Goal: Task Accomplishment & Management: Manage account settings

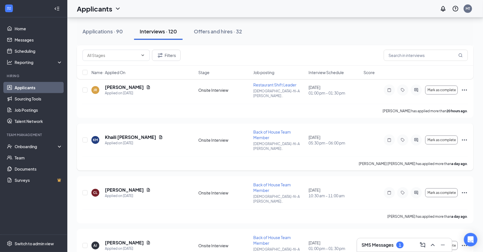
scroll to position [244, 0]
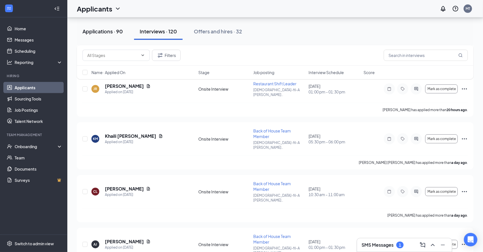
click at [110, 32] on div "Applications · 90" at bounding box center [102, 31] width 40 height 7
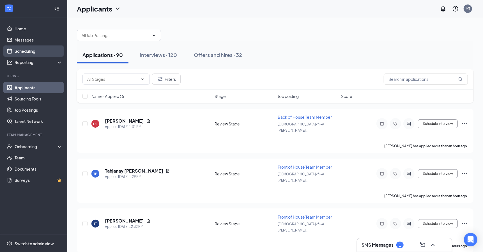
click at [27, 53] on link "Scheduling" at bounding box center [39, 50] width 48 height 11
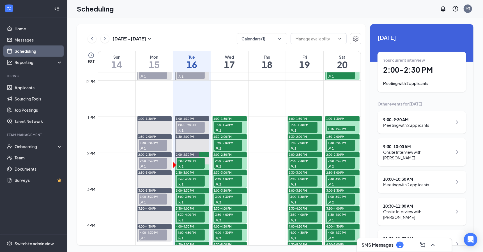
scroll to position [413, 0]
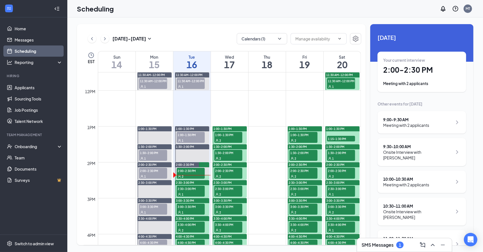
click at [186, 135] on span "1:00-1:30 PM" at bounding box center [191, 135] width 28 height 6
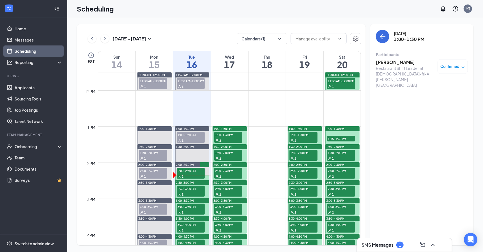
click at [384, 62] on h3 "Juma Ross" at bounding box center [405, 62] width 59 height 6
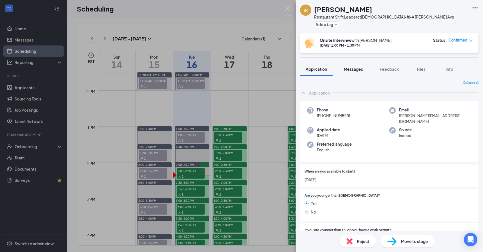
click at [358, 70] on span "Messages" at bounding box center [353, 68] width 19 height 5
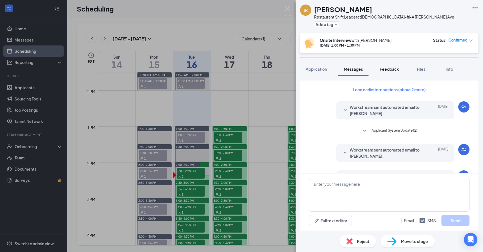
click at [386, 73] on button "Feedback" at bounding box center [389, 69] width 30 height 14
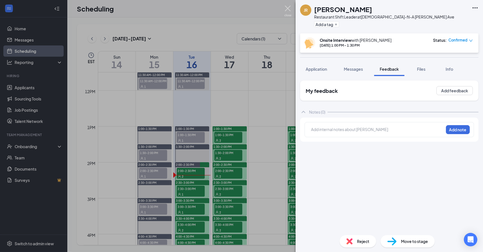
click at [287, 9] on img at bounding box center [287, 11] width 7 height 11
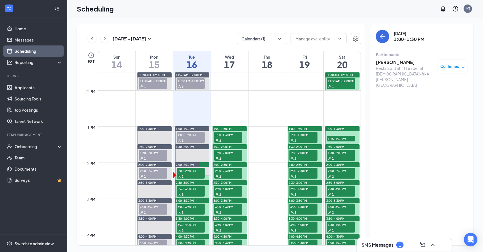
scroll to position [427, 0]
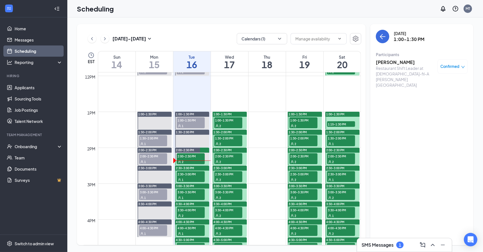
click at [192, 159] on div "2" at bounding box center [191, 162] width 28 height 6
click at [403, 61] on h3 "[PERSON_NAME]" at bounding box center [405, 62] width 59 height 6
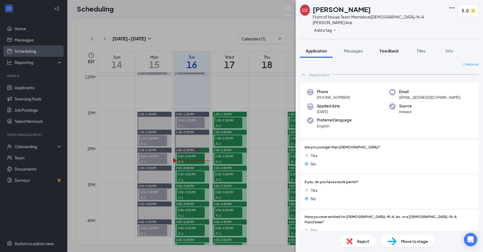
click at [380, 44] on button "Feedback" at bounding box center [389, 51] width 30 height 14
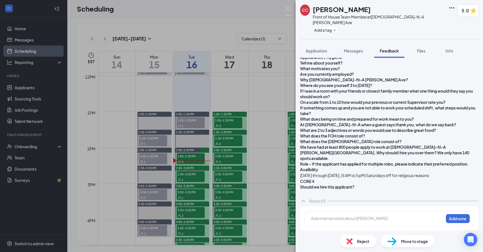
scroll to position [170, 0]
click at [288, 9] on img at bounding box center [287, 11] width 7 height 11
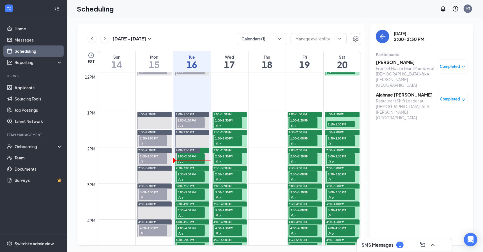
click at [403, 92] on h3 "Ajahnae [PERSON_NAME]" at bounding box center [405, 95] width 59 height 6
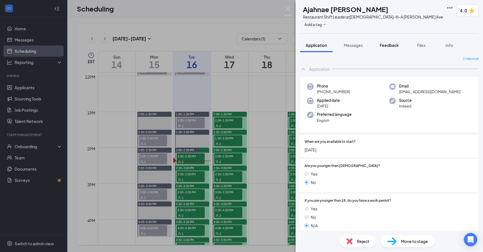
click at [379, 45] on button "Feedback" at bounding box center [389, 45] width 30 height 14
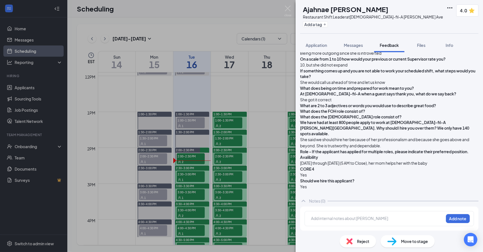
scroll to position [304, 0]
click at [287, 10] on img at bounding box center [287, 11] width 7 height 11
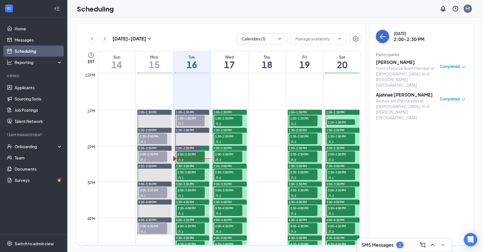
scroll to position [431, 0]
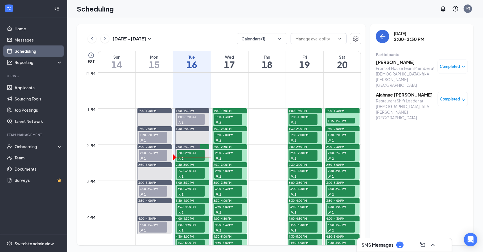
click at [192, 118] on span "1:00-1:30 PM" at bounding box center [191, 117] width 28 height 6
click at [386, 63] on h3 "Juma Ross" at bounding box center [405, 62] width 59 height 6
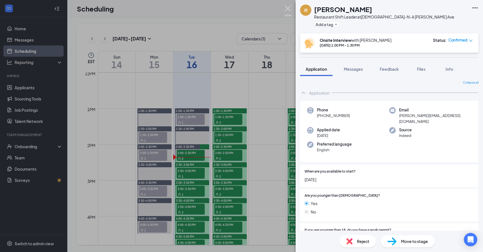
click at [287, 12] on img at bounding box center [287, 11] width 7 height 11
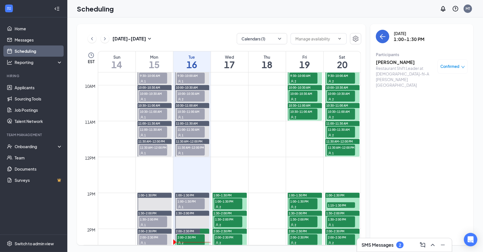
scroll to position [363, 0]
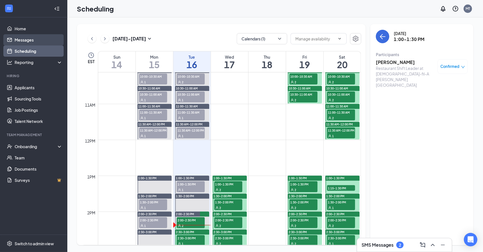
click at [28, 38] on link "Messages" at bounding box center [39, 39] width 48 height 11
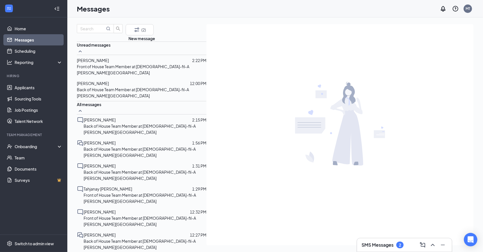
click at [111, 123] on p "Back of House Team Member at Chick-fil-A Mack Ave" at bounding box center [145, 129] width 123 height 12
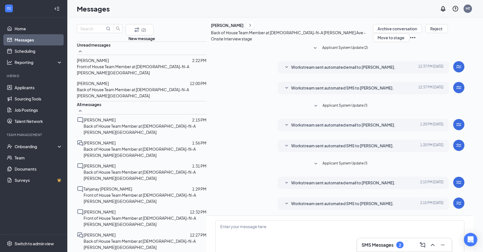
click at [323, 179] on span "Workstream sent automated email to Jennifer Gordon." at bounding box center [343, 182] width 104 height 7
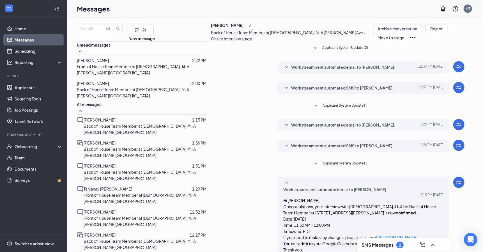
scroll to position [62, 0]
click at [373, 33] on button "Archive conversation" at bounding box center [397, 28] width 49 height 9
click at [107, 163] on span "[PERSON_NAME]" at bounding box center [100, 165] width 32 height 5
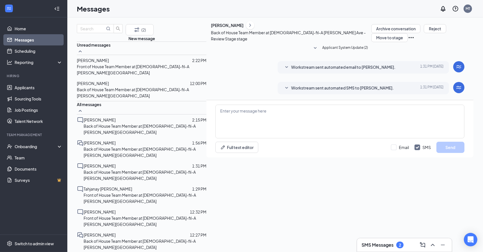
click at [291, 91] on span "Workstream sent automated SMS to DeAndre Fortune." at bounding box center [342, 88] width 103 height 7
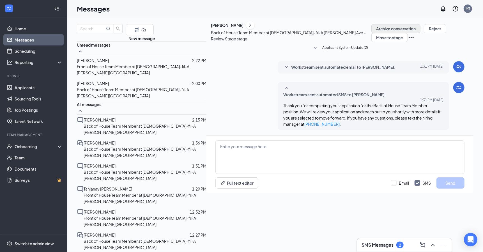
click at [371, 33] on button "Archive conversation" at bounding box center [395, 28] width 49 height 9
click at [97, 192] on p "Front of House Team Member at [DEMOGRAPHIC_DATA]-fil-A [PERSON_NAME][GEOGRAPHIC…" at bounding box center [145, 198] width 123 height 12
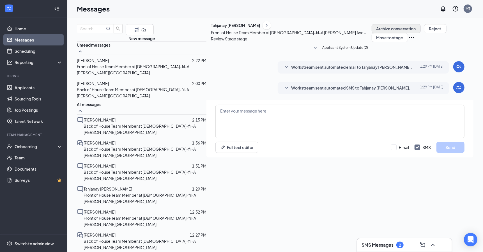
click at [372, 33] on button "Archive conversation" at bounding box center [396, 28] width 49 height 9
click at [104, 215] on p "Front of House Team Member at [DEMOGRAPHIC_DATA]-fil-A [PERSON_NAME][GEOGRAPHIC…" at bounding box center [145, 221] width 123 height 12
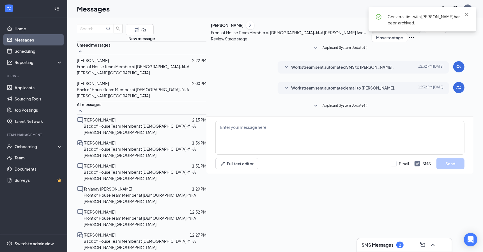
click at [372, 33] on button "Archive conversation" at bounding box center [396, 28] width 49 height 9
click at [102, 238] on p "Back of House Team Member at [DEMOGRAPHIC_DATA]-fil-A [PERSON_NAME][GEOGRAPHIC_…" at bounding box center [145, 244] width 123 height 12
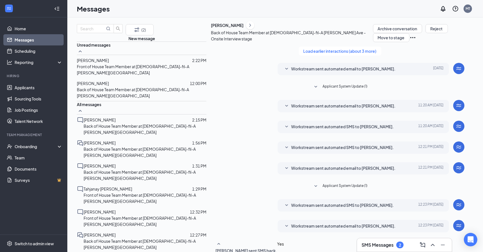
click at [299, 223] on span "Workstream sent automated email to Drxzzy Carson." at bounding box center [343, 226] width 104 height 7
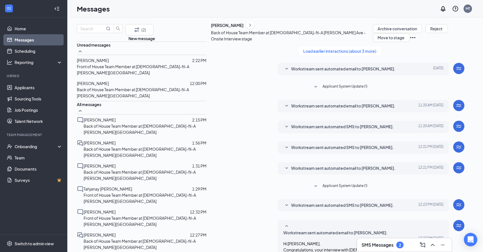
scroll to position [139, 0]
click at [373, 33] on button "Archive conversation" at bounding box center [397, 28] width 49 height 9
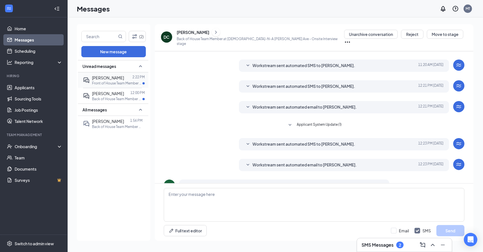
scroll to position [92, 0]
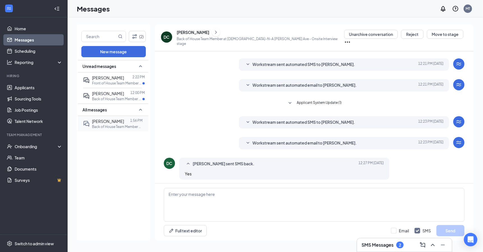
click at [107, 126] on p "Back of House Team Member at [DEMOGRAPHIC_DATA]-fil-A [PERSON_NAME][GEOGRAPHIC_…" at bounding box center [117, 126] width 50 height 5
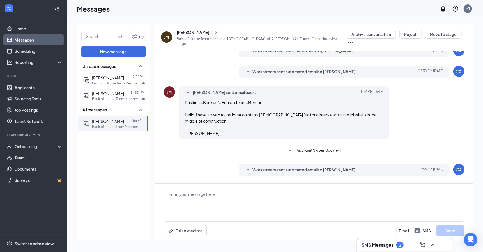
scroll to position [178, 0]
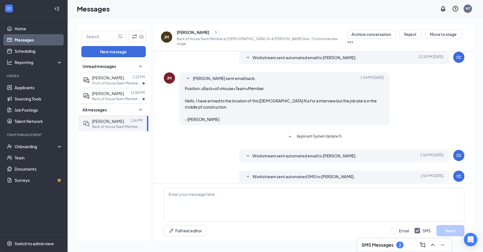
click at [275, 153] on span "Workstream sent automated email to Jaden Martin." at bounding box center [304, 156] width 104 height 7
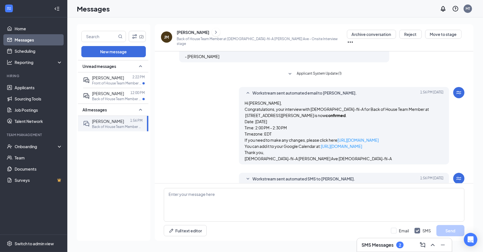
scroll to position [255, 0]
click at [266, 176] on span "Workstream sent automated SMS to Jaden Martin." at bounding box center [303, 179] width 103 height 7
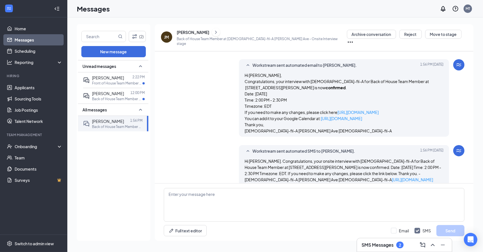
scroll to position [283, 0]
click at [224, 193] on textarea at bounding box center [314, 205] width 301 height 34
type textarea "D"
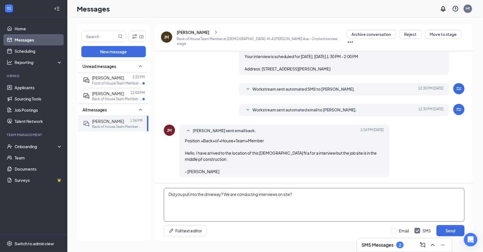
scroll to position [137, 0]
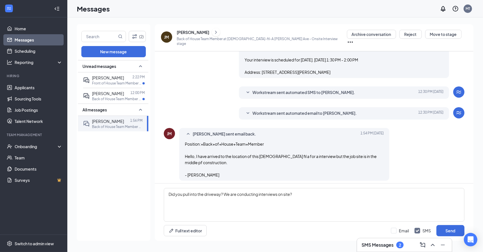
click at [280, 110] on span "Workstream sent automated email to [PERSON_NAME]." at bounding box center [304, 113] width 104 height 7
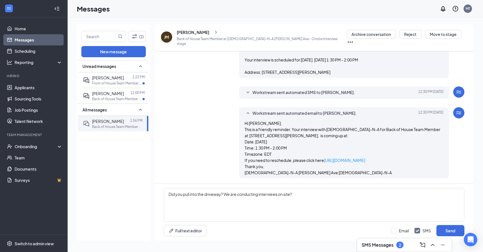
click at [281, 110] on span "Workstream sent automated email to [PERSON_NAME]." at bounding box center [304, 113] width 104 height 7
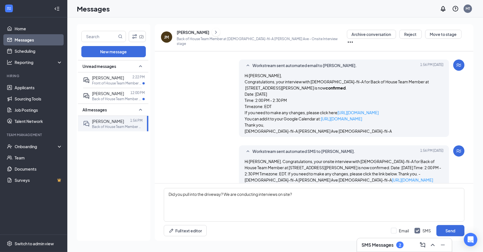
scroll to position [283, 0]
click at [292, 195] on textarea "Did you pull into the driveway? We are conducting interviews on site?" at bounding box center [314, 205] width 301 height 34
click at [316, 195] on textarea "Did you pull into the driveway? We are conducting interviews on-site in a trail…" at bounding box center [314, 205] width 301 height 34
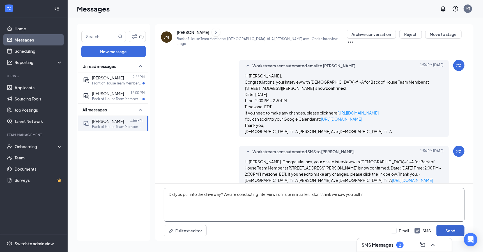
type textarea "Did you pull into the driveway? We are conducting interviews on-site in a trail…"
click at [454, 231] on button "Send" at bounding box center [450, 230] width 28 height 11
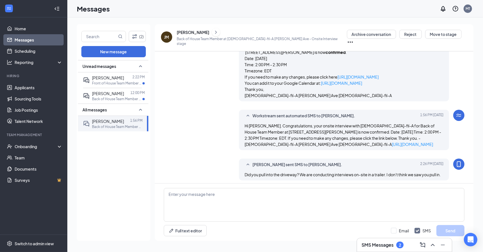
click at [113, 103] on div "All messages" at bounding box center [113, 109] width 70 height 12
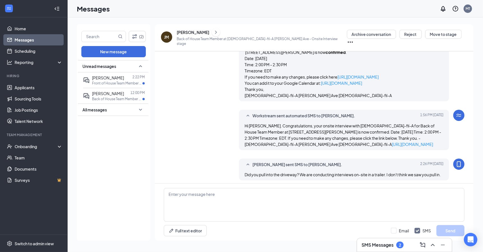
click at [113, 108] on div "All messages" at bounding box center [113, 109] width 70 height 12
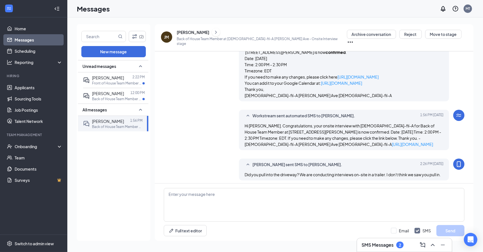
click at [183, 34] on div "[PERSON_NAME]" at bounding box center [193, 32] width 33 height 6
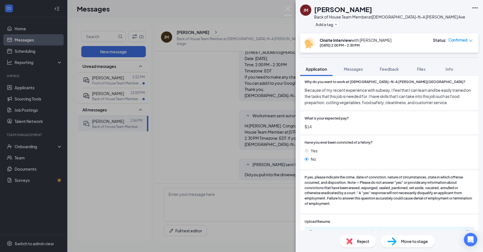
scroll to position [508, 0]
click at [339, 230] on div "f698c1a5af11149e6127f59236448fbe.pdf" at bounding box center [354, 232] width 79 height 4
click at [287, 9] on img at bounding box center [287, 11] width 7 height 11
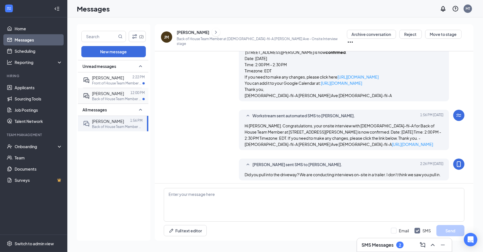
click at [113, 98] on p "Back of House Team Member at [DEMOGRAPHIC_DATA]-fil-A [PERSON_NAME][GEOGRAPHIC_…" at bounding box center [117, 98] width 50 height 5
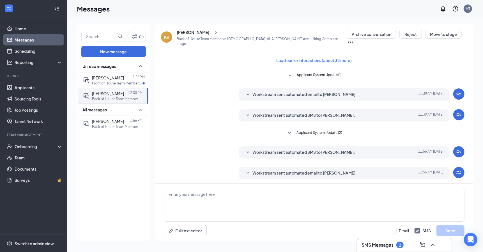
scroll to position [70, 0]
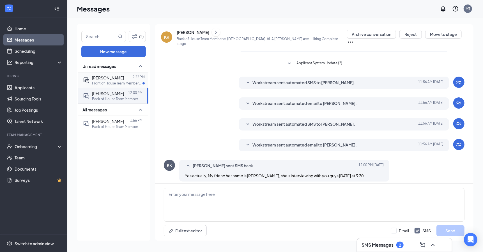
click at [111, 84] on p "Front of House Team Member at Chick-fil-A Mack Ave" at bounding box center [117, 83] width 50 height 5
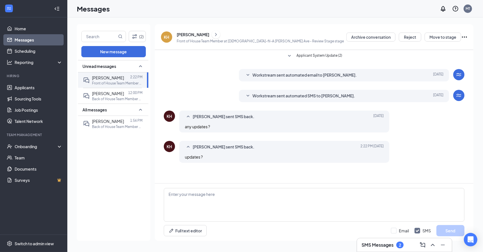
click at [261, 96] on span "Workstream sent automated SMS to ken holt." at bounding box center [303, 96] width 103 height 7
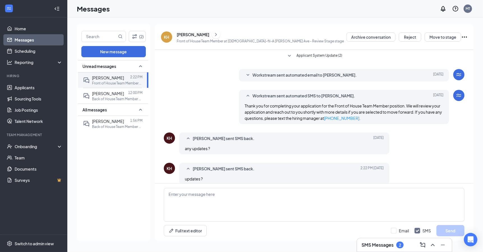
click at [261, 96] on span "Workstream sent automated SMS to ken holt." at bounding box center [303, 96] width 103 height 7
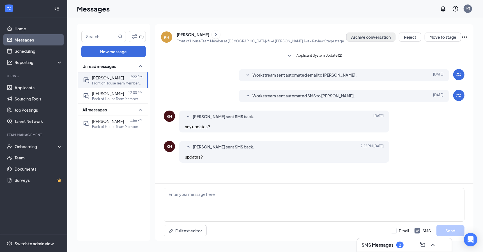
click at [361, 40] on button "Archive conversation" at bounding box center [370, 37] width 49 height 9
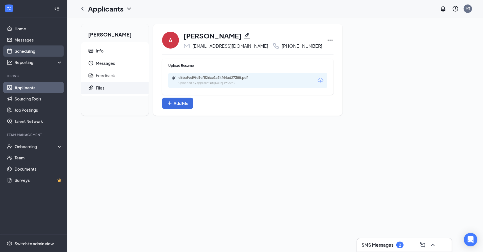
click at [28, 46] on link "Scheduling" at bounding box center [39, 50] width 48 height 11
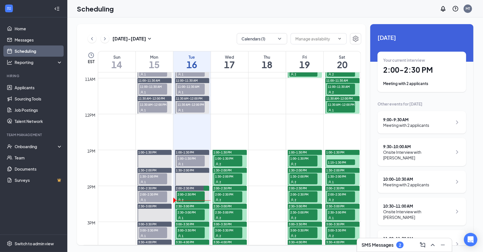
scroll to position [390, 0]
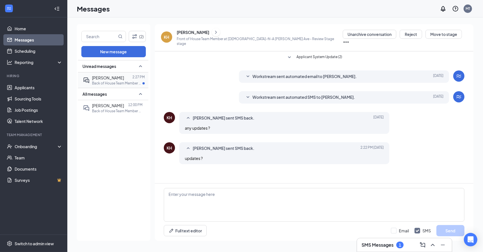
click at [105, 81] on p "Back of House Team Member at [DEMOGRAPHIC_DATA]-fil-A [PERSON_NAME][GEOGRAPHIC_…" at bounding box center [117, 83] width 50 height 5
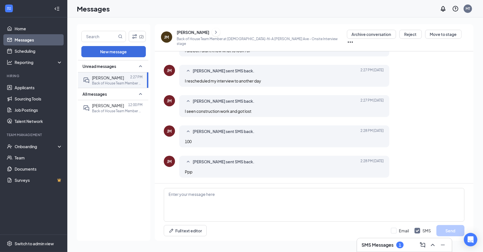
scroll to position [283, 0]
click at [206, 201] on textarea at bounding box center [314, 205] width 301 height 34
click at [214, 195] on textarea "Ok, we will see you at" at bounding box center [314, 205] width 301 height 34
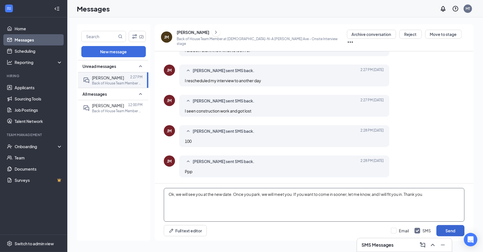
type textarea "Ok, we will see you at the new date. Once you park, we will meet you. If you wa…"
click at [446, 229] on button "Send" at bounding box center [450, 230] width 28 height 11
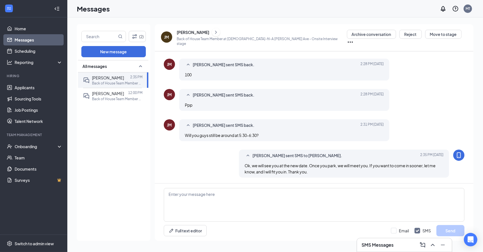
scroll to position [178, 0]
click at [24, 91] on link "Applicants" at bounding box center [39, 87] width 48 height 11
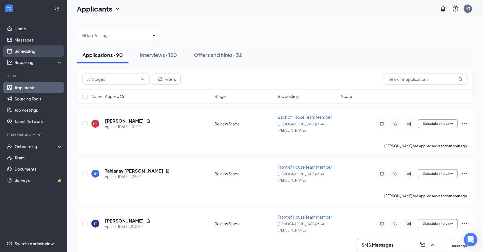
click at [31, 51] on link "Scheduling" at bounding box center [39, 50] width 48 height 11
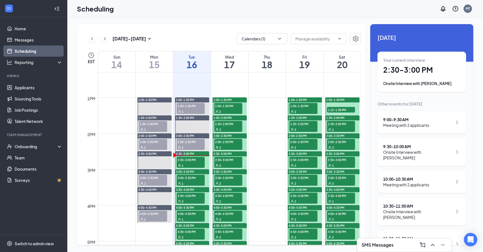
scroll to position [443, 0]
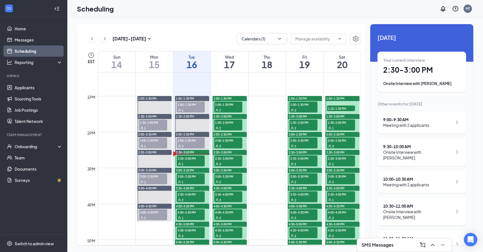
click at [190, 159] on span "2:30-3:00 PM" at bounding box center [191, 158] width 28 height 6
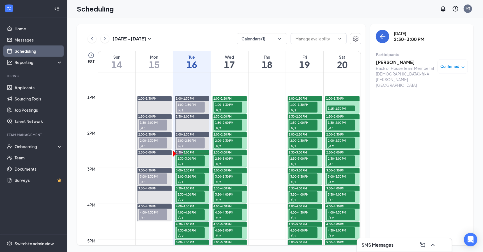
click at [403, 62] on h3 "[PERSON_NAME]" at bounding box center [405, 62] width 59 height 6
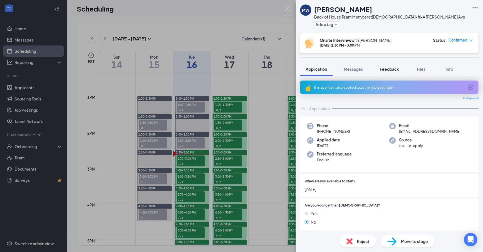
click at [386, 67] on span "Feedback" at bounding box center [389, 68] width 19 height 5
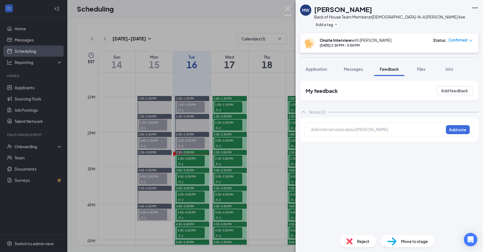
click at [287, 11] on img at bounding box center [287, 11] width 7 height 11
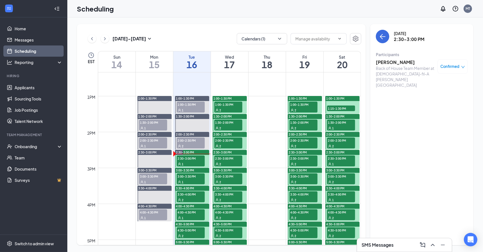
click at [190, 143] on div "2" at bounding box center [191, 146] width 28 height 6
click at [389, 92] on h3 "Ajahnae Lockhart" at bounding box center [405, 95] width 59 height 6
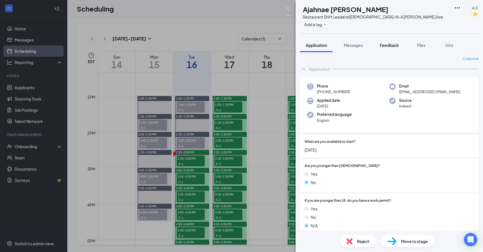
click at [378, 44] on button "Feedback" at bounding box center [389, 45] width 30 height 14
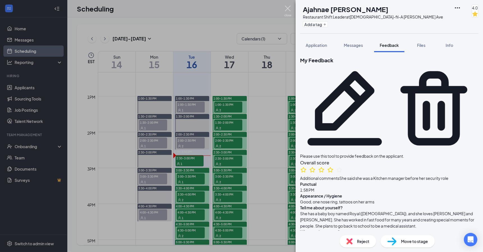
click at [289, 8] on img at bounding box center [287, 11] width 7 height 11
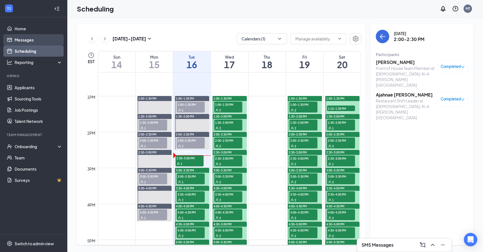
click at [27, 43] on link "Messages" at bounding box center [39, 39] width 48 height 11
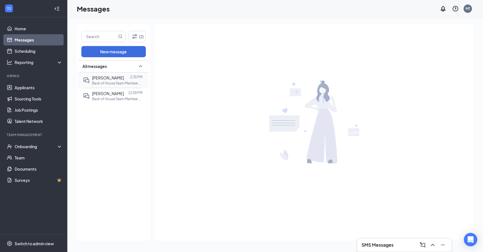
click at [111, 76] on span "[PERSON_NAME]" at bounding box center [108, 77] width 32 height 5
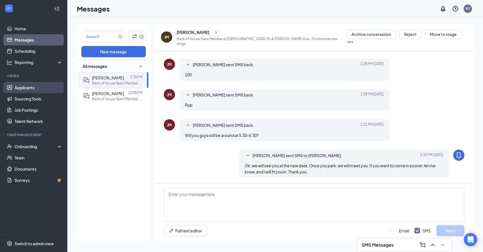
click at [20, 91] on link "Applicants" at bounding box center [39, 87] width 48 height 11
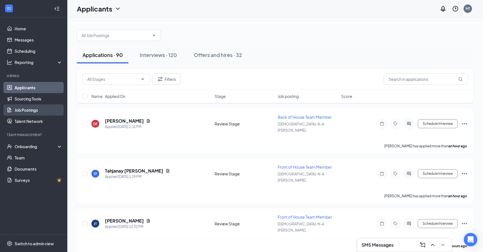
click at [22, 109] on link "Job Postings" at bounding box center [39, 109] width 48 height 11
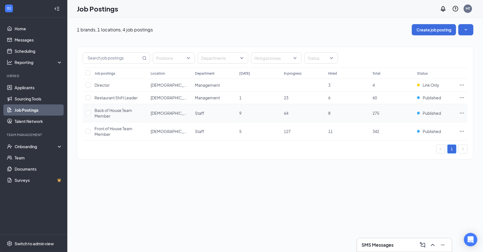
click at [462, 115] on icon "Ellipses" at bounding box center [462, 113] width 6 height 6
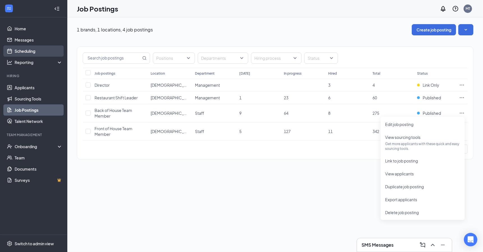
click at [27, 52] on link "Scheduling" at bounding box center [39, 50] width 48 height 11
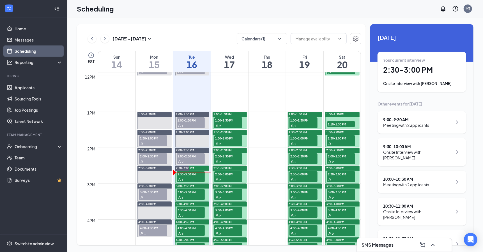
scroll to position [446, 0]
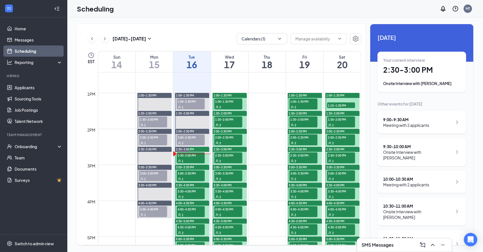
click at [192, 158] on div "1" at bounding box center [191, 161] width 28 height 6
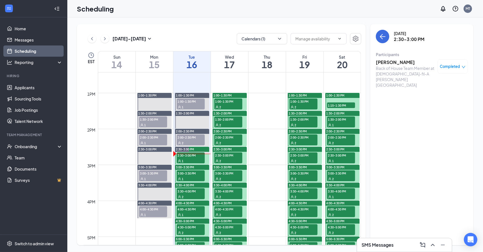
click at [393, 62] on h3 "Markalah Wright" at bounding box center [405, 62] width 59 height 6
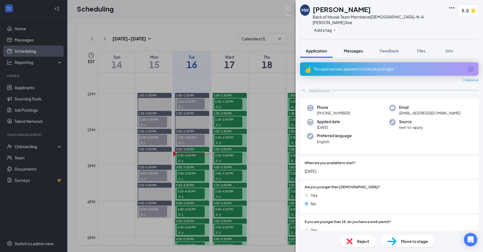
click at [359, 48] on span "Messages" at bounding box center [353, 50] width 19 height 5
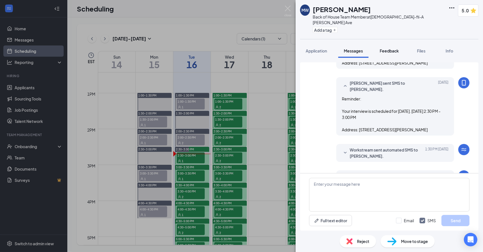
scroll to position [193, 0]
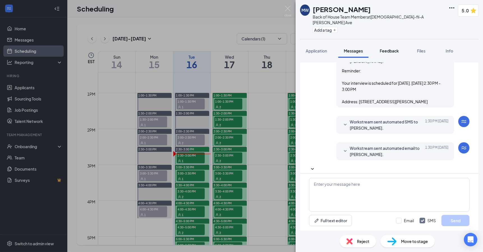
click at [393, 48] on span "Feedback" at bounding box center [389, 50] width 19 height 5
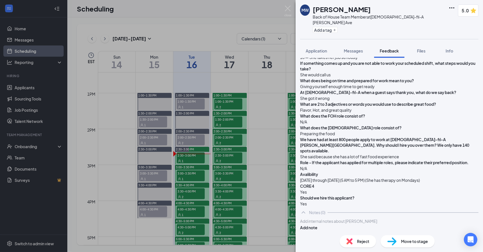
scroll to position [348, 0]
click at [288, 11] on img at bounding box center [287, 11] width 7 height 11
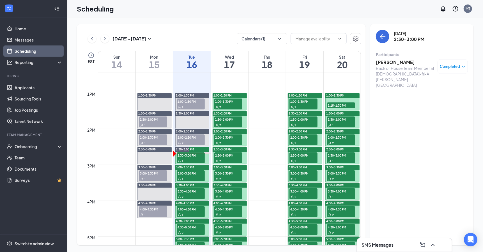
click at [191, 173] on span "3:00-3:30 PM" at bounding box center [191, 173] width 28 height 6
click at [32, 121] on link "Talent Network" at bounding box center [39, 121] width 48 height 11
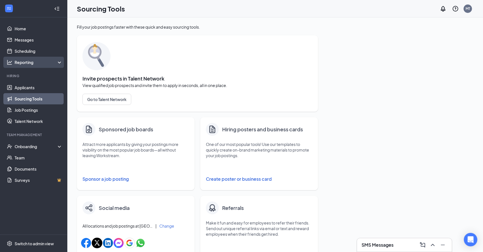
click at [44, 65] on div "Reporting" at bounding box center [33, 62] width 67 height 11
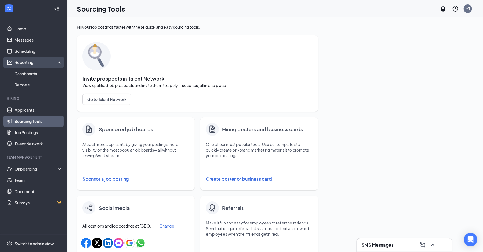
click at [44, 65] on div "Reporting" at bounding box center [33, 62] width 67 height 11
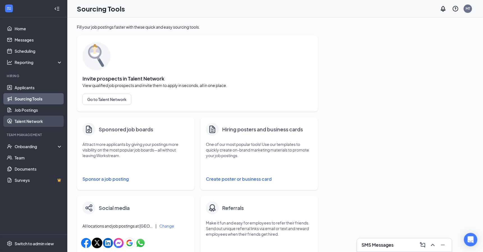
click at [30, 122] on link "Talent Network" at bounding box center [39, 121] width 48 height 11
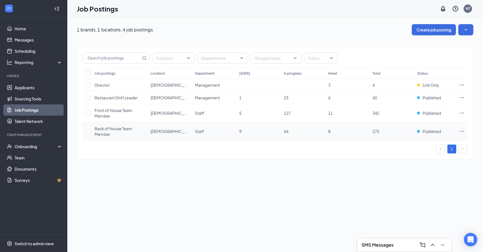
click at [126, 129] on span "Back of House Team Member" at bounding box center [113, 131] width 38 height 11
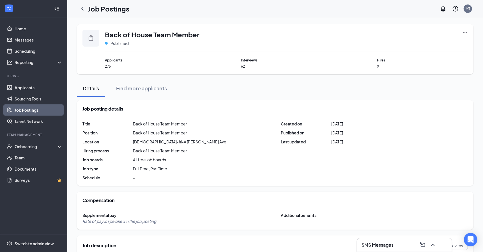
click at [464, 31] on icon "Ellipses" at bounding box center [465, 33] width 6 height 6
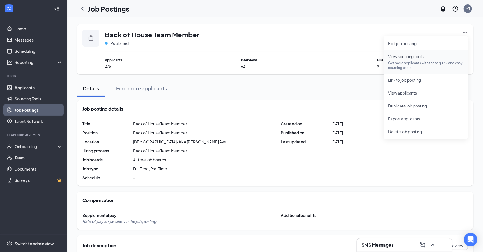
click at [427, 64] on p "Get more applicants with these quick and easy sourcing tools." at bounding box center [425, 66] width 75 height 10
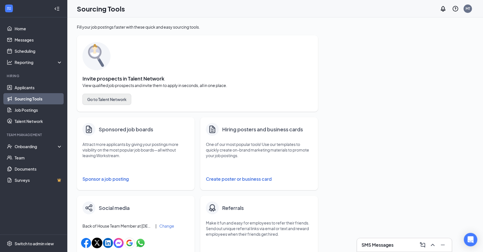
click at [119, 95] on button "Go to Talent Network" at bounding box center [106, 99] width 49 height 11
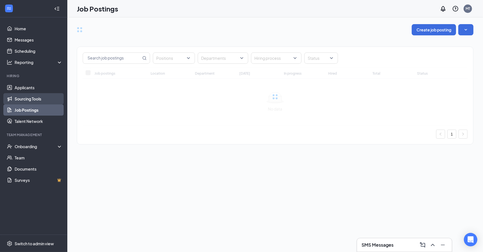
click at [26, 96] on link "Sourcing Tools" at bounding box center [39, 98] width 48 height 11
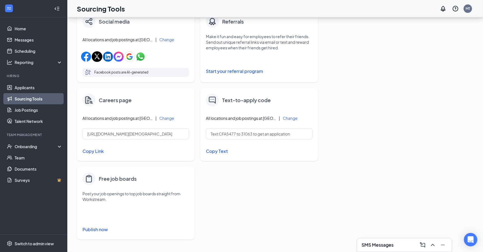
scroll to position [186, 0]
click at [27, 243] on div "Switch to admin view" at bounding box center [34, 244] width 39 height 6
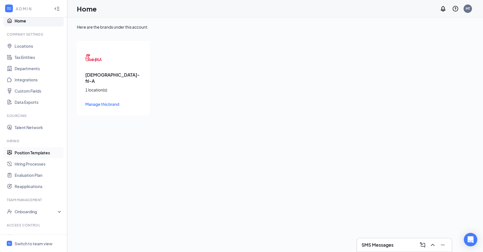
scroll to position [12, 0]
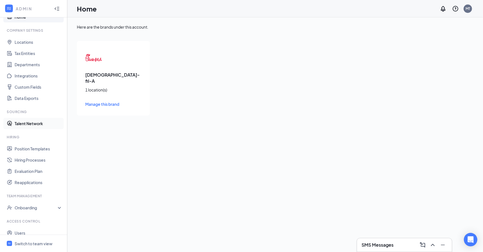
click at [40, 125] on link "Talent Network" at bounding box center [39, 123] width 48 height 11
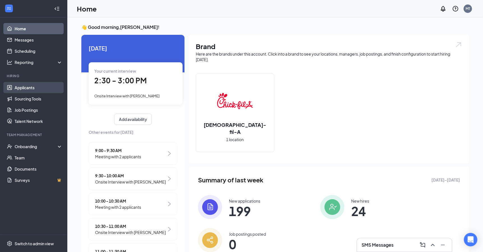
click at [27, 85] on link "Applicants" at bounding box center [39, 87] width 48 height 11
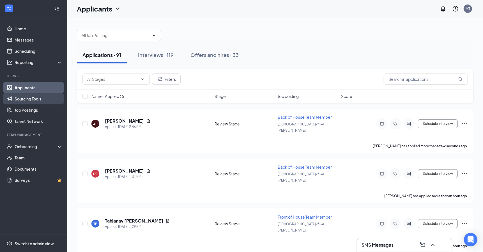
click at [27, 100] on link "Sourcing Tools" at bounding box center [39, 98] width 48 height 11
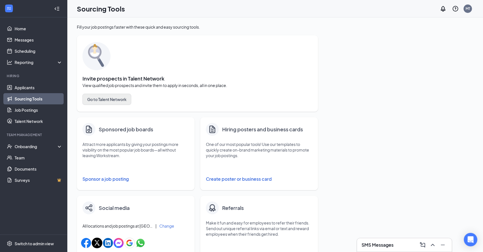
click at [105, 102] on button "Go to Talent Network" at bounding box center [106, 99] width 49 height 11
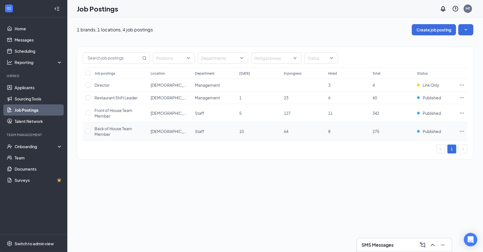
click at [462, 131] on icon "Ellipses" at bounding box center [462, 131] width 6 height 6
click at [308, 210] on div "1 brands, 1 locations, 4 job postings Create job posting Positions Departments …" at bounding box center [275, 134] width 416 height 234
click at [425, 128] on span "Published" at bounding box center [432, 131] width 18 height 6
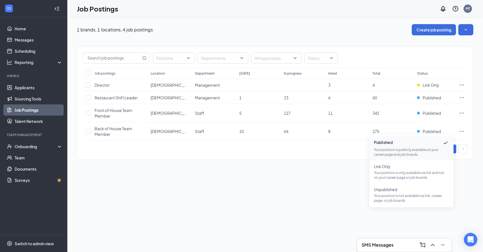
click at [270, 209] on div "1 brands, 1 locations, 4 job postings Create job posting Positions Departments …" at bounding box center [275, 134] width 416 height 234
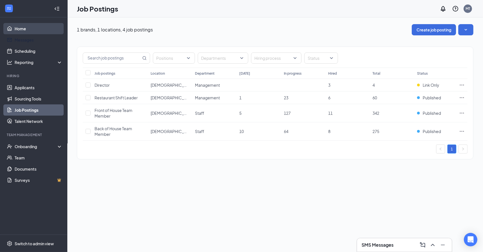
click at [31, 31] on link "Home" at bounding box center [39, 28] width 48 height 11
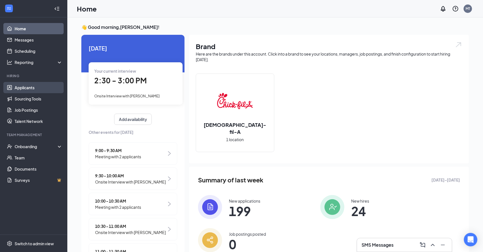
click at [23, 89] on link "Applicants" at bounding box center [39, 87] width 48 height 11
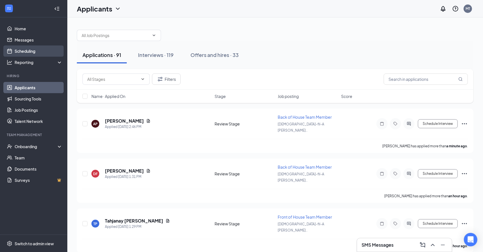
click at [27, 53] on link "Scheduling" at bounding box center [39, 50] width 48 height 11
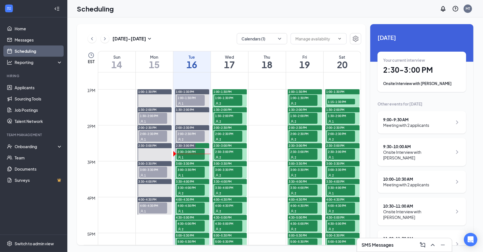
scroll to position [451, 0]
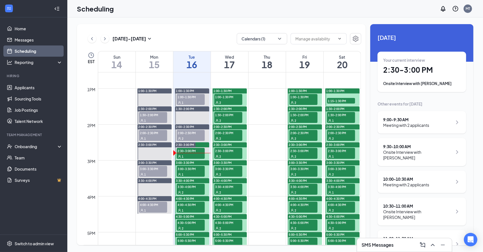
click at [191, 138] on div "2" at bounding box center [191, 138] width 28 height 6
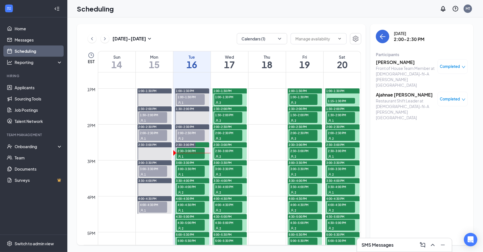
click at [191, 137] on div "2" at bounding box center [191, 138] width 28 height 6
click at [185, 154] on div "1" at bounding box center [191, 156] width 28 height 6
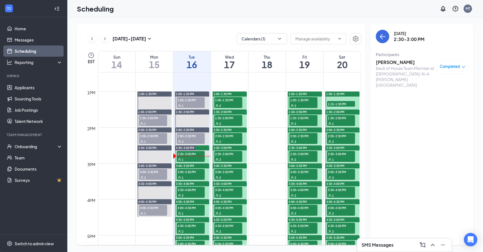
scroll to position [444, 0]
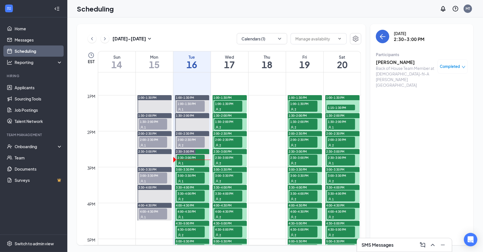
click at [188, 160] on div "1" at bounding box center [191, 163] width 28 height 6
click at [184, 179] on div "1" at bounding box center [191, 181] width 28 height 6
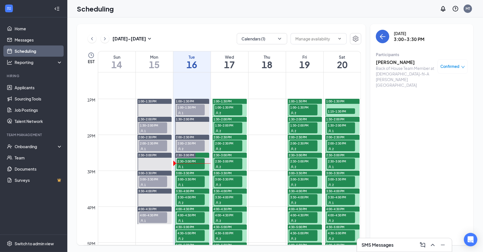
click at [186, 144] on span "2:00-2:30 PM" at bounding box center [191, 143] width 28 height 6
click at [183, 165] on span "1" at bounding box center [183, 167] width 2 height 4
click at [191, 142] on span "2:00-2:30 PM" at bounding box center [191, 143] width 28 height 6
click at [192, 108] on span "1:00-1:30 PM" at bounding box center [191, 107] width 28 height 6
click at [395, 61] on h3 "Juma Ross" at bounding box center [405, 62] width 59 height 6
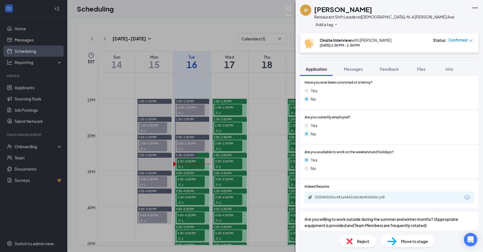
scroll to position [672, 0]
click at [396, 70] on span "Feedback" at bounding box center [389, 68] width 19 height 5
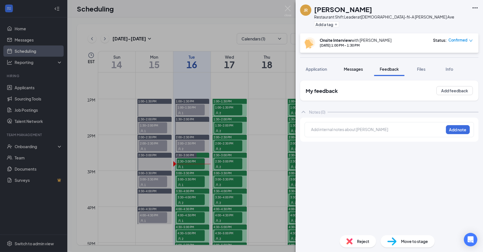
click at [360, 69] on span "Messages" at bounding box center [353, 68] width 19 height 5
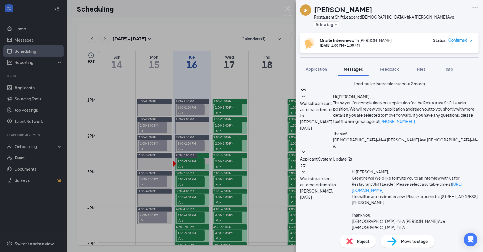
scroll to position [139, 0]
click at [286, 9] on img at bounding box center [287, 11] width 7 height 11
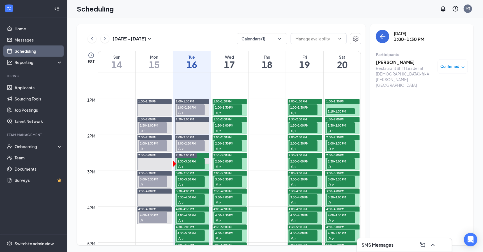
click at [256, 11] on div "Scheduling MT" at bounding box center [275, 8] width 416 height 17
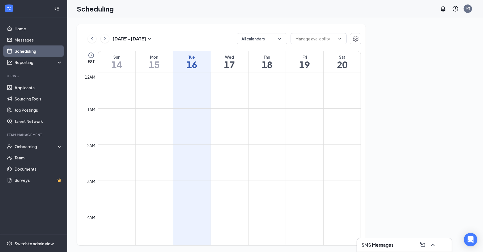
scroll to position [275, 0]
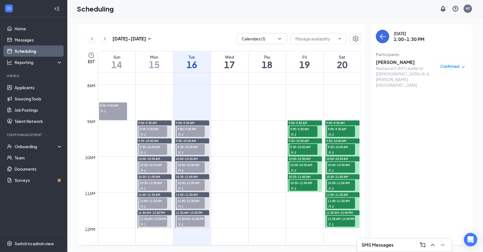
drag, startPoint x: 0, startPoint y: 0, endPoint x: 260, endPoint y: 8, distance: 260.0
click at [260, 8] on div "Scheduling MT" at bounding box center [275, 8] width 416 height 17
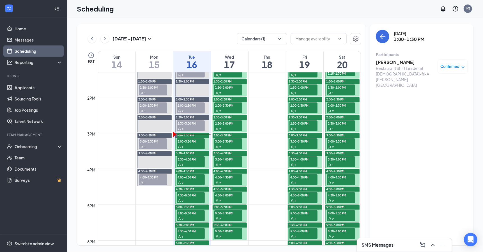
scroll to position [490, 0]
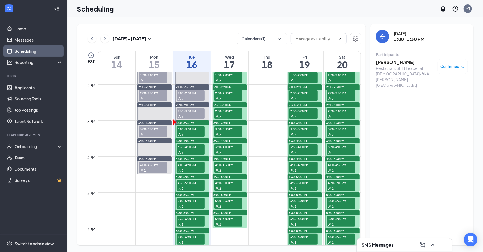
click at [187, 111] on span "2:30-3:00 PM" at bounding box center [191, 111] width 28 height 6
click at [188, 132] on div "1" at bounding box center [191, 135] width 28 height 6
click at [386, 61] on h3 "[PERSON_NAME]" at bounding box center [405, 62] width 59 height 6
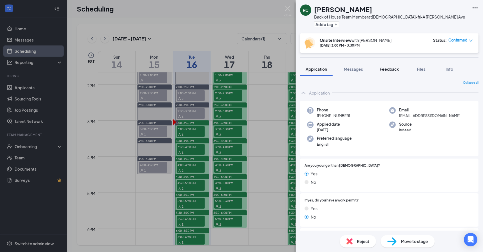
click at [384, 68] on span "Feedback" at bounding box center [389, 68] width 19 height 5
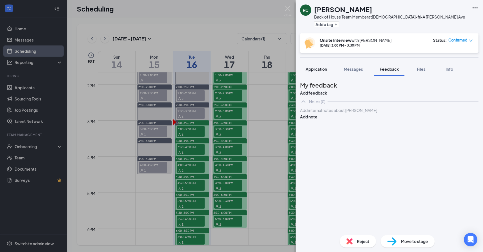
click at [319, 69] on span "Application" at bounding box center [316, 68] width 21 height 5
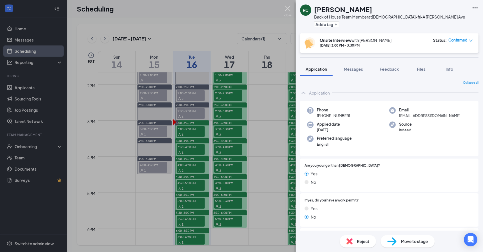
click at [287, 10] on img at bounding box center [287, 11] width 7 height 11
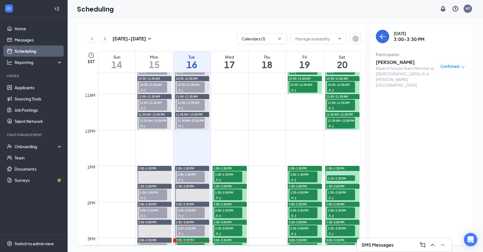
scroll to position [377, 0]
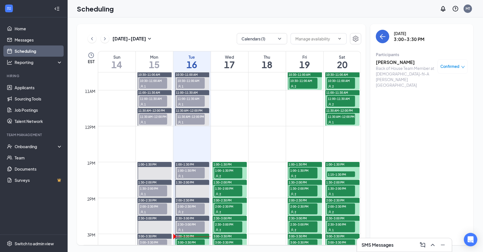
click at [183, 175] on span "1" at bounding box center [183, 176] width 2 height 4
click at [389, 63] on h3 "[PERSON_NAME]" at bounding box center [405, 62] width 59 height 6
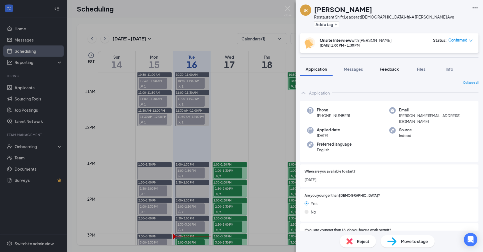
click at [381, 71] on div "Feedback" at bounding box center [389, 69] width 19 height 6
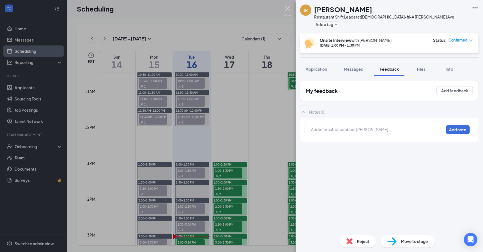
click at [288, 10] on img at bounding box center [287, 11] width 7 height 11
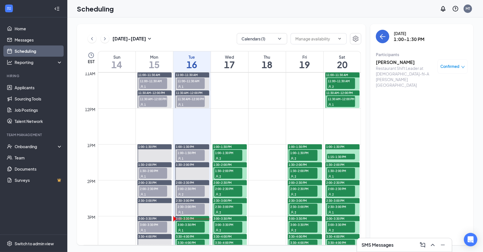
scroll to position [400, 0]
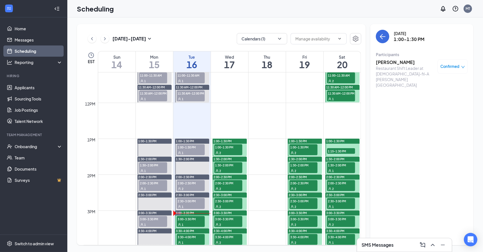
click at [188, 202] on span "2:30-3:00 PM" at bounding box center [191, 201] width 28 height 6
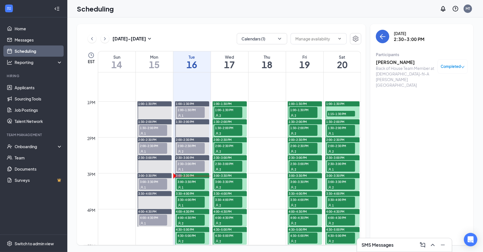
scroll to position [438, 0]
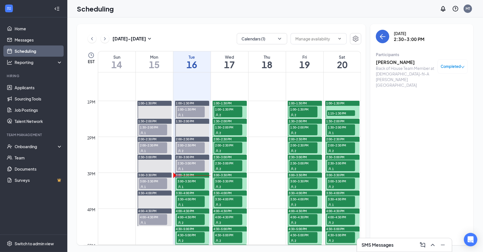
click at [188, 112] on div "1" at bounding box center [191, 115] width 28 height 6
click at [187, 182] on span "3:00-3:30 PM" at bounding box center [191, 181] width 28 height 6
click at [385, 65] on div "Back of House Team Member at [DEMOGRAPHIC_DATA]-fil-A [PERSON_NAME][GEOGRAPHIC_…" at bounding box center [405, 76] width 59 height 22
click at [386, 61] on h3 "[PERSON_NAME]" at bounding box center [405, 62] width 59 height 6
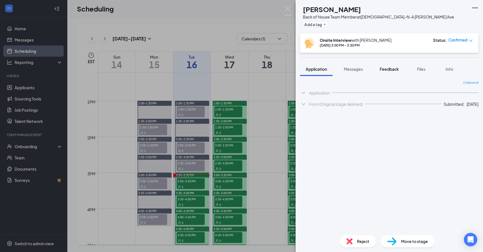
click at [391, 73] on button "Feedback" at bounding box center [389, 69] width 30 height 14
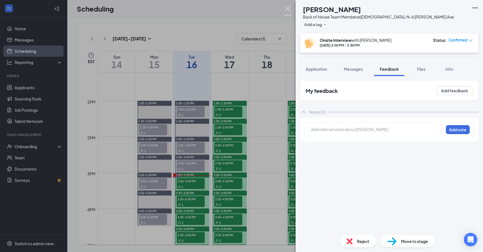
click at [289, 9] on img at bounding box center [287, 11] width 7 height 11
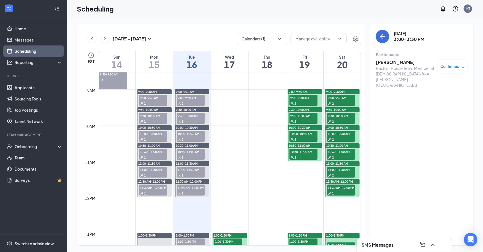
scroll to position [298, 0]
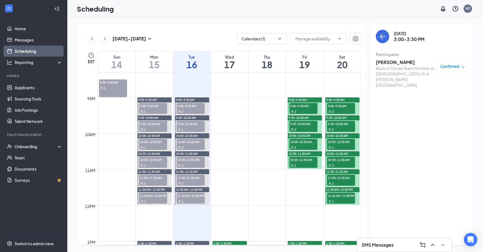
click at [191, 109] on div "2" at bounding box center [191, 112] width 28 height 6
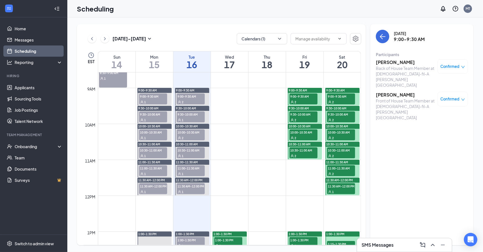
scroll to position [308, 0]
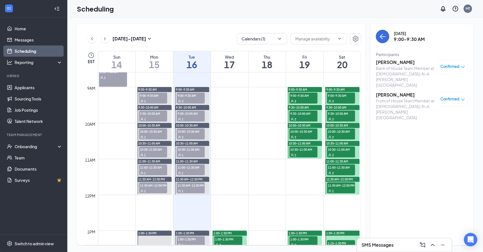
click at [192, 102] on div "2" at bounding box center [191, 101] width 28 height 6
click at [388, 62] on h3 "[PERSON_NAME]" at bounding box center [405, 62] width 59 height 6
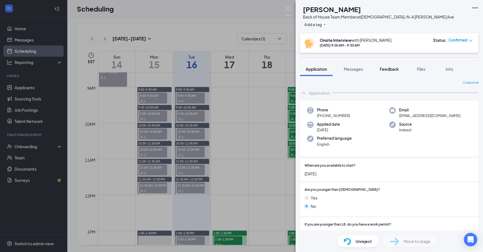
click at [386, 67] on span "Feedback" at bounding box center [389, 68] width 19 height 5
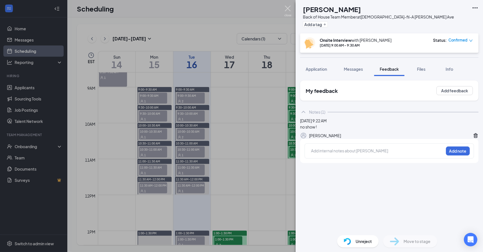
click at [289, 6] on img at bounding box center [287, 11] width 7 height 11
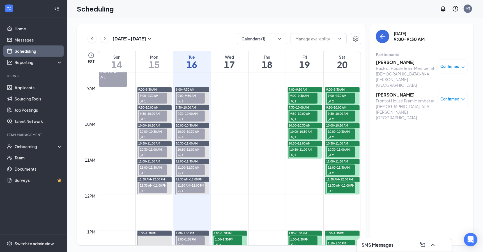
click at [397, 92] on h3 "[PERSON_NAME]" at bounding box center [405, 95] width 59 height 6
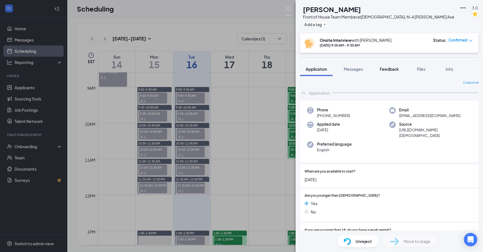
click at [385, 72] on button "Feedback" at bounding box center [389, 69] width 30 height 14
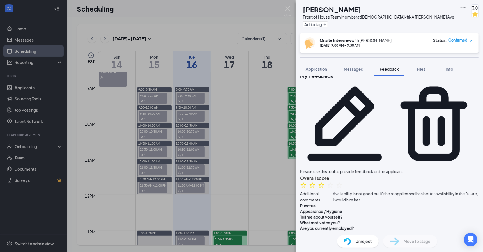
scroll to position [9, 0]
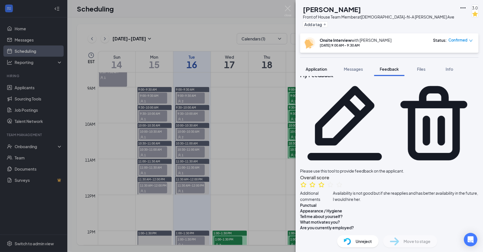
click at [317, 70] on span "Application" at bounding box center [316, 68] width 21 height 5
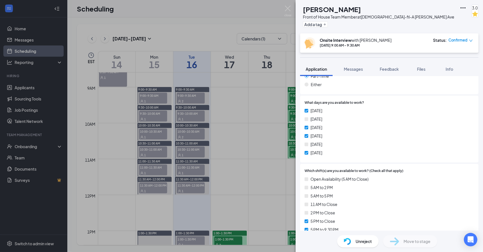
scroll to position [166, 0]
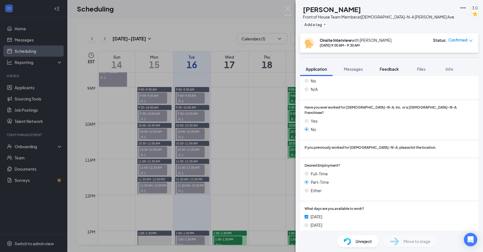
click at [381, 72] on button "Feedback" at bounding box center [389, 69] width 30 height 14
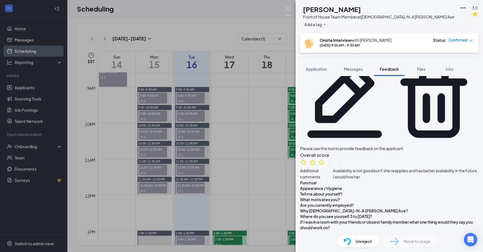
scroll to position [32, 0]
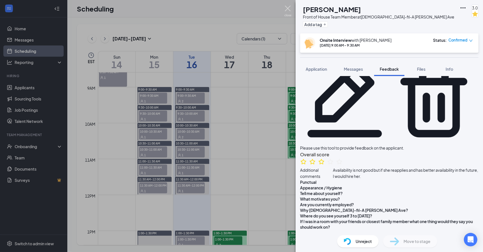
click at [287, 10] on img at bounding box center [287, 11] width 7 height 11
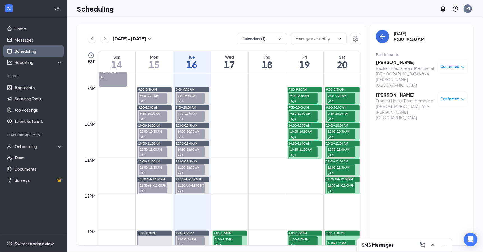
click at [190, 116] on div "1" at bounding box center [191, 119] width 28 height 6
click at [387, 61] on h3 "Makeya Crawford" at bounding box center [405, 62] width 59 height 6
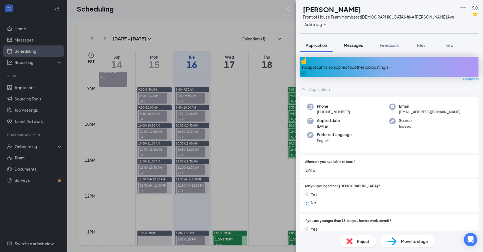
click at [361, 43] on span "Messages" at bounding box center [353, 45] width 19 height 5
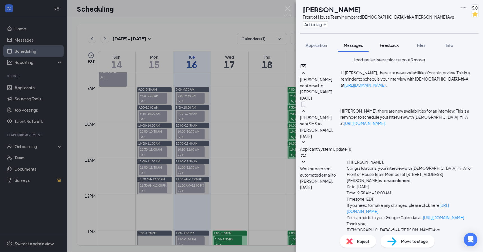
scroll to position [190, 0]
click at [395, 45] on span "Feedback" at bounding box center [389, 45] width 19 height 5
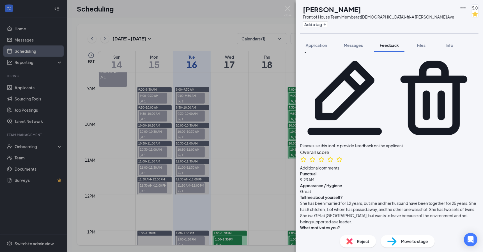
scroll to position [7, 0]
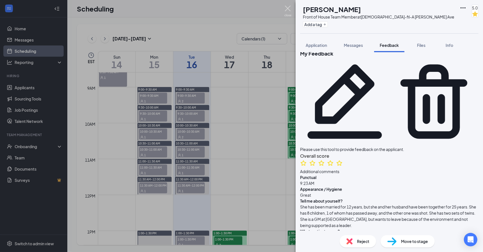
click at [288, 10] on img at bounding box center [287, 11] width 7 height 11
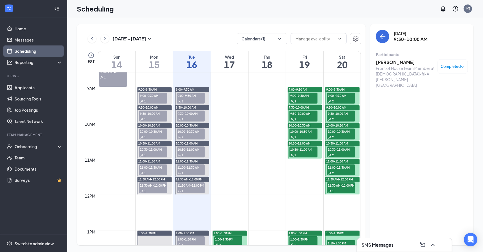
click at [190, 115] on span "9:30-10:00 AM" at bounding box center [191, 113] width 28 height 6
click at [190, 134] on div "2" at bounding box center [191, 137] width 28 height 6
click at [396, 63] on h3 "Jennifer Harris" at bounding box center [405, 62] width 59 height 6
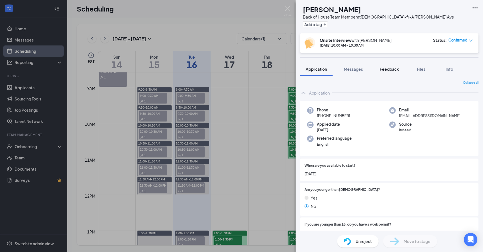
click at [386, 71] on div "Feedback" at bounding box center [389, 69] width 19 height 6
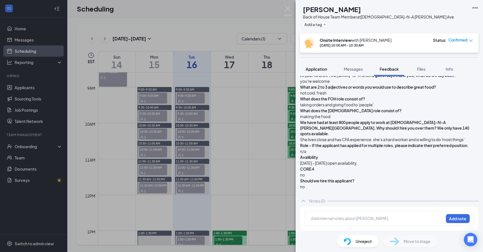
scroll to position [283, 0]
click at [288, 10] on img at bounding box center [287, 11] width 7 height 11
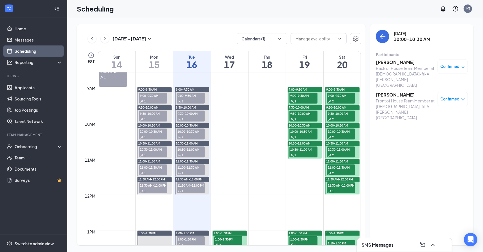
click at [189, 150] on span "10:30-11:00 AM" at bounding box center [191, 149] width 28 height 6
click at [190, 132] on span "10:00-10:30 AM" at bounding box center [191, 131] width 28 height 6
click at [387, 92] on h3 "Danielle Scaife-lanier" at bounding box center [405, 95] width 59 height 6
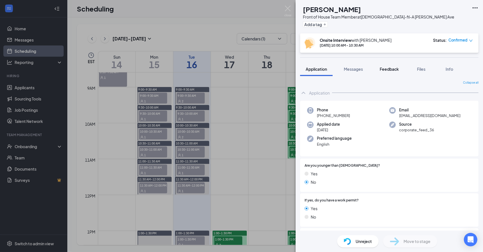
click at [399, 68] on span "Feedback" at bounding box center [389, 68] width 19 height 5
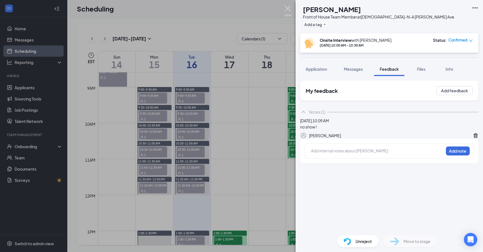
click at [288, 9] on img at bounding box center [287, 11] width 7 height 11
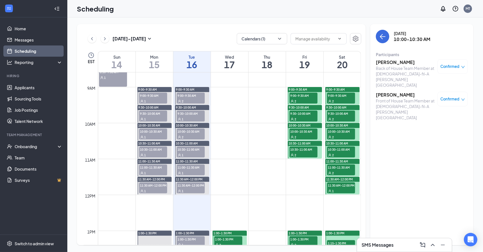
click at [194, 132] on span "10:00-10:30 AM" at bounding box center [191, 131] width 28 height 6
click at [187, 152] on div "1" at bounding box center [191, 155] width 28 height 6
click at [392, 65] on div "Back of House Team Member at [DEMOGRAPHIC_DATA]-fil-A [PERSON_NAME][GEOGRAPHIC_…" at bounding box center [405, 76] width 59 height 22
click at [393, 63] on h3 "Clarence Danzy" at bounding box center [405, 62] width 59 height 6
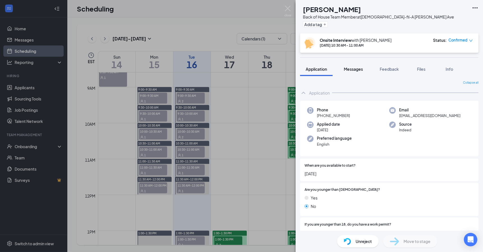
click at [361, 72] on button "Messages" at bounding box center [353, 69] width 30 height 14
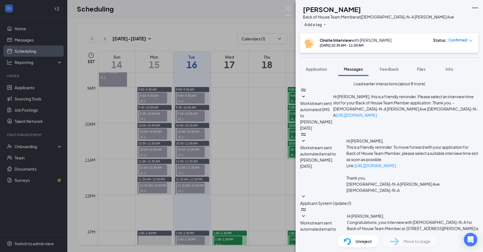
scroll to position [242, 0]
click at [385, 68] on span "Feedback" at bounding box center [389, 68] width 19 height 5
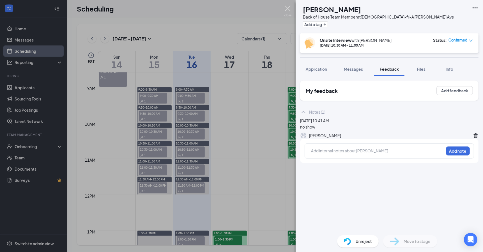
click at [289, 10] on img at bounding box center [287, 11] width 7 height 11
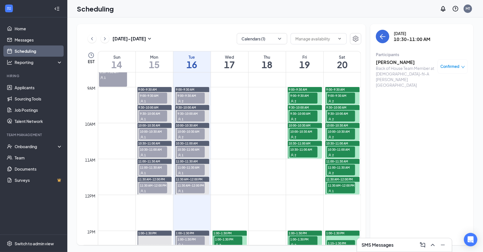
click at [190, 153] on div "1" at bounding box center [191, 155] width 28 height 6
click at [193, 172] on div "1" at bounding box center [191, 173] width 28 height 6
click at [397, 64] on h3 "Ta’Niah Beverly" at bounding box center [405, 62] width 59 height 6
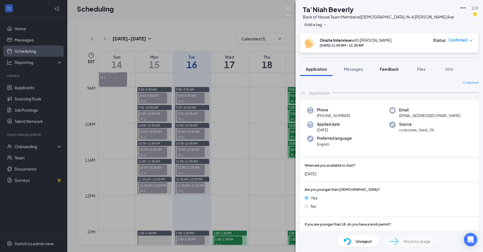
click at [391, 71] on span "Feedback" at bounding box center [389, 68] width 19 height 5
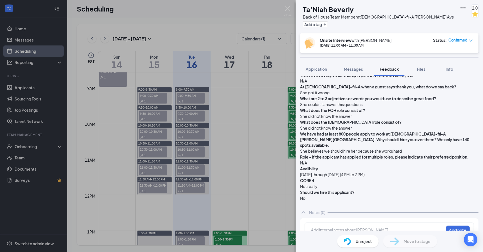
scroll to position [298, 0]
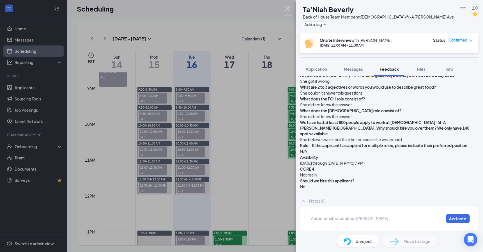
click at [289, 9] on img at bounding box center [287, 11] width 7 height 11
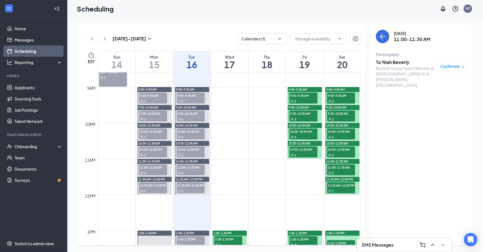
click at [193, 170] on div "1" at bounding box center [191, 173] width 28 height 6
click at [190, 185] on span "11:30 AM-12:00 PM" at bounding box center [191, 185] width 28 height 6
click at [397, 64] on h3 "Marchaell Dixson" at bounding box center [405, 62] width 59 height 6
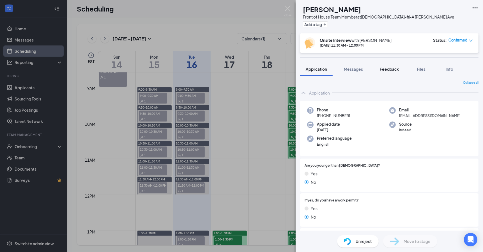
click at [386, 68] on span "Feedback" at bounding box center [389, 68] width 19 height 5
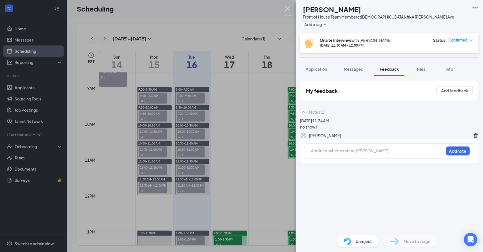
click at [287, 10] on img at bounding box center [287, 11] width 7 height 11
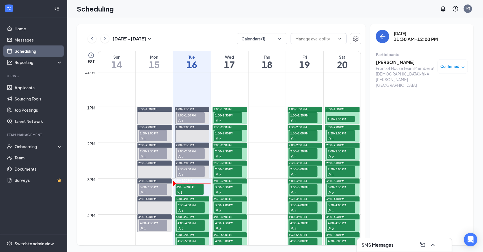
scroll to position [425, 0]
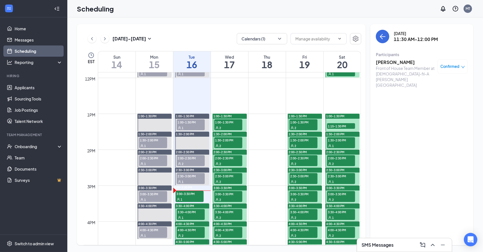
click at [190, 125] on div "1" at bounding box center [191, 128] width 28 height 6
click at [388, 62] on h3 "Juma Ross" at bounding box center [405, 62] width 59 height 6
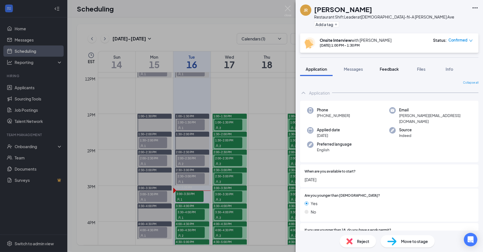
click at [386, 70] on span "Feedback" at bounding box center [389, 68] width 19 height 5
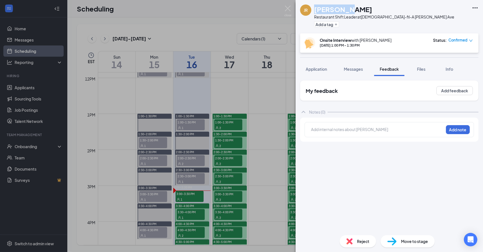
drag, startPoint x: 349, startPoint y: 9, endPoint x: 315, endPoint y: 9, distance: 34.2
click at [315, 10] on div "Juma Ross" at bounding box center [384, 9] width 140 height 10
copy h1 "Juma Ross"
click at [288, 8] on img at bounding box center [287, 11] width 7 height 11
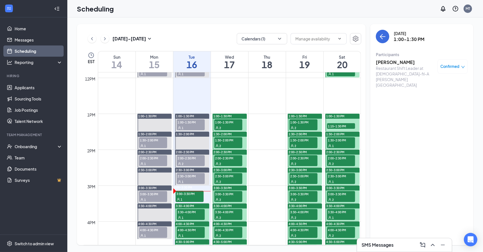
click at [188, 125] on div "1" at bounding box center [191, 128] width 28 height 6
click at [383, 63] on h3 "Juma Ross" at bounding box center [405, 62] width 59 height 6
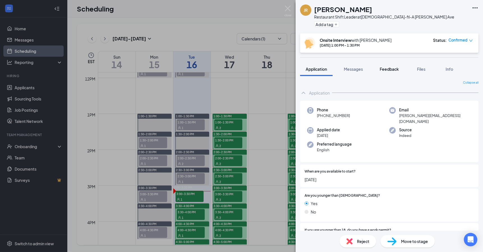
click at [389, 68] on span "Feedback" at bounding box center [389, 68] width 19 height 5
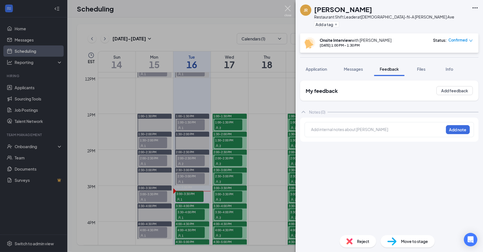
click at [290, 11] on img at bounding box center [287, 11] width 7 height 11
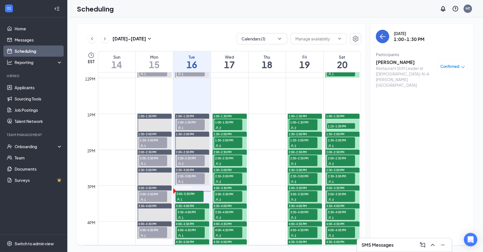
click at [193, 158] on span "2:00-2:30 PM" at bounding box center [191, 158] width 28 height 6
click at [396, 63] on h3 "Carlysia Cunningham" at bounding box center [405, 62] width 59 height 6
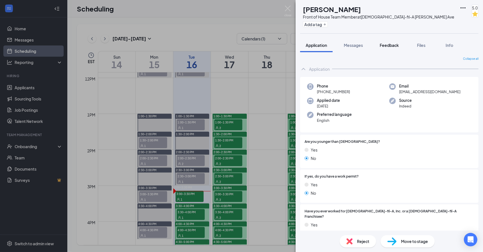
click at [403, 46] on button "Feedback" at bounding box center [389, 45] width 30 height 14
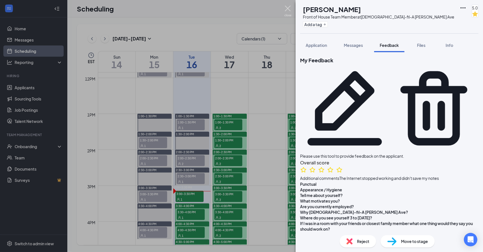
click at [287, 12] on img at bounding box center [287, 11] width 7 height 11
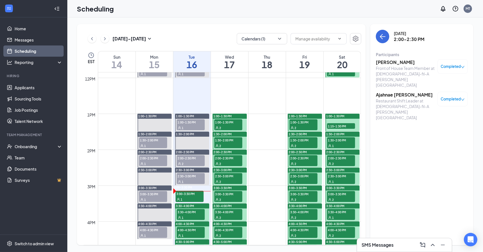
click at [395, 92] on h3 "Ajahnae Lockhart" at bounding box center [405, 95] width 59 height 6
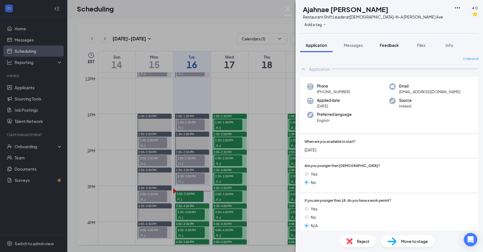
click at [388, 50] on button "Feedback" at bounding box center [389, 45] width 30 height 14
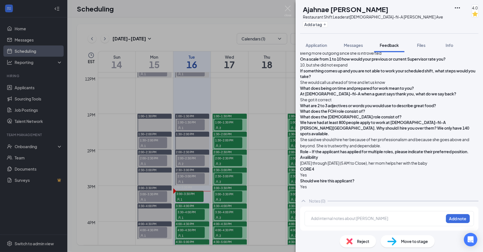
scroll to position [261, 0]
click at [255, 98] on div "AL Ajahnae Lockhart Restaurant Shift Leader at Chick-fil-A Mack Ave Add a tag 4…" at bounding box center [241, 126] width 483 height 252
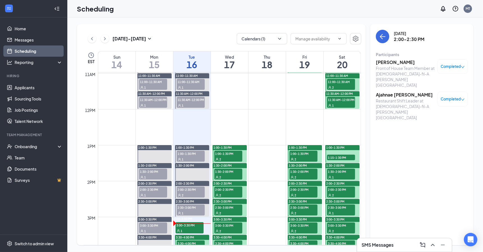
scroll to position [391, 0]
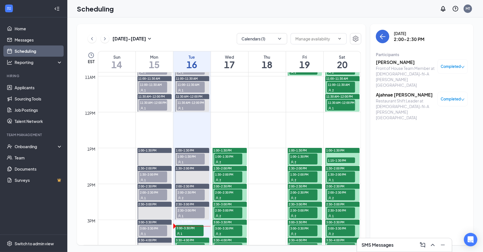
click at [186, 158] on span "1:00-1:30 PM" at bounding box center [191, 156] width 28 height 6
click at [384, 60] on h3 "Juma Ross" at bounding box center [405, 62] width 59 height 6
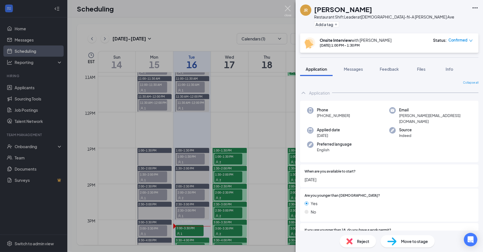
click at [287, 9] on img at bounding box center [287, 11] width 7 height 11
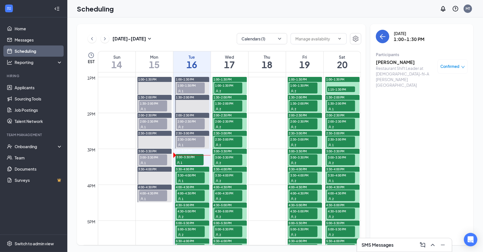
scroll to position [472, 0]
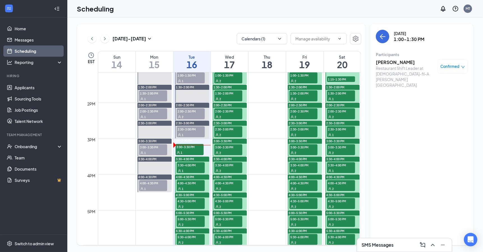
click at [189, 148] on span "3:00-3:30 PM" at bounding box center [190, 147] width 28 height 6
click at [382, 64] on h3 "[PERSON_NAME]" at bounding box center [405, 62] width 59 height 6
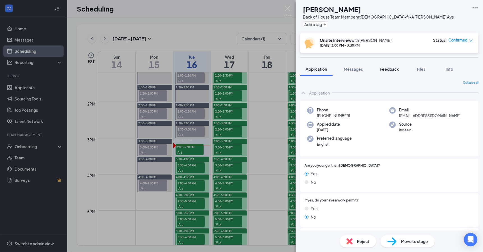
click at [384, 70] on span "Feedback" at bounding box center [389, 68] width 19 height 5
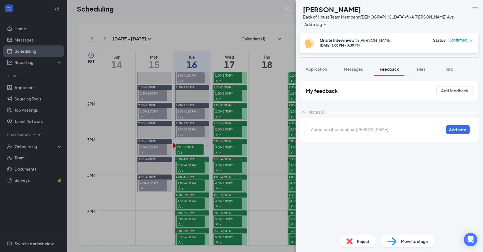
click at [263, 121] on div "RC Richard Carrera Back of House Team Member at Chick-fil-A Mack Ave Add a tag …" at bounding box center [241, 126] width 483 height 252
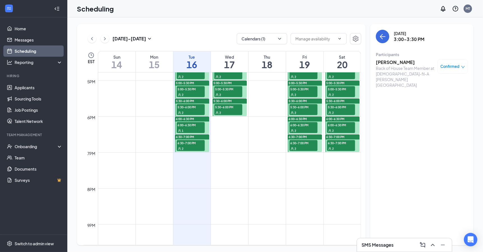
scroll to position [602, 0]
click at [441, 244] on icon "Minimize" at bounding box center [442, 244] width 7 height 7
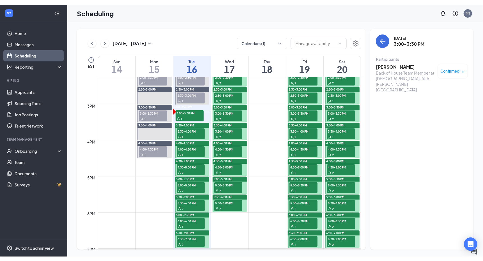
scroll to position [509, 0]
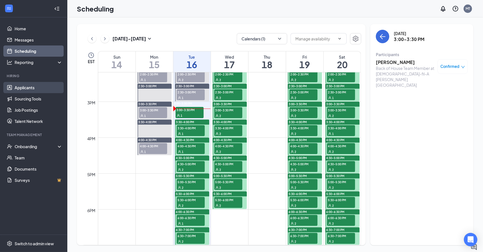
click at [23, 86] on link "Applicants" at bounding box center [39, 87] width 48 height 11
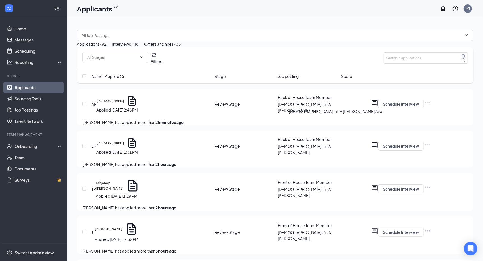
click at [290, 117] on div "[DEMOGRAPHIC_DATA]-fil-A [PERSON_NAME] Ave" at bounding box center [335, 112] width 93 height 8
click at [283, 100] on span "Back of House Team Member" at bounding box center [305, 97] width 54 height 5
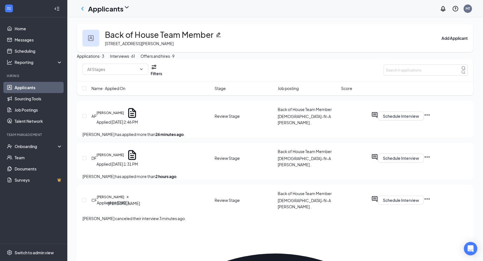
click at [124, 200] on h5 "Christopher Foster" at bounding box center [110, 197] width 27 height 5
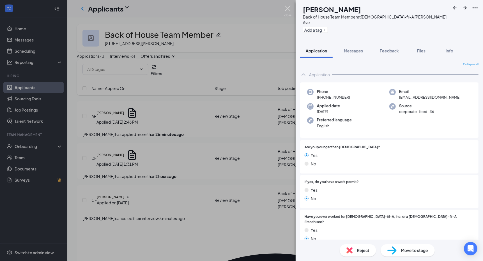
click at [287, 11] on img at bounding box center [287, 11] width 7 height 11
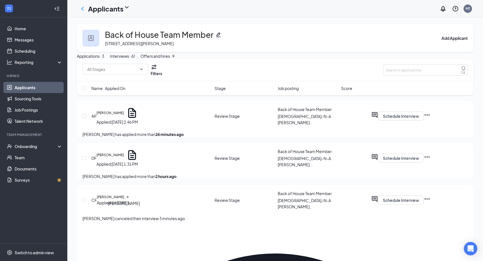
click at [121, 200] on h5 "Christopher Foster" at bounding box center [110, 197] width 27 height 5
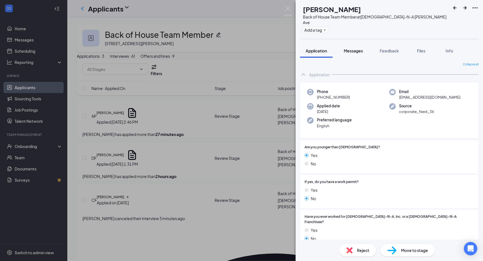
click at [356, 48] on span "Messages" at bounding box center [353, 50] width 19 height 5
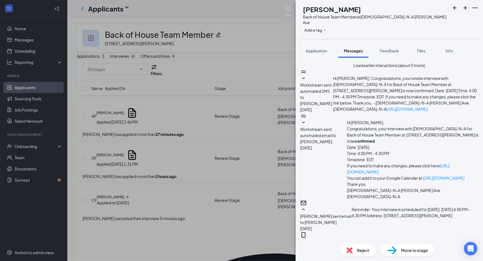
scroll to position [209, 0]
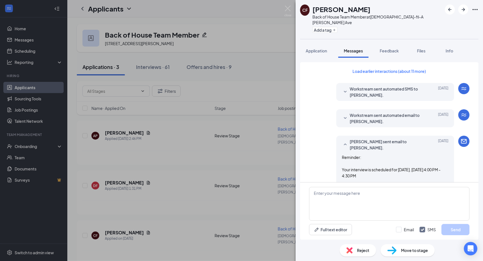
scroll to position [209, 0]
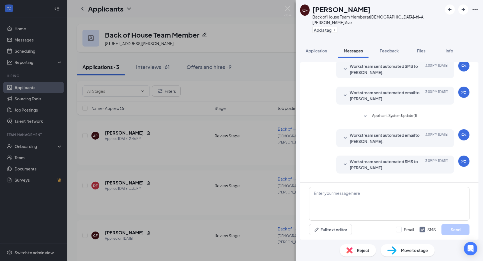
click at [371, 132] on span "Workstream sent automated email to [PERSON_NAME]." at bounding box center [386, 138] width 73 height 12
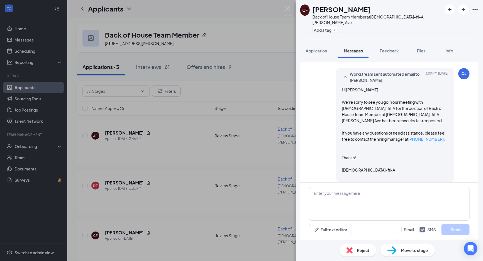
scroll to position [271, 0]
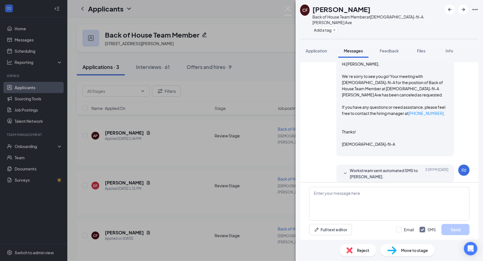
click at [375, 167] on span "Workstream sent automated SMS to [PERSON_NAME]." at bounding box center [386, 173] width 73 height 12
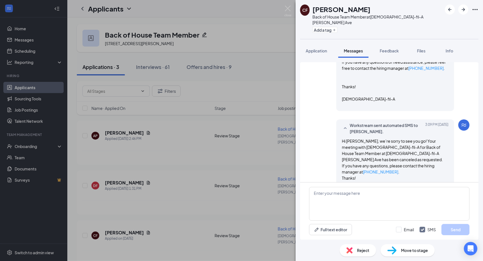
scroll to position [341, 0]
click at [285, 10] on img at bounding box center [287, 11] width 7 height 11
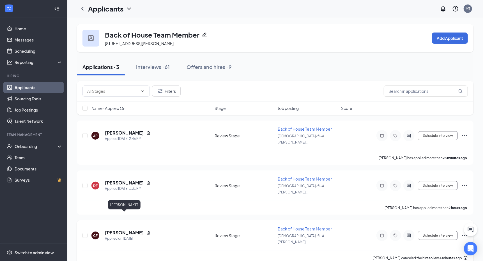
click at [123, 230] on h5 "[PERSON_NAME]" at bounding box center [124, 233] width 39 height 6
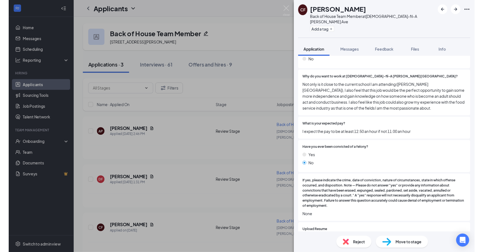
scroll to position [492, 0]
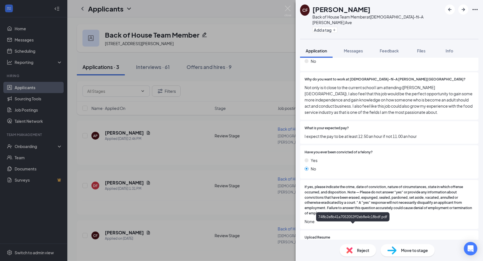
click at [364, 246] on div "748b2e8b41a7052052ff2eb8e4c18bdf.pdf" at bounding box center [354, 248] width 79 height 4
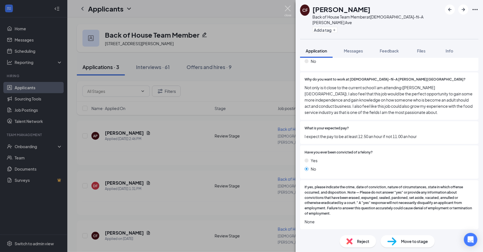
click at [287, 10] on img at bounding box center [287, 11] width 7 height 11
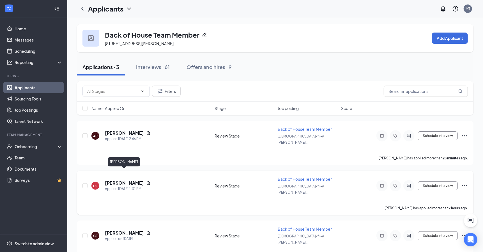
click at [124, 180] on h5 "[PERSON_NAME]" at bounding box center [124, 183] width 39 height 6
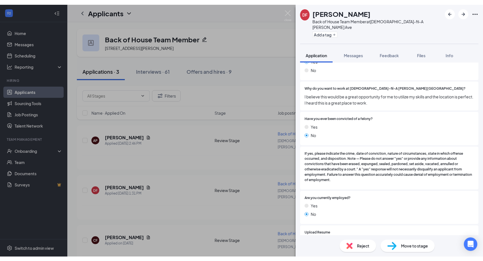
scroll to position [567, 0]
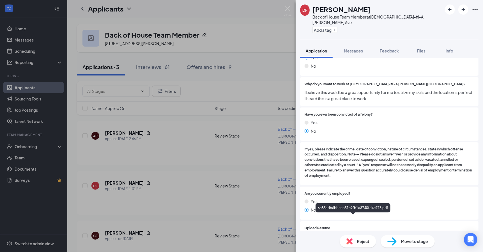
click at [369, 236] on div "6a85adb6bbceb51e9fb1a8740fd4c773.pdf" at bounding box center [354, 238] width 79 height 4
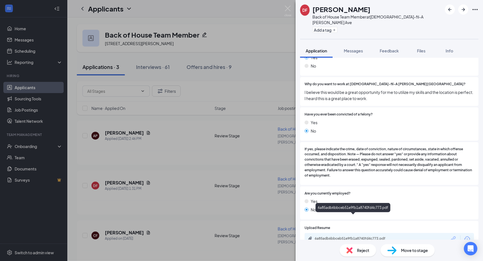
scroll to position [555, 0]
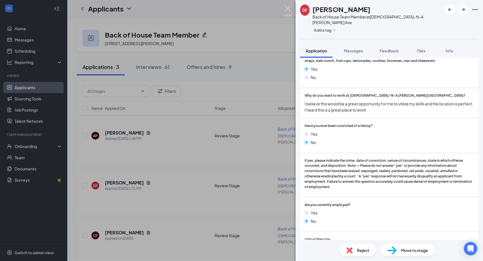
click at [287, 9] on img at bounding box center [287, 11] width 7 height 11
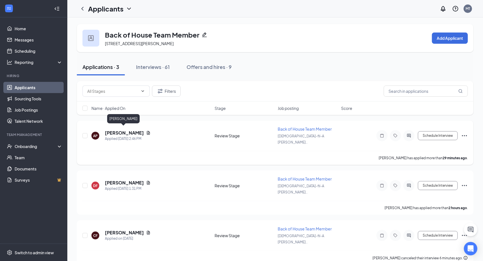
click at [121, 130] on h5 "[PERSON_NAME]" at bounding box center [124, 133] width 39 height 6
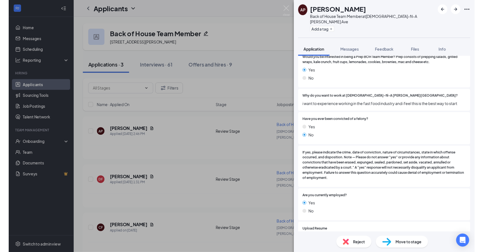
scroll to position [552, 0]
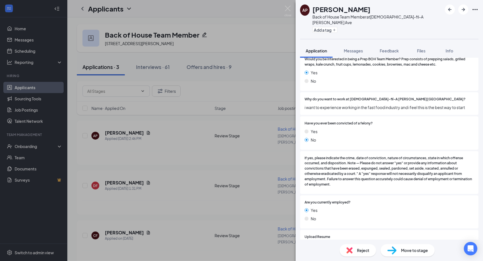
click at [360, 245] on div "a5c4cd2a8ebd4ca90b998ab3908746cc.pdf" at bounding box center [354, 247] width 79 height 4
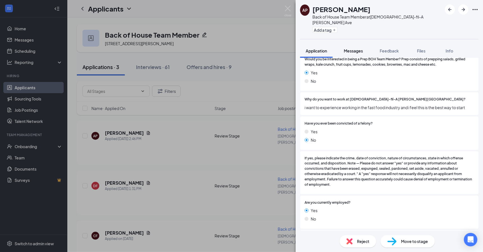
click at [349, 48] on span "Messages" at bounding box center [353, 50] width 19 height 5
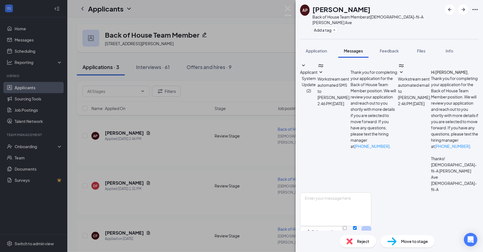
click at [398, 100] on span "Workstream sent automated email to [PERSON_NAME]." at bounding box center [414, 88] width 33 height 24
click at [311, 48] on span "Application" at bounding box center [316, 50] width 21 height 5
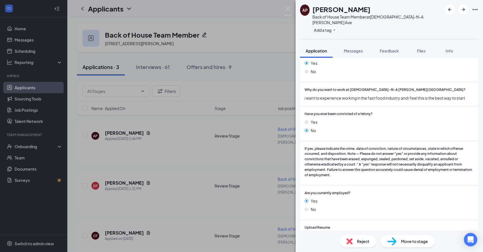
scroll to position [561, 0]
click at [409, 242] on span "Move to stage" at bounding box center [414, 241] width 27 height 6
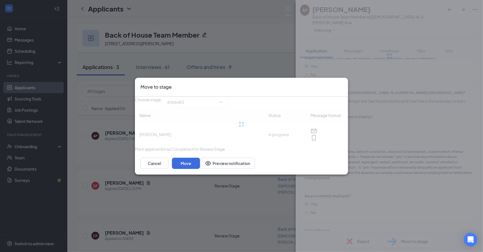
type input "Onsite Interview (next stage)"
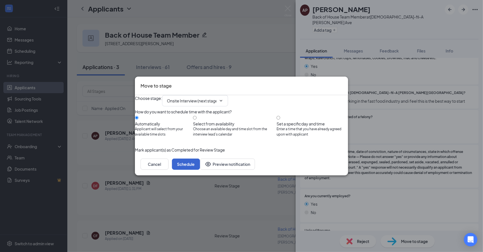
click at [200, 170] on button "Schedule" at bounding box center [186, 163] width 28 height 11
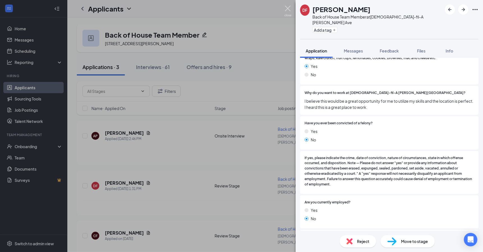
click at [288, 8] on img at bounding box center [287, 11] width 7 height 11
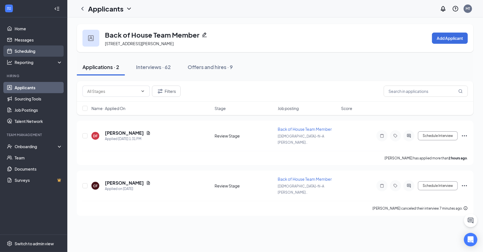
click at [30, 50] on link "Scheduling" at bounding box center [39, 50] width 48 height 11
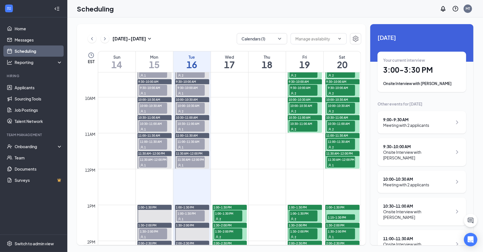
scroll to position [339, 0]
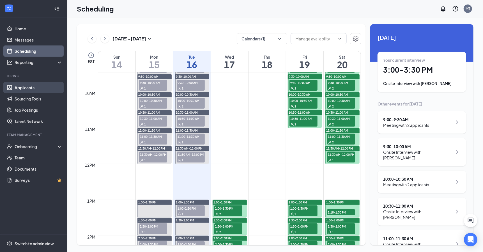
click at [33, 92] on link "Applicants" at bounding box center [39, 87] width 48 height 11
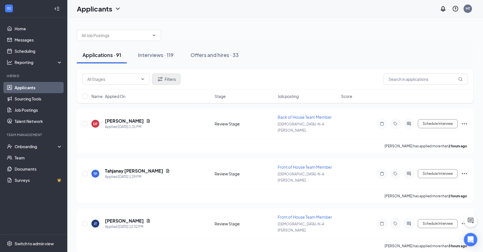
click at [164, 78] on button "Filters" at bounding box center [166, 78] width 29 height 11
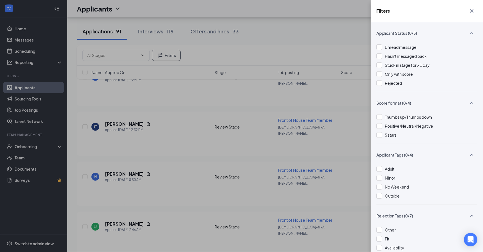
click at [305, 56] on div "Filters Applicant Status (0/5) Unread message Hasn't messaged back Stuck in sta…" at bounding box center [241, 126] width 483 height 252
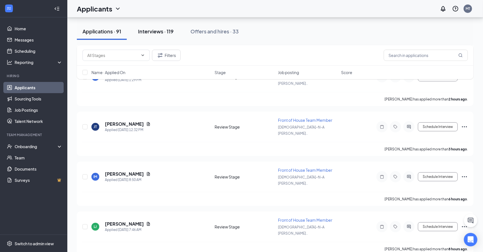
click at [163, 34] on div "Interviews · 119" at bounding box center [156, 31] width 36 height 7
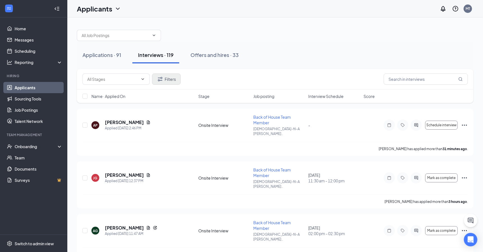
click at [169, 75] on button "Filters" at bounding box center [166, 78] width 29 height 11
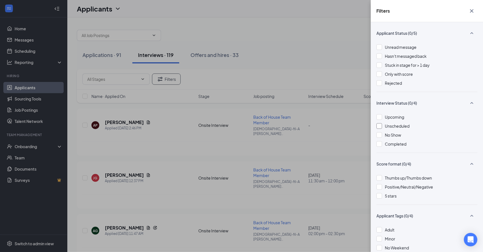
click at [381, 124] on div at bounding box center [379, 126] width 6 height 6
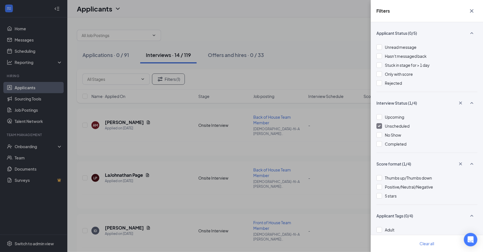
click at [472, 11] on icon "Cross" at bounding box center [471, 11] width 7 height 7
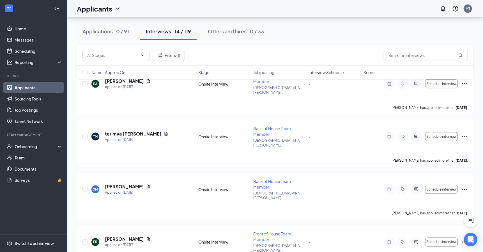
scroll to position [454, 0]
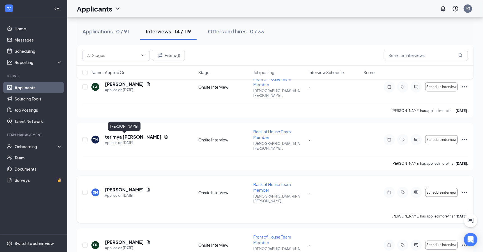
click at [135, 186] on h5 "Samantha Mulligan" at bounding box center [124, 189] width 39 height 6
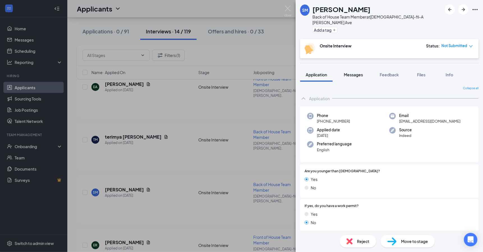
click at [359, 72] on button "Messages" at bounding box center [353, 75] width 30 height 14
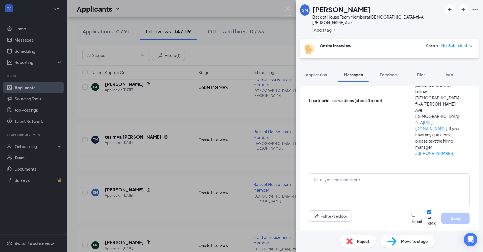
scroll to position [139, 0]
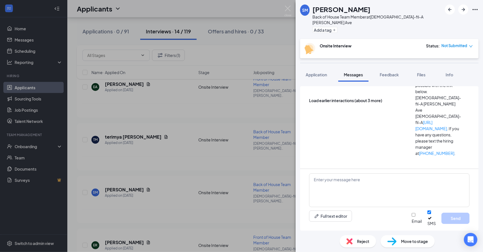
click at [289, 11] on img at bounding box center [287, 11] width 7 height 11
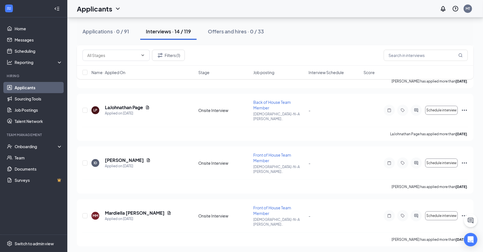
scroll to position [28, 0]
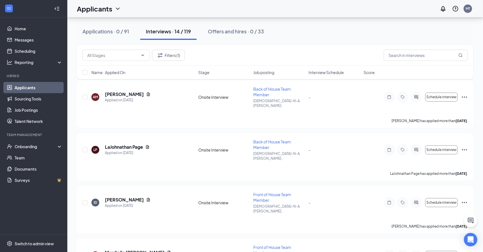
click at [33, 87] on link "Applicants" at bounding box center [39, 87] width 48 height 11
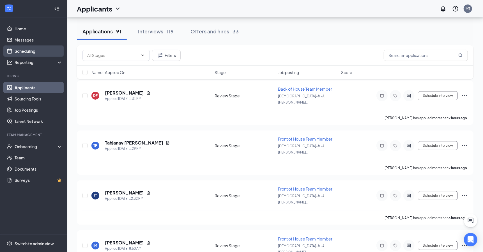
click at [27, 51] on link "Scheduling" at bounding box center [39, 50] width 48 height 11
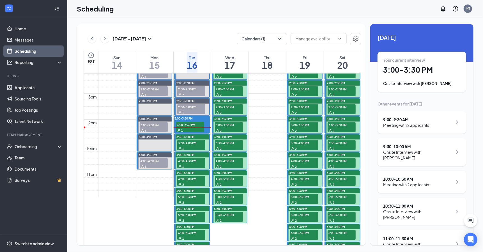
scroll to position [485, 0]
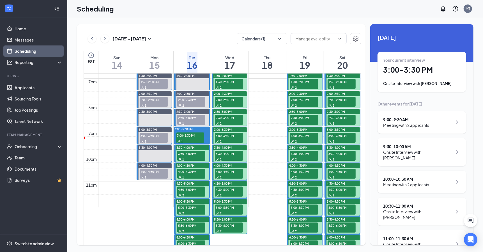
click at [188, 138] on div "1" at bounding box center [190, 141] width 28 height 6
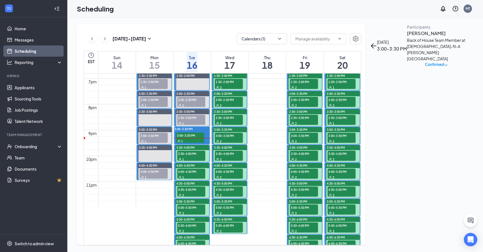
click at [407, 37] on h3 "[PERSON_NAME]" at bounding box center [436, 33] width 59 height 7
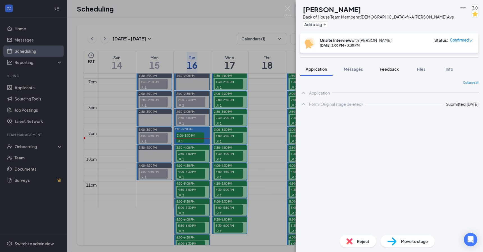
click at [388, 68] on span "Feedback" at bounding box center [389, 68] width 19 height 5
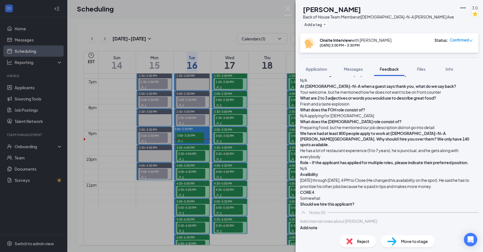
scroll to position [420, 0]
click at [289, 12] on img at bounding box center [287, 11] width 7 height 11
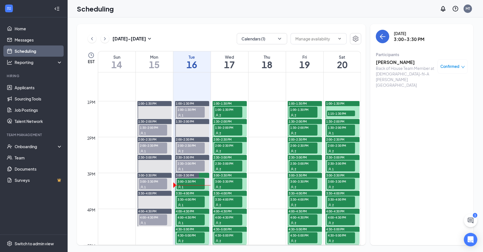
scroll to position [443, 0]
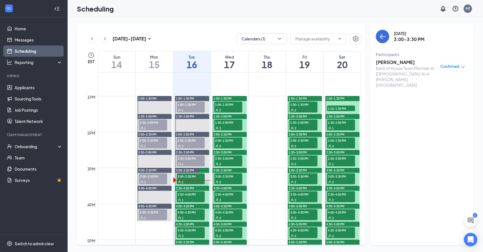
click at [190, 176] on span "3:00-3:30 PM" at bounding box center [191, 176] width 28 height 6
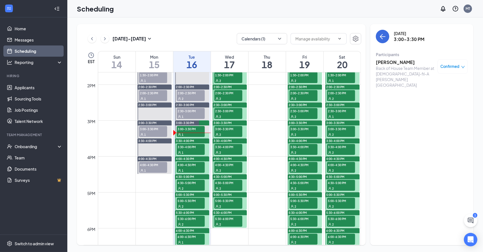
scroll to position [498, 0]
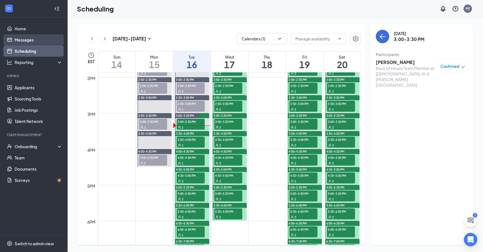
click at [29, 39] on link "Messages" at bounding box center [39, 39] width 48 height 11
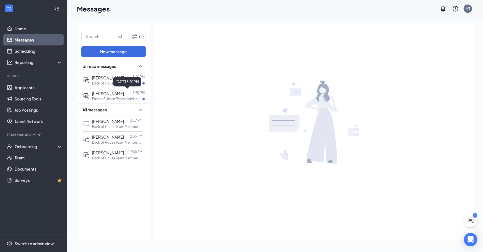
click at [116, 84] on div "[DATE] 3:20 PM" at bounding box center [127, 81] width 28 height 9
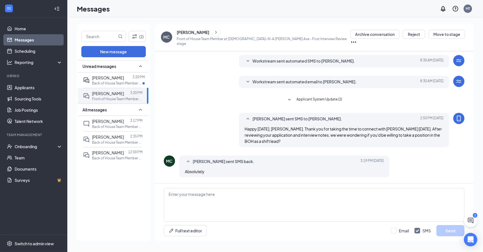
scroll to position [65, 0]
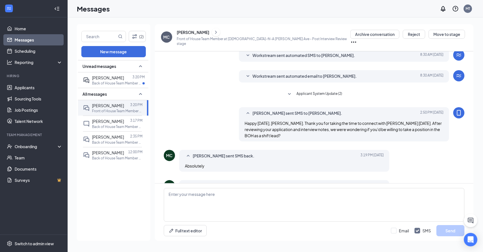
scroll to position [102, 0]
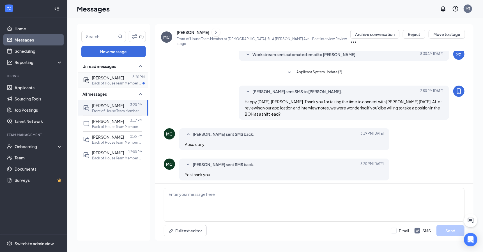
click at [110, 80] on div "[PERSON_NAME]" at bounding box center [108, 78] width 32 height 6
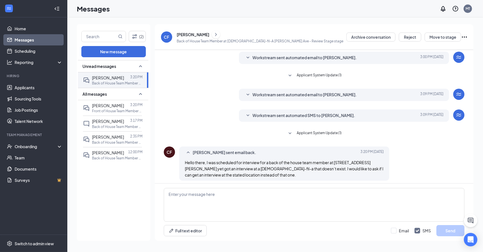
scroll to position [165, 0]
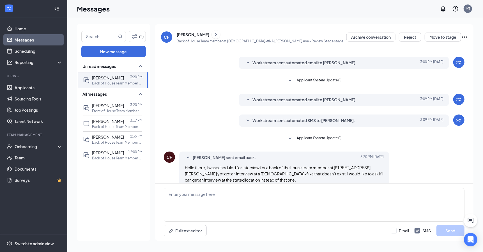
click at [316, 120] on span "Workstream sent automated SMS to [PERSON_NAME]." at bounding box center [303, 120] width 103 height 7
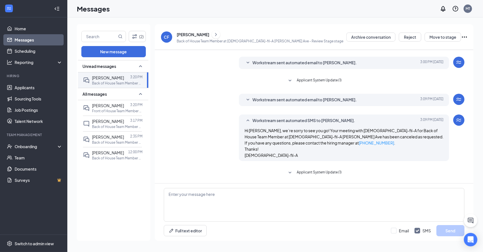
click at [315, 118] on span "Workstream sent automated SMS to [PERSON_NAME]." at bounding box center [303, 120] width 103 height 7
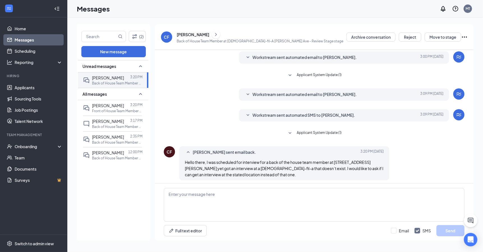
scroll to position [170, 0]
drag, startPoint x: 334, startPoint y: 160, endPoint x: 198, endPoint y: 167, distance: 136.7
click at [198, 167] on span "Hello there, I was scheduled for interview for a back of the house team member …" at bounding box center [284, 168] width 199 height 17
click at [264, 188] on div "Full text editor Email SMS Send" at bounding box center [314, 211] width 319 height 57
click at [255, 193] on textarea at bounding box center [314, 205] width 301 height 34
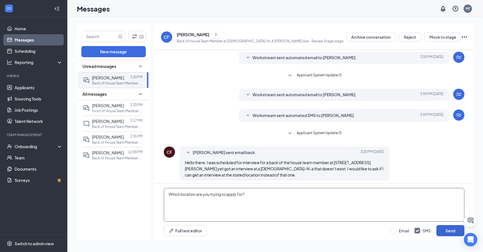
type textarea "Which location are you trying to apply for?"
click at [461, 229] on button "Send" at bounding box center [450, 230] width 28 height 11
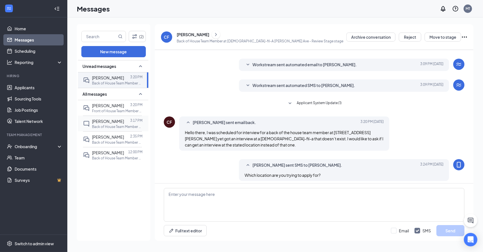
click at [120, 125] on p "Back of House Team Member at [DEMOGRAPHIC_DATA]-fil-A [PERSON_NAME][GEOGRAPHIC_…" at bounding box center [117, 126] width 50 height 5
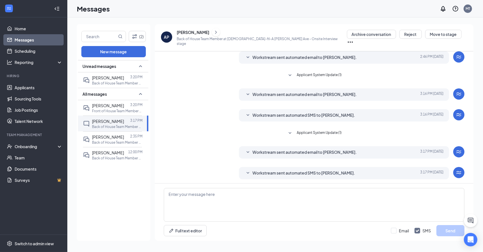
click at [257, 149] on span "Workstream sent automated email to Adriana pearson." at bounding box center [304, 152] width 104 height 7
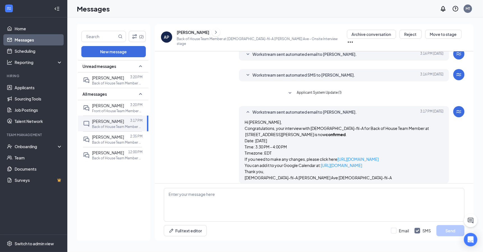
scroll to position [80, 0]
click at [268, 110] on span "Workstream sent automated email to Adriana pearson." at bounding box center [304, 111] width 104 height 7
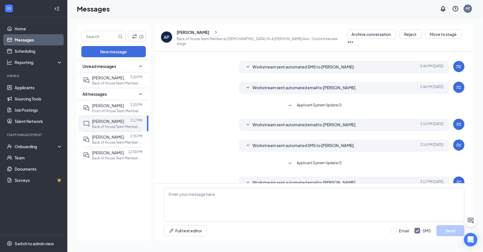
scroll to position [9, 0]
click at [26, 52] on link "Scheduling" at bounding box center [39, 50] width 48 height 11
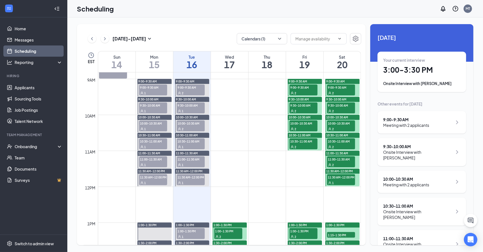
scroll to position [319, 0]
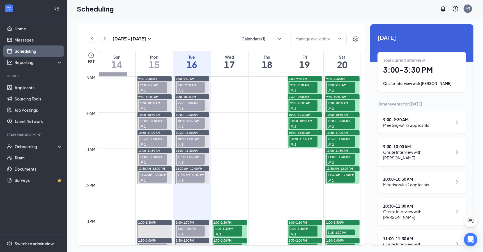
click at [229, 149] on td at bounding box center [229, 152] width 263 height 9
drag, startPoint x: 227, startPoint y: 148, endPoint x: 227, endPoint y: 162, distance: 13.8
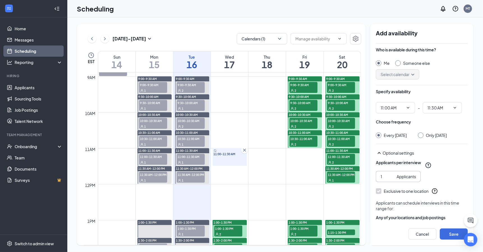
type input "2"
click at [392, 179] on input "2" at bounding box center [388, 176] width 14 height 6
click at [422, 134] on input "Only Wednesday, Sep 17" at bounding box center [420, 134] width 4 height 4
radio input "true"
radio input "false"
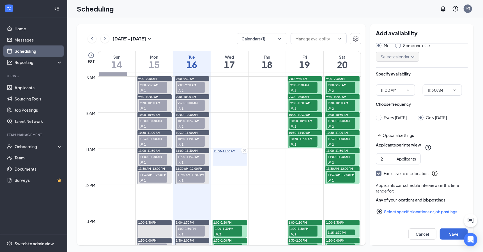
scroll to position [23, 0]
click at [449, 234] on button "Save" at bounding box center [454, 233] width 28 height 11
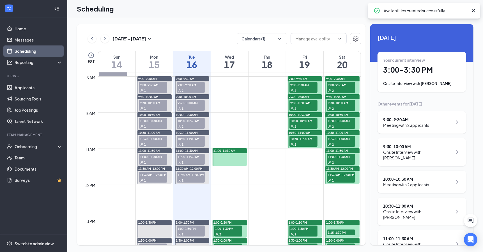
click at [229, 167] on td at bounding box center [229, 170] width 263 height 9
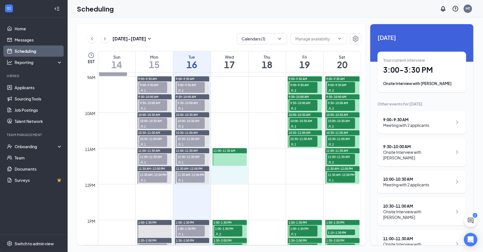
drag, startPoint x: 229, startPoint y: 166, endPoint x: 229, endPoint y: 177, distance: 11.5
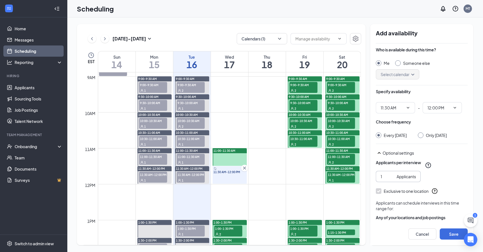
type input "2"
click at [391, 179] on input "2" at bounding box center [388, 176] width 14 height 6
click at [423, 134] on div at bounding box center [421, 135] width 6 height 6
click at [422, 135] on input "Only Wednesday, Sep 17" at bounding box center [420, 134] width 4 height 4
radio input "true"
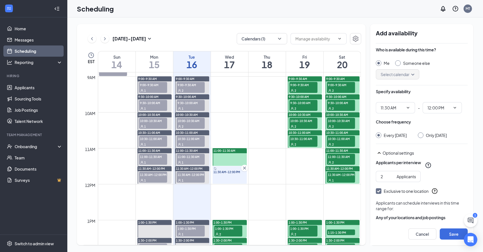
radio input "false"
click at [451, 234] on button "Save" at bounding box center [454, 233] width 28 height 11
type input "2"
click at [391, 179] on input "2" at bounding box center [388, 176] width 14 height 6
click at [423, 134] on div at bounding box center [421, 135] width 6 height 6
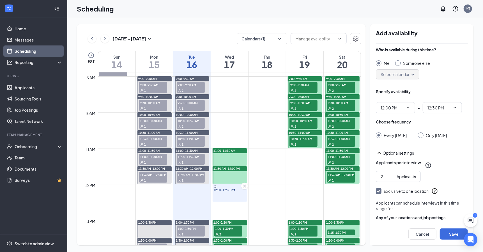
click at [422, 135] on input "Only Wednesday, Sep 17" at bounding box center [420, 134] width 4 height 4
radio input "true"
radio input "false"
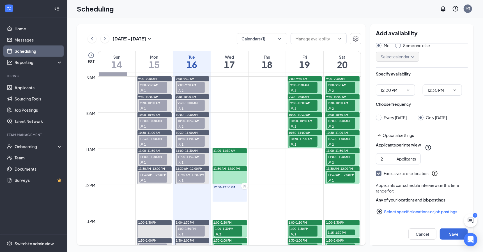
scroll to position [23, 0]
click at [451, 235] on button "Save" at bounding box center [454, 233] width 28 height 11
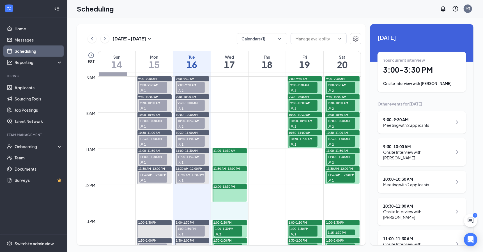
drag, startPoint x: 231, startPoint y: 202, endPoint x: 230, endPoint y: 212, distance: 9.6
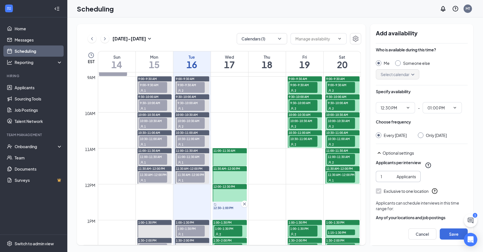
type input "2"
click at [391, 179] on input "2" at bounding box center [388, 176] width 14 height 6
click at [422, 136] on input "Only Wednesday, Sep 17" at bounding box center [420, 134] width 4 height 4
radio input "true"
radio input "false"
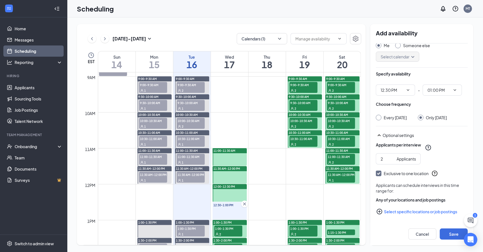
scroll to position [23, 0]
click at [449, 231] on button "Save" at bounding box center [454, 233] width 28 height 11
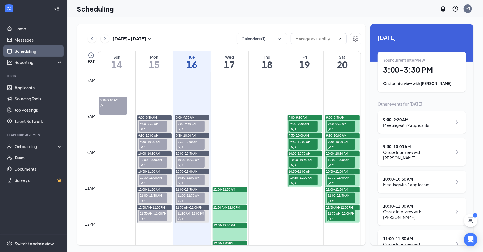
scroll to position [280, 0]
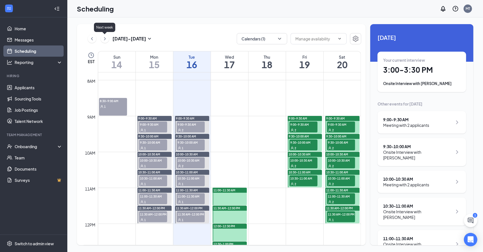
click at [104, 40] on icon "ChevronRight" at bounding box center [105, 38] width 6 height 7
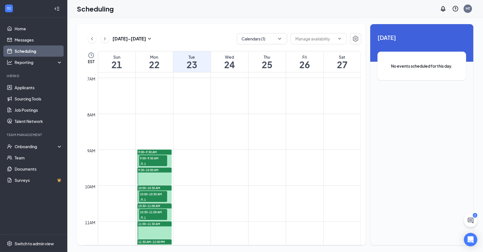
scroll to position [243, 0]
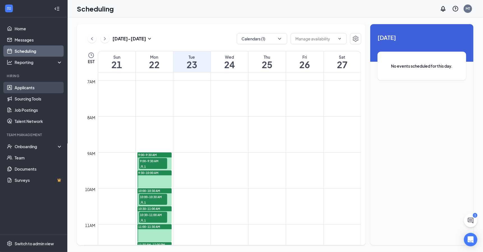
click at [27, 86] on link "Applicants" at bounding box center [39, 87] width 48 height 11
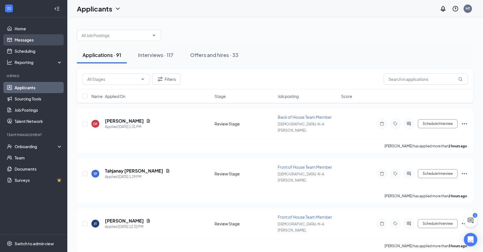
click at [31, 40] on link "Messages" at bounding box center [39, 39] width 48 height 11
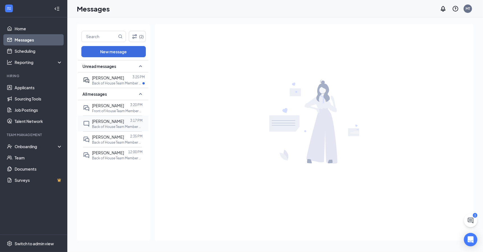
click at [109, 125] on p "Back of House Team Member at Chick-fil-A Mack Ave" at bounding box center [117, 126] width 50 height 5
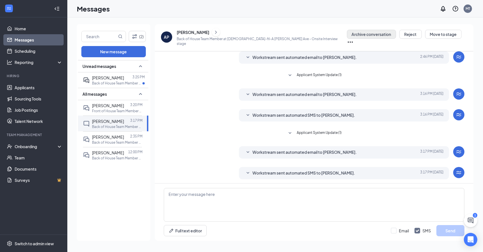
click at [360, 38] on button "Archive conversation" at bounding box center [371, 34] width 49 height 9
click at [124, 137] on div at bounding box center [127, 137] width 6 height 6
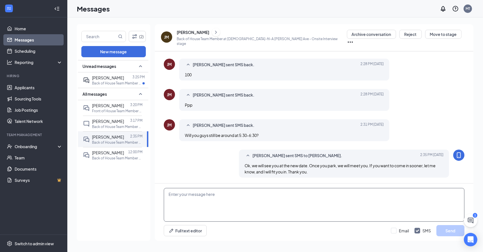
click at [255, 194] on textarea at bounding box center [314, 205] width 301 height 34
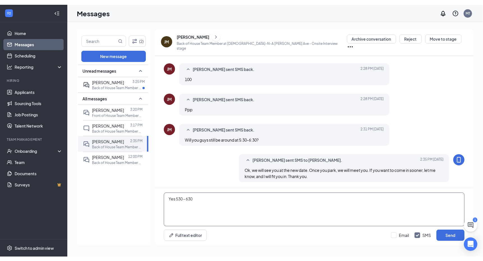
scroll to position [169, 0]
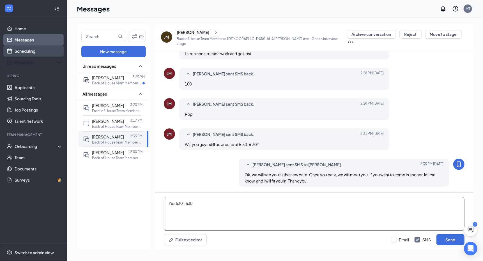
type textarea "Yes 530 - 630"
click at [27, 52] on link "Scheduling" at bounding box center [39, 50] width 48 height 11
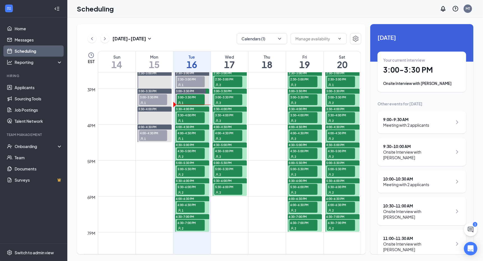
scroll to position [528, 0]
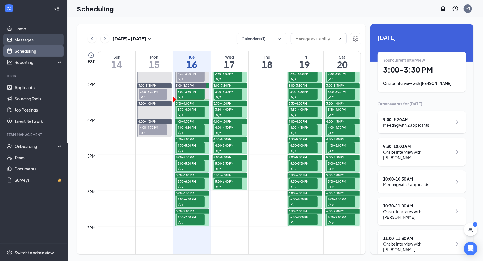
click at [27, 42] on link "Messages" at bounding box center [39, 39] width 48 height 11
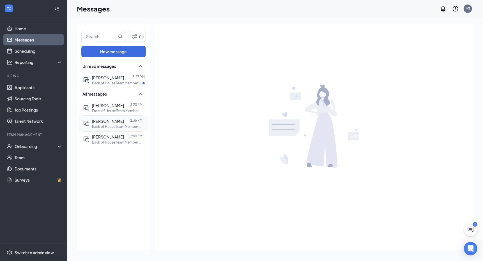
click at [105, 124] on p "Back of House Team Member at [DEMOGRAPHIC_DATA]-fil-A [PERSON_NAME][GEOGRAPHIC_…" at bounding box center [117, 126] width 50 height 5
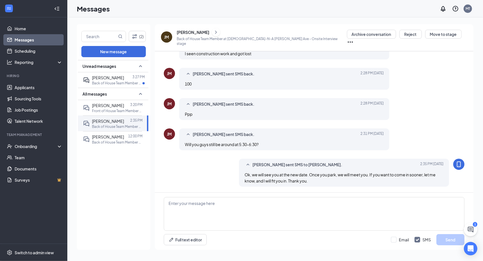
scroll to position [169, 0]
click at [222, 212] on textarea at bounding box center [314, 214] width 301 height 34
type textarea "Yes, 530 - 630 works today"
click at [451, 238] on button "Send" at bounding box center [450, 239] width 28 height 11
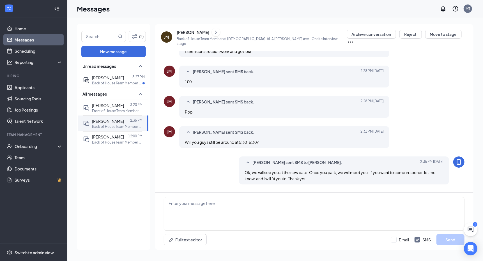
scroll to position [199, 0]
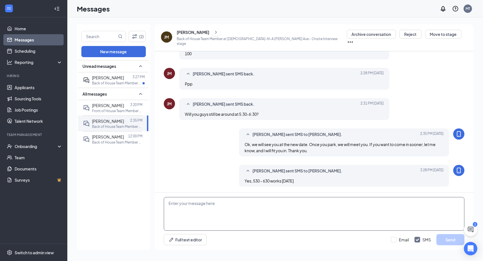
click at [291, 203] on textarea at bounding box center [314, 214] width 301 height 34
type textarea "Just give me a heads up if you're coming so we can make sure to be on the looko…"
click at [453, 239] on button "Send" at bounding box center [450, 239] width 28 height 11
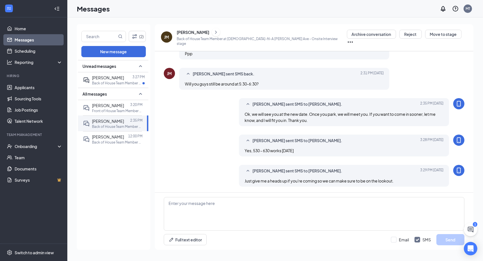
scroll to position [229, 0]
click at [112, 141] on p "Back of House Team Member at [DEMOGRAPHIC_DATA]-fil-A [PERSON_NAME][GEOGRAPHIC_…" at bounding box center [117, 142] width 50 height 5
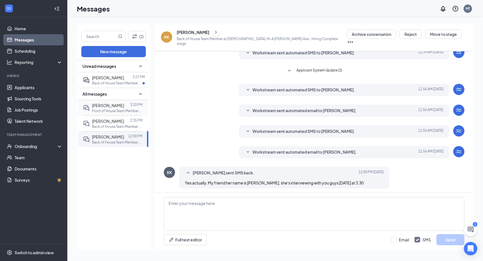
click at [111, 110] on p "Front of House Team Member at [DEMOGRAPHIC_DATA]-fil-A [PERSON_NAME][GEOGRAPHIC…" at bounding box center [117, 111] width 50 height 5
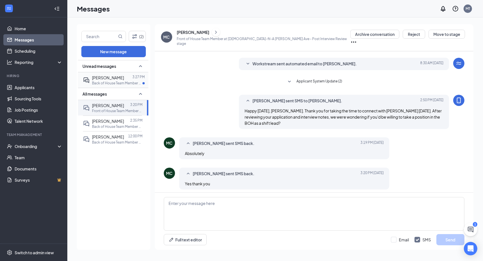
click at [113, 81] on p "Back of House Team Member at Chick-fil-A Mack Ave" at bounding box center [117, 83] width 50 height 5
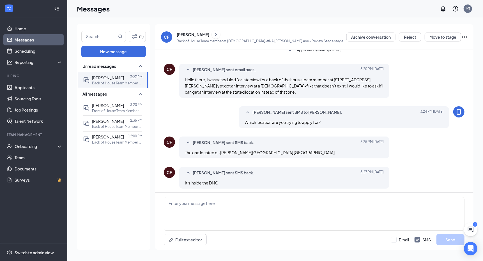
scroll to position [123, 0]
click at [220, 207] on textarea at bounding box center [314, 214] width 301 height 34
click at [225, 202] on textarea "We are a separate location." at bounding box center [314, 214] width 301 height 34
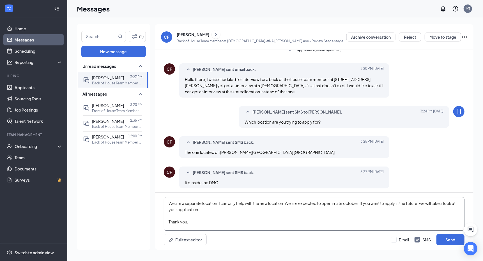
click at [284, 204] on textarea "We are a separate location. I can only help with the new location. We are expec…" at bounding box center [314, 214] width 301 height 34
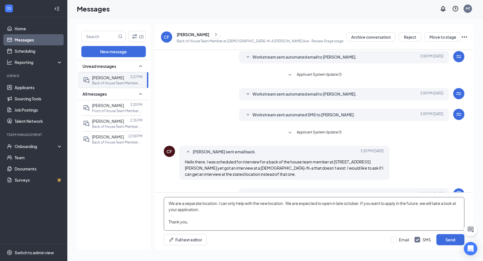
scroll to position [15, 0]
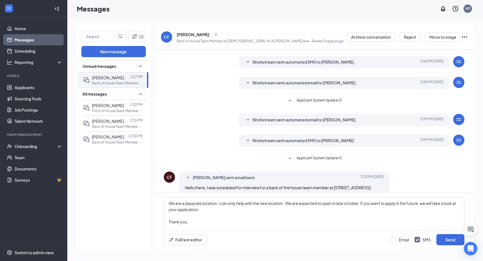
click at [283, 116] on div "Workstream sent automated email to Christopher Foster. Today 3:09 PM Hi Christo…" at bounding box center [344, 120] width 210 height 12
click at [280, 121] on span "Workstream sent automated email to Christopher Foster." at bounding box center [304, 120] width 104 height 7
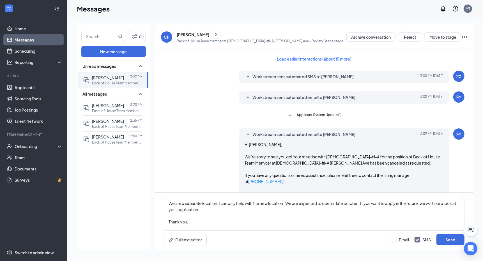
scroll to position [0, 0]
click at [291, 78] on span "Workstream sent automated SMS to Christopher Foster." at bounding box center [303, 76] width 103 height 7
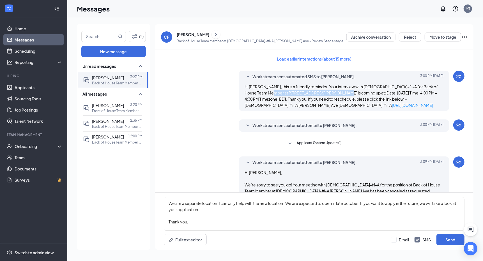
drag, startPoint x: 266, startPoint y: 92, endPoint x: 330, endPoint y: 92, distance: 64.2
click at [330, 92] on span "Hi Christopher Foster, this is a friendly reminder. Your interview with Chick-f…" at bounding box center [341, 96] width 193 height 24
copy span "17761 Mack Ave, Detroit, MI, 48224"
click at [285, 203] on textarea "We are a separate location. I can only help with the new location . We are expe…" at bounding box center [314, 214] width 301 height 34
paste textarea "17761 Mack Ave, Detroit, MI, 48224"
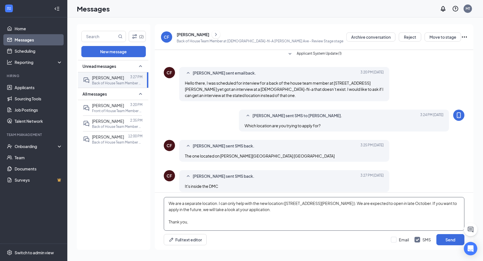
scroll to position [230, 0]
click at [276, 209] on textarea "We are a separate location. I can only help with the new location (17761 Mack A…" at bounding box center [314, 214] width 301 height 34
type textarea "We are a separate location. I can only help with the new location (17761 Mack A…"
click at [448, 240] on button "Send" at bounding box center [450, 239] width 28 height 11
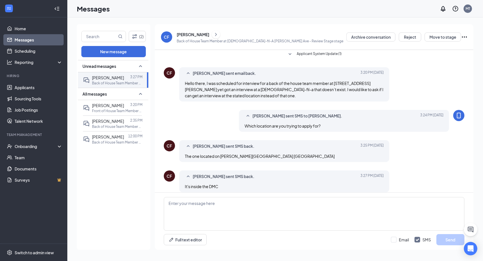
scroll to position [284, 0]
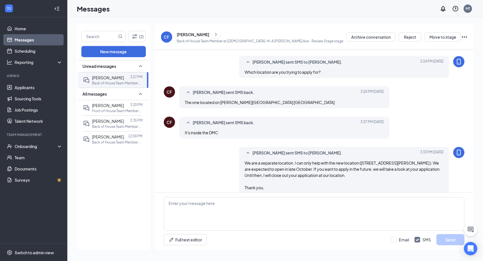
click at [208, 166] on div "Manda Taylor sent SMS to Christopher Foster. Today 3:33 PM We are a separate lo…" at bounding box center [314, 171] width 301 height 49
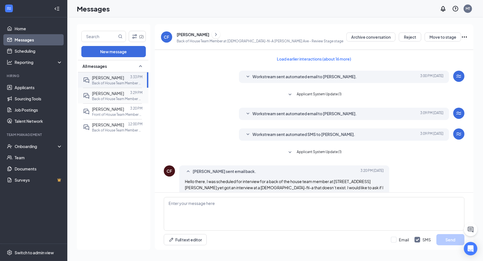
click at [109, 94] on span "[PERSON_NAME]" at bounding box center [108, 93] width 32 height 5
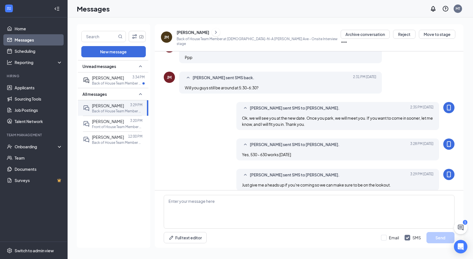
scroll to position [190, 0]
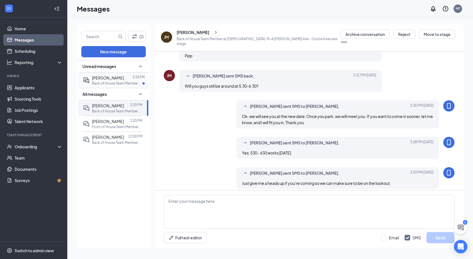
click at [117, 81] on p "Back of House Team Member at [DEMOGRAPHIC_DATA]-fil-A [PERSON_NAME][GEOGRAPHIC_…" at bounding box center [117, 83] width 50 height 5
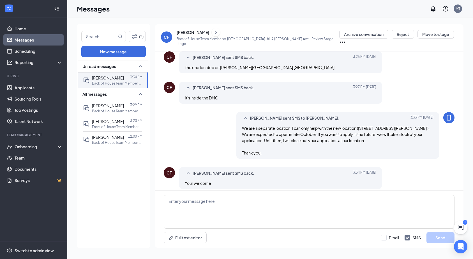
click at [191, 35] on div "[PERSON_NAME]" at bounding box center [193, 32] width 33 height 6
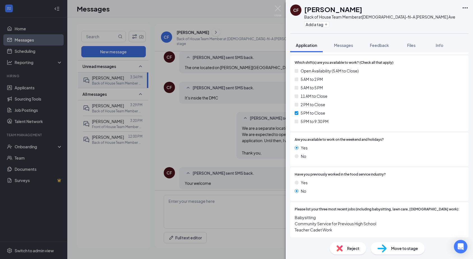
scroll to position [295, 0]
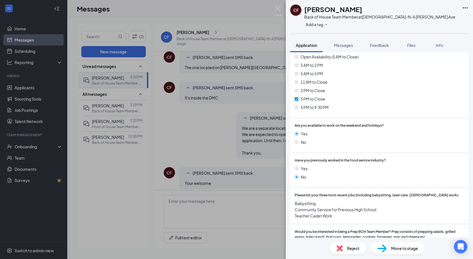
click at [347, 247] on span "Reject" at bounding box center [353, 248] width 12 height 6
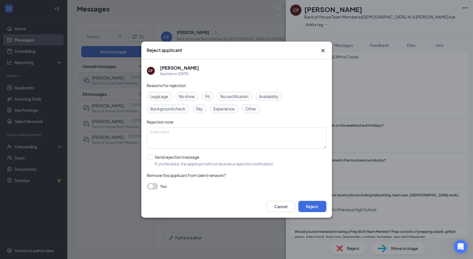
click at [255, 109] on span "Other" at bounding box center [251, 108] width 11 height 6
drag, startPoint x: 202, startPoint y: 69, endPoint x: 160, endPoint y: 68, distance: 42.6
click at [160, 68] on div "CF [PERSON_NAME] Applied on [DATE]" at bounding box center [236, 71] width 179 height 12
copy h5 "[PERSON_NAME]"
click at [164, 134] on textarea at bounding box center [236, 137] width 179 height 21
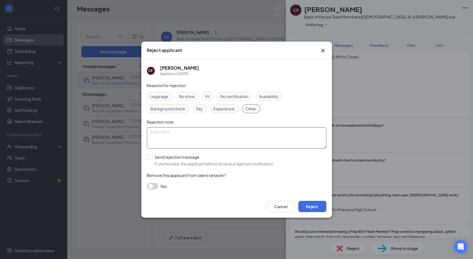
paste textarea "[PERSON_NAME]"
type textarea "[PERSON_NAME] applied for the wrong location. He was trying to apply for a posi…"
click at [308, 206] on button "Reject" at bounding box center [312, 205] width 28 height 11
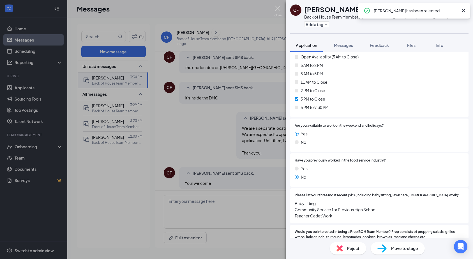
click at [278, 8] on img at bounding box center [278, 11] width 7 height 11
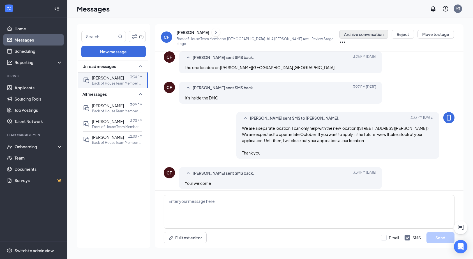
click at [344, 38] on button "Archive conversation" at bounding box center [363, 34] width 49 height 9
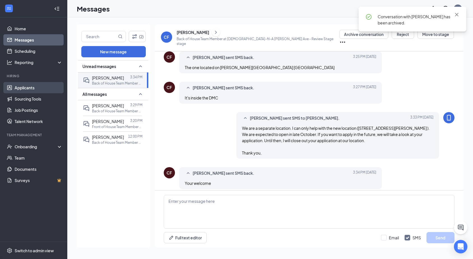
click at [16, 91] on link "Applicants" at bounding box center [39, 87] width 48 height 11
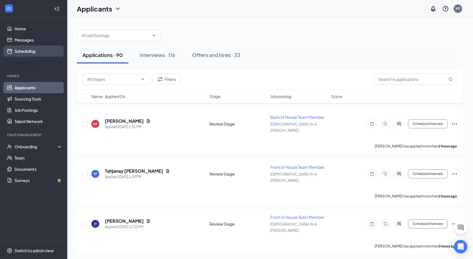
click at [25, 51] on link "Scheduling" at bounding box center [39, 50] width 48 height 11
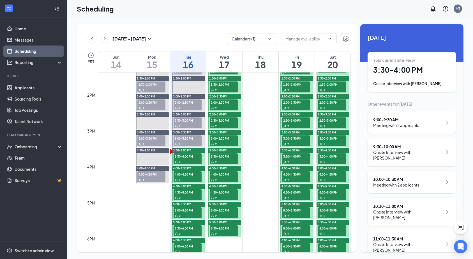
scroll to position [482, 0]
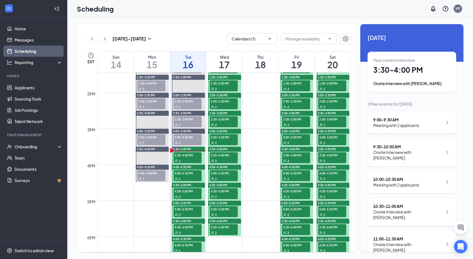
click at [189, 140] on div "1" at bounding box center [188, 143] width 28 height 6
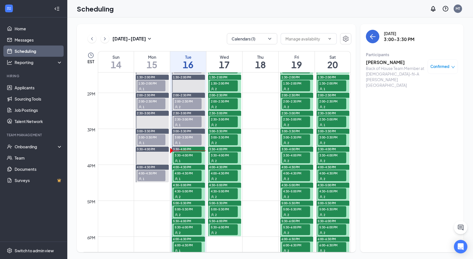
click at [380, 62] on h3 "[PERSON_NAME]" at bounding box center [395, 62] width 59 height 6
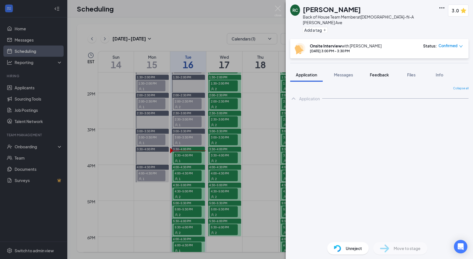
click at [374, 72] on span "Feedback" at bounding box center [379, 74] width 19 height 5
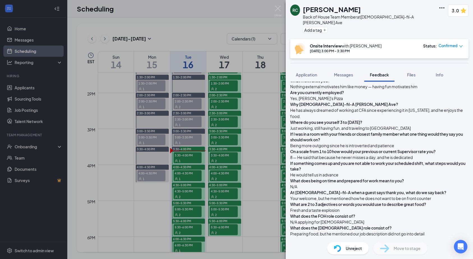
scroll to position [194, 0]
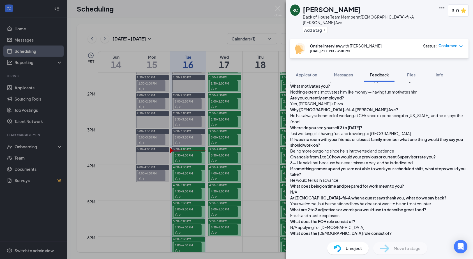
drag, startPoint x: 362, startPoint y: 6, endPoint x: 303, endPoint y: 8, distance: 58.3
click at [303, 8] on div "RC [PERSON_NAME] Back of House Team Member at [DEMOGRAPHIC_DATA]-fil-A [PERSON_…" at bounding box center [363, 19] width 146 height 30
copy h1 "[PERSON_NAME]"
click at [277, 10] on img at bounding box center [278, 11] width 7 height 11
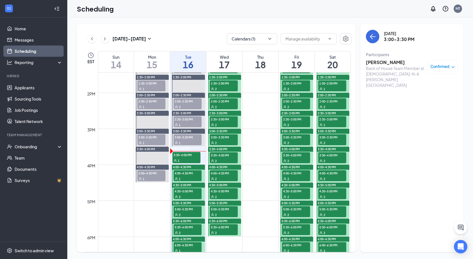
click at [184, 158] on div "1" at bounding box center [186, 160] width 28 height 6
click at [384, 59] on div "[PERSON_NAME] Front of House Team Member at [DEMOGRAPHIC_DATA]-fil-A [PERSON_NA…" at bounding box center [412, 73] width 92 height 33
click at [383, 60] on h3 "[PERSON_NAME]" at bounding box center [395, 62] width 59 height 6
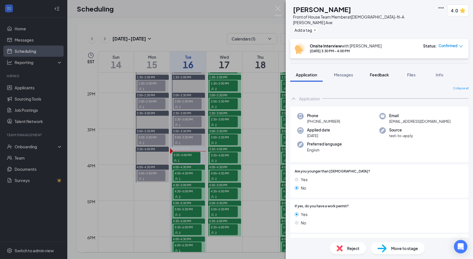
click at [375, 74] on button "Feedback" at bounding box center [379, 75] width 30 height 14
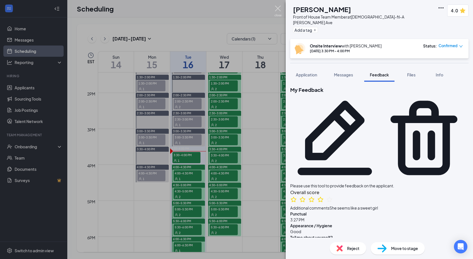
click at [279, 8] on img at bounding box center [278, 11] width 7 height 11
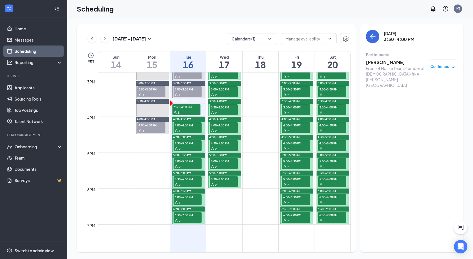
scroll to position [531, 0]
click at [189, 127] on div "1" at bounding box center [188, 130] width 28 height 6
click at [381, 59] on div "[PERSON_NAME] Front of House Team Member at [DEMOGRAPHIC_DATA]-fil-A [PERSON_NA…" at bounding box center [412, 76] width 92 height 39
click at [381, 60] on h3 "[DEMOGRAPHIC_DATA][PERSON_NAME]" at bounding box center [395, 65] width 59 height 12
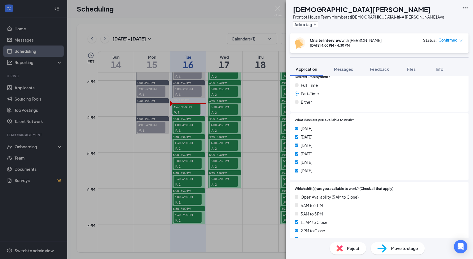
scroll to position [203, 0]
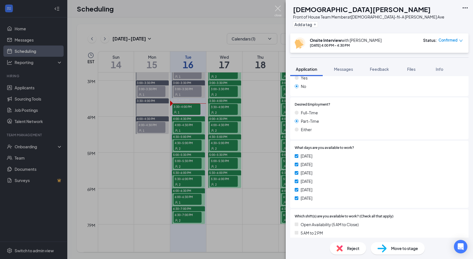
click at [282, 10] on img at bounding box center [278, 11] width 7 height 11
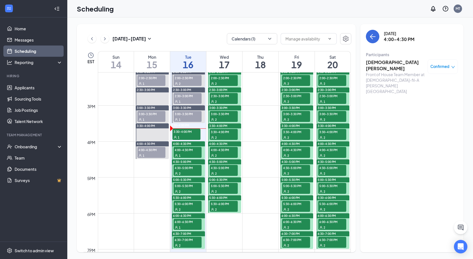
scroll to position [503, 0]
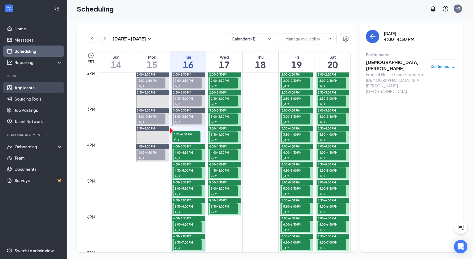
click at [29, 89] on link "Applicants" at bounding box center [39, 87] width 48 height 11
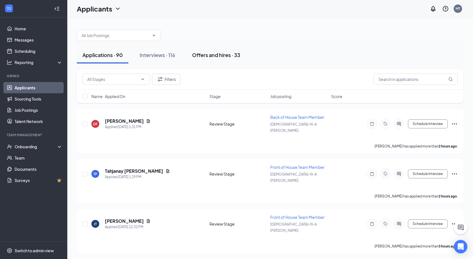
click at [216, 59] on button "Offers and hires · 33" at bounding box center [215, 55] width 59 height 17
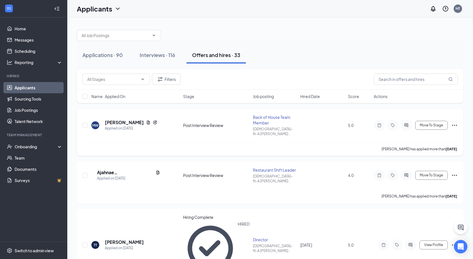
click at [257, 116] on div "Back of House Team Member" at bounding box center [275, 119] width 44 height 11
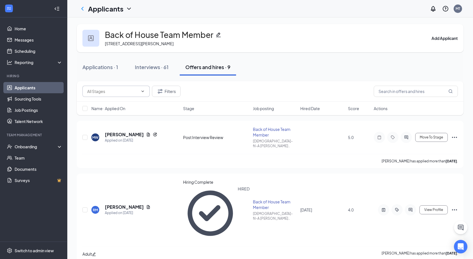
click at [123, 89] on input "text" at bounding box center [112, 91] width 51 height 6
click at [117, 99] on div "Post Interview Review (1)" at bounding box center [109, 98] width 45 height 6
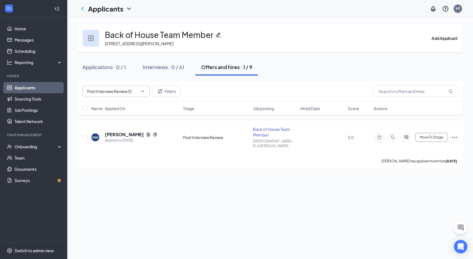
click at [121, 90] on input "Post Interview Review (1)" at bounding box center [112, 91] width 50 height 6
click at [113, 107] on div "Hiring Complete (8)" at bounding box center [104, 104] width 35 height 6
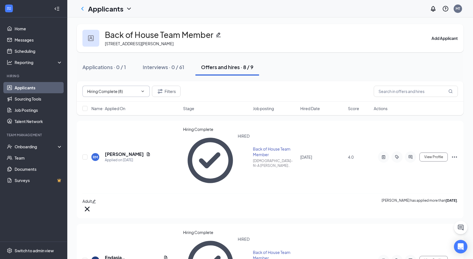
click at [125, 92] on input "Hiring Complete (8)" at bounding box center [112, 91] width 50 height 6
click at [119, 101] on div "Post Interview Review (1)" at bounding box center [109, 98] width 45 height 6
type input "Post Interview Review (1)"
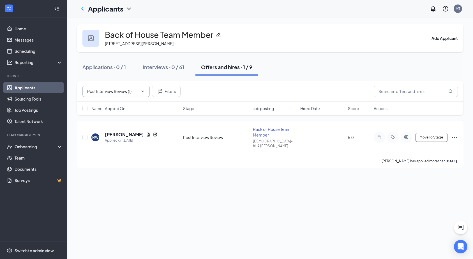
click at [141, 93] on icon "Cross" at bounding box center [142, 94] width 3 height 3
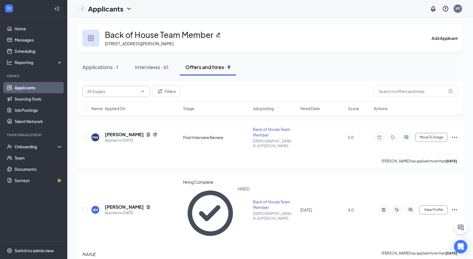
click at [82, 10] on icon "ChevronLeft" at bounding box center [82, 8] width 7 height 7
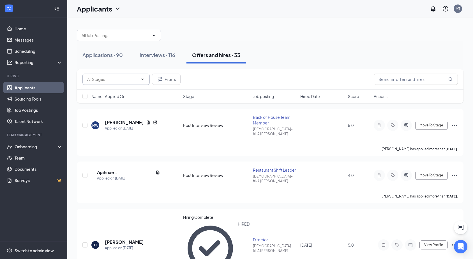
click at [122, 80] on input "text" at bounding box center [112, 79] width 51 height 6
click at [114, 95] on div "Offer Letter (2)" at bounding box center [100, 92] width 27 height 6
type input "Offer Letter (2)"
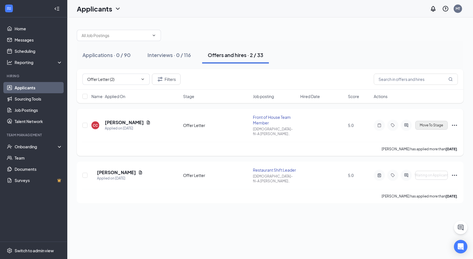
click at [429, 124] on span "Move To Stage" at bounding box center [431, 125] width 23 height 4
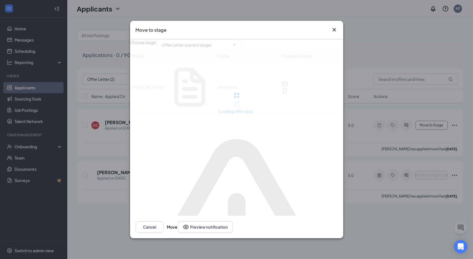
type input "Hiring Complete (final stage)"
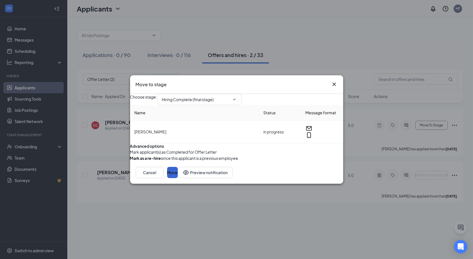
click at [178, 178] on button "Move" at bounding box center [172, 172] width 11 height 11
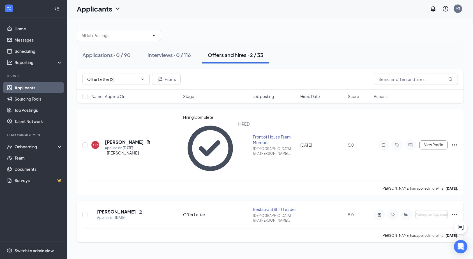
click at [122, 208] on h5 "Taylore Ingram" at bounding box center [116, 211] width 39 height 6
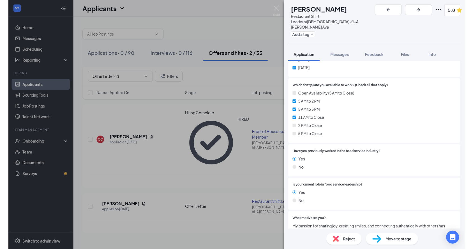
scroll to position [292, 0]
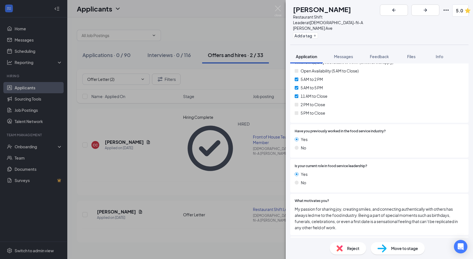
click at [436, 9] on div "TI Taylore Ingram Restaurant Shift Leader at Chick-fil-A Mack Ave Add a tag 5.0" at bounding box center [379, 22] width 187 height 45
click at [443, 9] on icon "Ellipses" at bounding box center [446, 10] width 7 height 7
click at [408, 20] on link "View full application" at bounding box center [390, 19] width 36 height 6
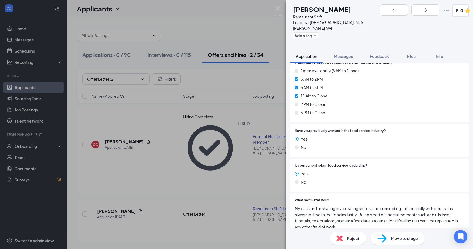
click at [245, 15] on div "TI Taylore Ingram Restaurant Shift Leader at Chick-fil-A Mack Ave Add a tag 5.0…" at bounding box center [236, 124] width 473 height 249
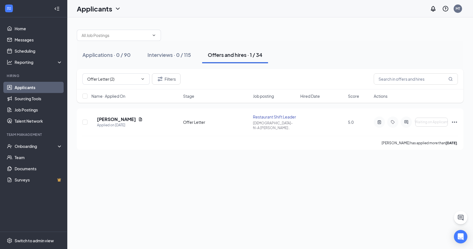
click at [26, 90] on link "Applicants" at bounding box center [39, 87] width 48 height 11
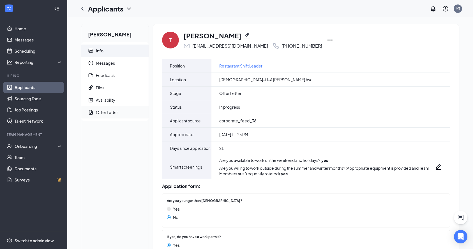
click at [111, 115] on div "Offer Letter" at bounding box center [107, 113] width 22 height 6
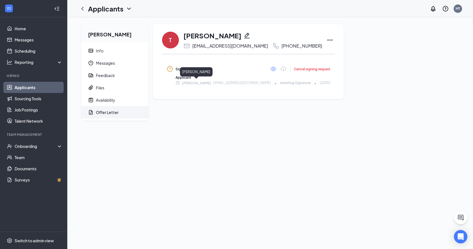
click at [204, 85] on span "[PERSON_NAME]" at bounding box center [196, 83] width 29 height 6
click at [271, 67] on icon "Eye" at bounding box center [274, 69] width 6 height 4
click at [32, 87] on link "Applicants" at bounding box center [39, 87] width 48 height 11
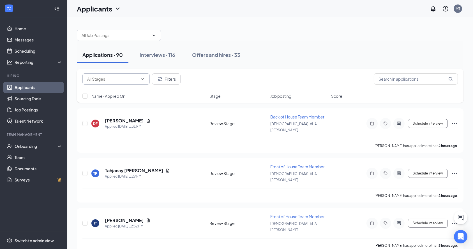
click at [129, 79] on input "text" at bounding box center [112, 79] width 51 height 6
click at [212, 58] on button "Offers and hires · 33" at bounding box center [215, 55] width 59 height 17
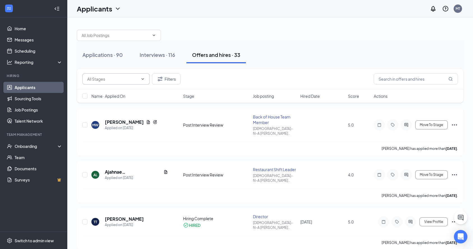
click at [121, 80] on input "text" at bounding box center [112, 79] width 51 height 6
click at [111, 112] on div "Post Interview Review (3)" at bounding box center [114, 115] width 45 height 6
type input "Post Interview Review (3)"
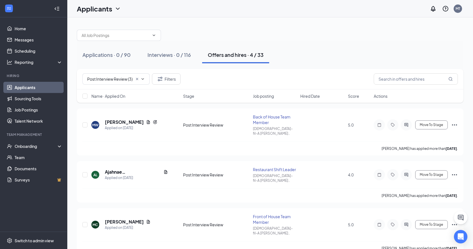
click at [218, 55] on div "Offers and hires · 4 / 33" at bounding box center [236, 54] width 56 height 7
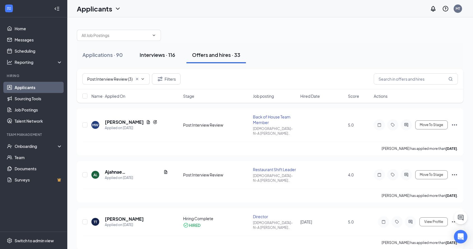
click at [160, 59] on button "Interviews · 116" at bounding box center [157, 55] width 47 height 17
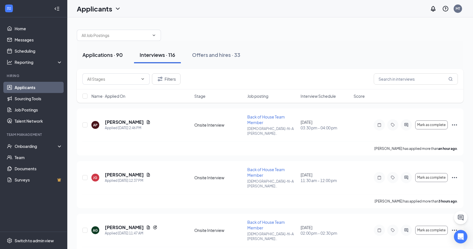
click at [120, 57] on div "Applications · 90" at bounding box center [102, 54] width 40 height 7
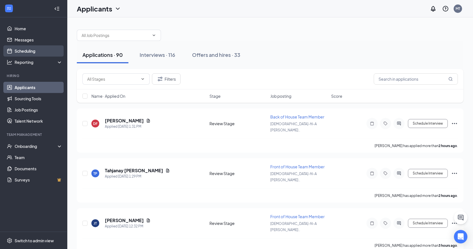
click at [32, 46] on link "Scheduling" at bounding box center [39, 50] width 48 height 11
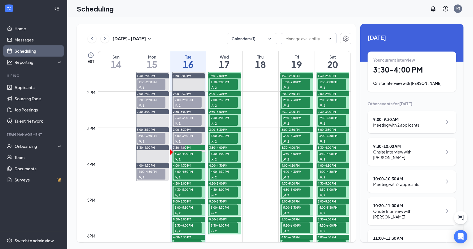
scroll to position [502, 0]
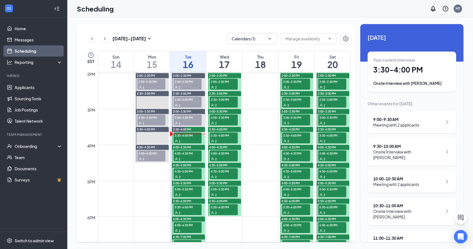
click at [185, 156] on div "1" at bounding box center [188, 159] width 28 height 6
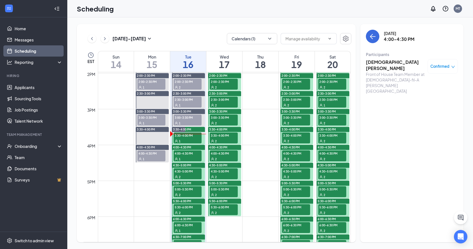
click at [188, 154] on span "4:00-4:30 PM" at bounding box center [188, 154] width 28 height 6
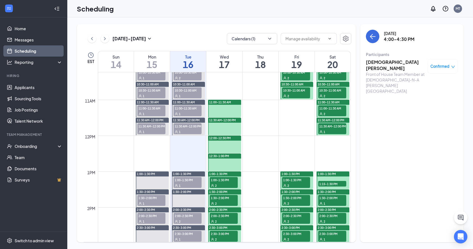
scroll to position [360, 0]
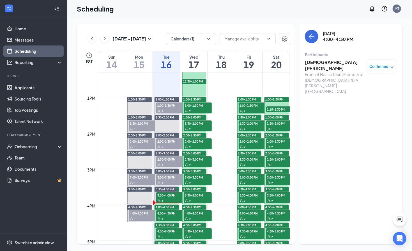
scroll to position [449, 0]
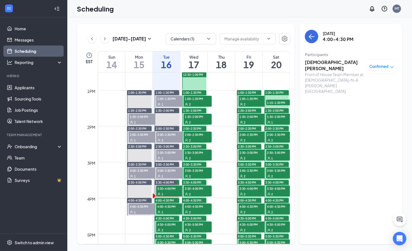
click at [164, 173] on div "1" at bounding box center [170, 176] width 28 height 6
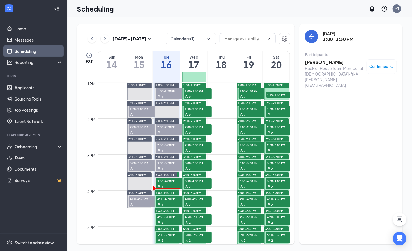
click at [162, 182] on span "3:30-4:00 PM" at bounding box center [170, 181] width 28 height 6
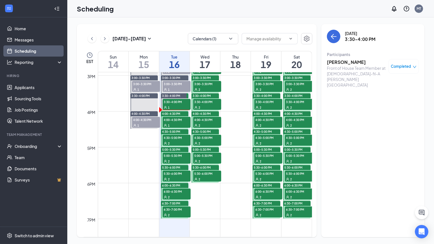
scroll to position [541, 0]
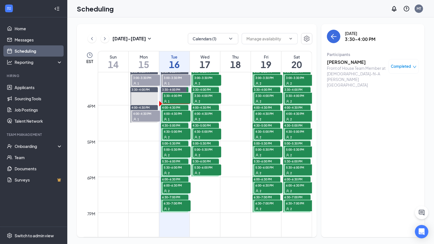
click at [174, 116] on div "1" at bounding box center [177, 119] width 28 height 6
click at [173, 116] on div "1" at bounding box center [177, 119] width 28 height 6
click at [342, 64] on h3 "[DEMOGRAPHIC_DATA][PERSON_NAME]" at bounding box center [356, 65] width 59 height 12
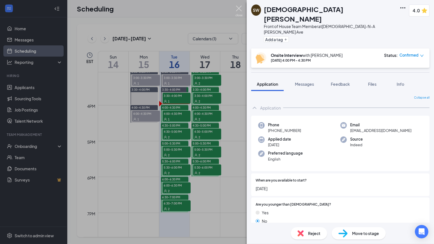
click at [239, 10] on img at bounding box center [239, 11] width 7 height 11
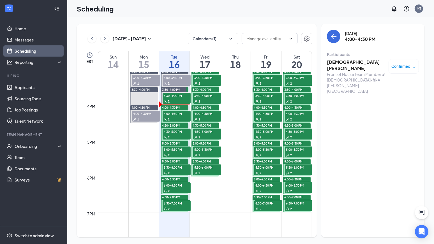
click at [173, 117] on div "1" at bounding box center [177, 119] width 28 height 6
click at [172, 135] on div "2" at bounding box center [177, 137] width 28 height 6
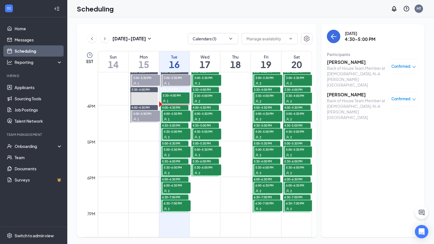
click at [172, 152] on div "2" at bounding box center [177, 155] width 28 height 6
click at [171, 169] on span "5:30-6:00 PM" at bounding box center [177, 168] width 28 height 6
click at [173, 188] on div "2" at bounding box center [177, 191] width 28 height 6
click at [173, 206] on div "2" at bounding box center [177, 209] width 28 height 6
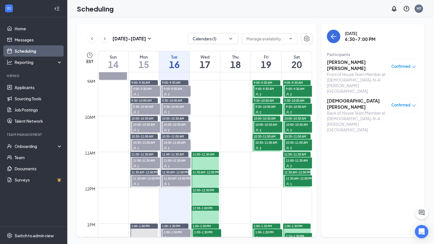
scroll to position [303, 0]
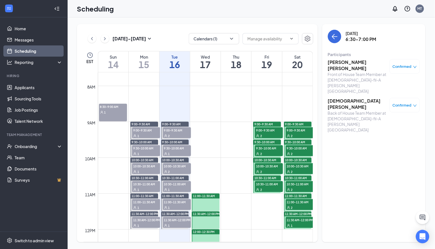
scroll to position [271, 0]
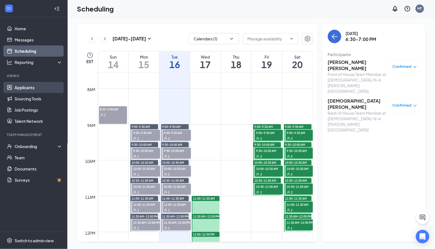
click at [24, 89] on link "Applicants" at bounding box center [39, 87] width 48 height 11
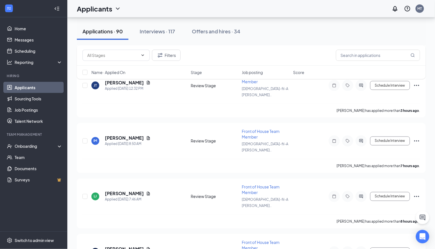
scroll to position [116, 0]
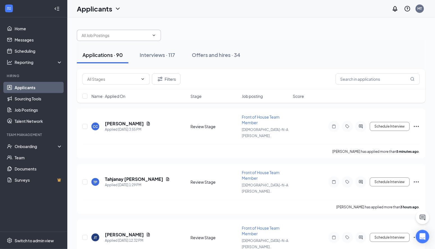
click at [128, 37] on input "text" at bounding box center [116, 35] width 68 height 6
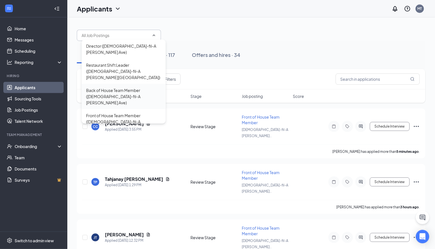
click at [114, 84] on div "Back of House Team Member ([DEMOGRAPHIC_DATA]-fil-A [PERSON_NAME] Ave)" at bounding box center [124, 96] width 84 height 25
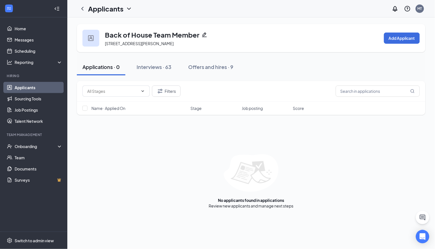
click at [47, 87] on link "Applicants" at bounding box center [39, 87] width 48 height 11
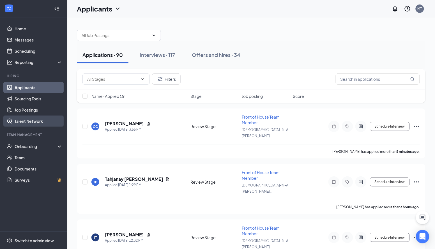
click at [27, 120] on link "Talent Network" at bounding box center [39, 121] width 48 height 11
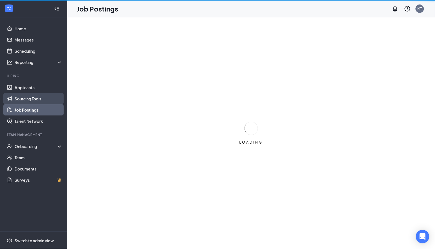
click at [27, 100] on link "Sourcing Tools" at bounding box center [39, 98] width 48 height 11
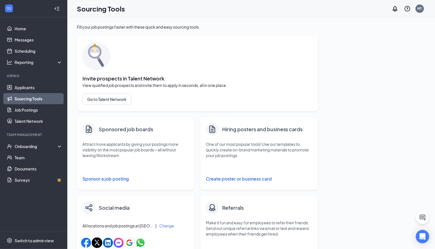
click at [111, 181] on button "Sponsor a job posting" at bounding box center [135, 178] width 107 height 11
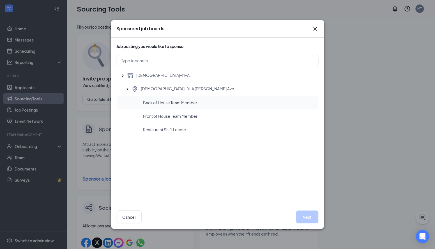
click at [187, 102] on span "Back of House Team Member" at bounding box center [170, 103] width 54 height 6
click at [305, 216] on button "Next" at bounding box center [307, 217] width 22 height 13
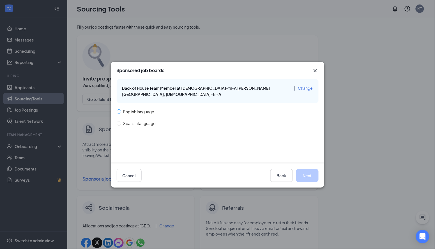
click at [121, 109] on span at bounding box center [119, 111] width 4 height 4
click at [121, 109] on input "English language" at bounding box center [119, 111] width 4 height 4
click at [120, 121] on input "Spanish language" at bounding box center [119, 123] width 4 height 4
radio input "false"
radio input "true"
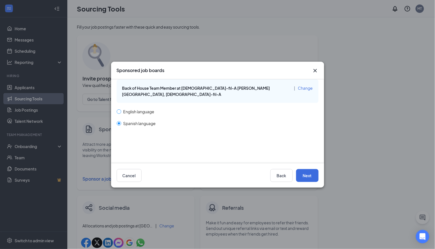
click at [120, 109] on input "English language" at bounding box center [119, 111] width 4 height 4
radio input "true"
radio input "false"
click at [307, 176] on button "Next" at bounding box center [307, 175] width 22 height 13
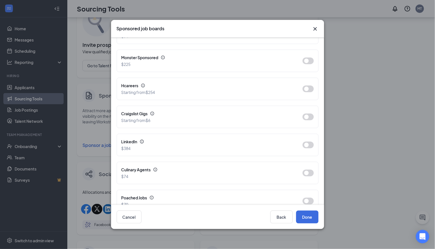
scroll to position [245, 0]
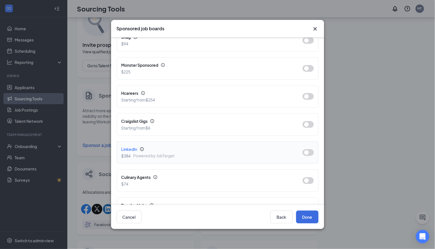
click at [309, 149] on button "button" at bounding box center [308, 152] width 11 height 7
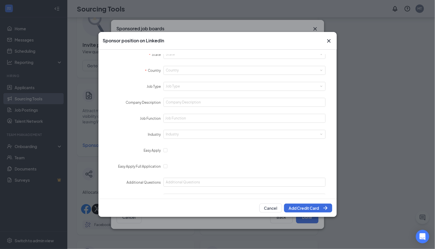
scroll to position [180, 0]
click at [267, 208] on button "Cancel" at bounding box center [270, 208] width 23 height 9
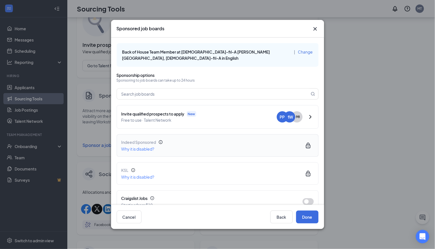
scroll to position [0, 0]
click at [251, 117] on span "Free to use · Talent Network" at bounding box center [198, 120] width 155 height 6
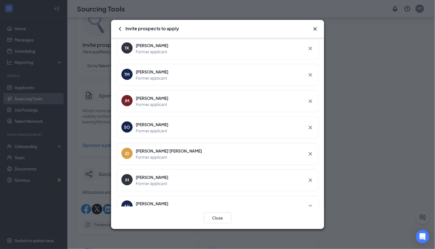
scroll to position [2454, 0]
click at [314, 27] on icon "Cross" at bounding box center [315, 29] width 7 height 7
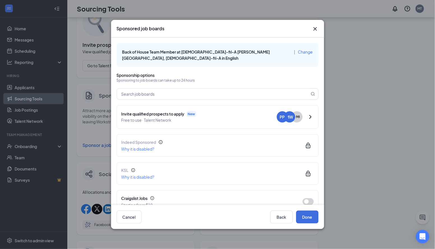
click at [313, 29] on icon "Cross" at bounding box center [315, 29] width 7 height 7
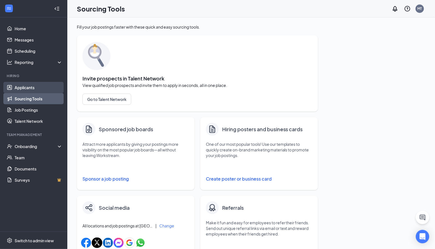
click at [24, 86] on link "Applicants" at bounding box center [39, 87] width 48 height 11
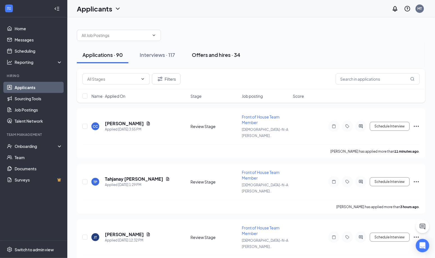
click at [214, 59] on button "Offers and hires · 34" at bounding box center [216, 55] width 60 height 17
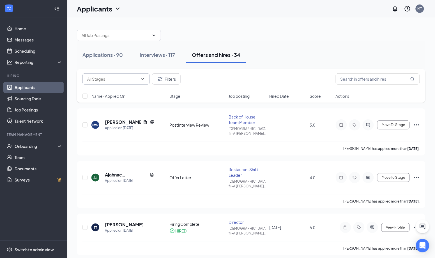
click at [119, 82] on input "text" at bounding box center [112, 79] width 51 height 6
click at [111, 97] on div "Offer Letter (3)" at bounding box center [120, 102] width 67 height 13
type input "Offer Letter (3)"
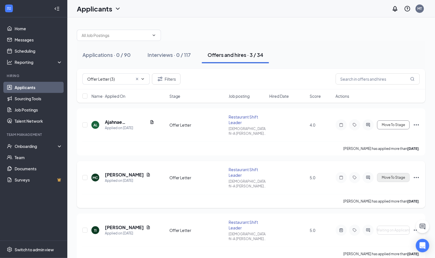
click at [392, 176] on span "Move To Stage" at bounding box center [393, 178] width 23 height 4
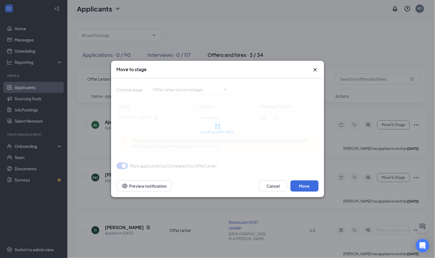
type input "Hiring Complete (final stage)"
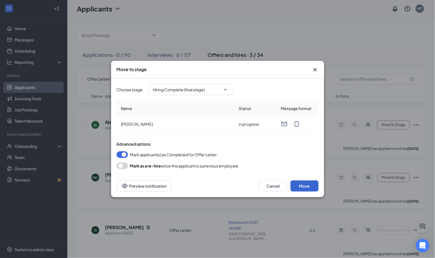
click at [306, 184] on button "Move" at bounding box center [304, 186] width 28 height 11
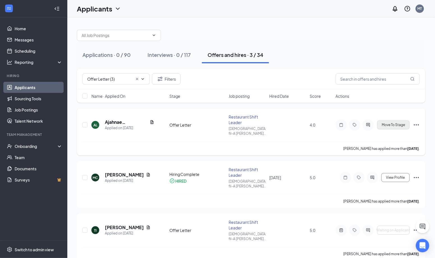
click at [391, 124] on span "Move To Stage" at bounding box center [393, 125] width 23 height 4
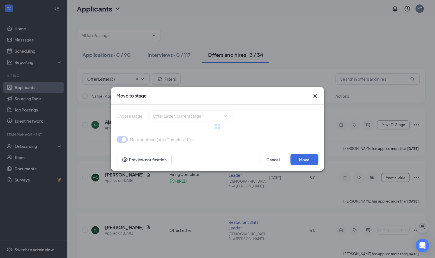
type input "Hiring Complete (final stage)"
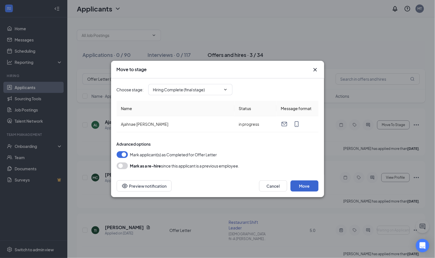
click at [301, 185] on button "Move" at bounding box center [304, 186] width 28 height 11
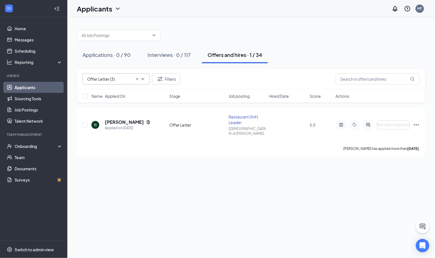
click at [127, 76] on input "Offer Letter (3)" at bounding box center [109, 79] width 45 height 6
click at [138, 79] on icon "Cross" at bounding box center [137, 79] width 4 height 4
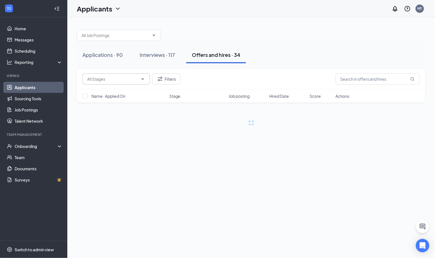
click at [120, 79] on input "text" at bounding box center [112, 79] width 51 height 6
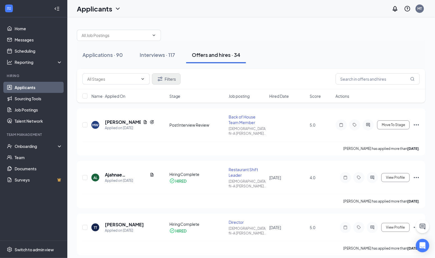
click at [159, 79] on icon "Filter" at bounding box center [160, 79] width 7 height 7
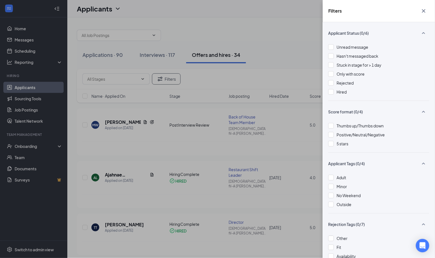
click at [425, 10] on icon "Cross" at bounding box center [423, 11] width 7 height 7
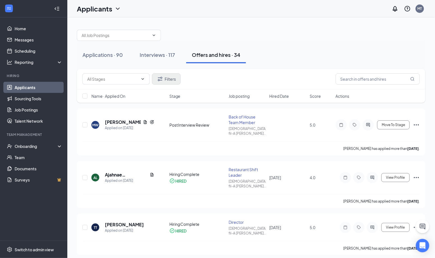
click at [171, 80] on button "Filters" at bounding box center [166, 78] width 29 height 11
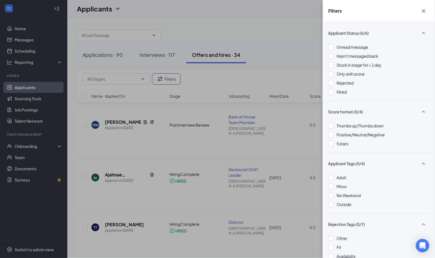
click at [276, 60] on div "Filters Applicant Status (0/6) Unread message Hasn't messaged back Stuck in sta…" at bounding box center [217, 129] width 435 height 258
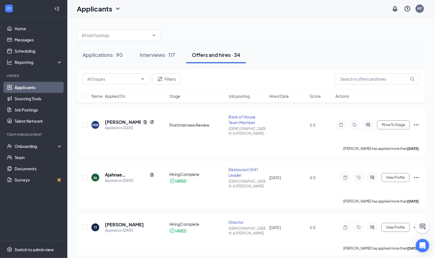
click at [99, 80] on input "text" at bounding box center [112, 79] width 51 height 6
click at [101, 111] on div "Post Interview Review (2)" at bounding box center [120, 115] width 67 height 13
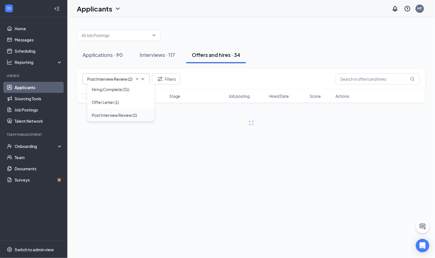
type input "Post Interview Review (2)"
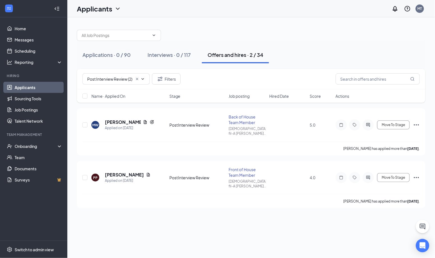
click at [229, 62] on button "Offers and hires · 2 / 34" at bounding box center [235, 55] width 67 height 17
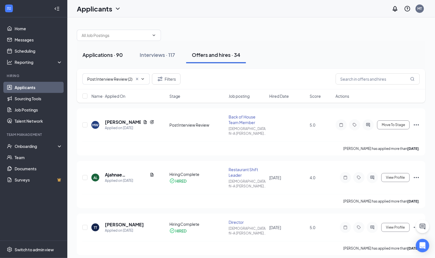
click at [108, 57] on div "Applications · 90" at bounding box center [102, 54] width 40 height 7
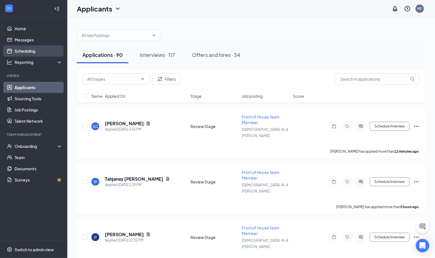
click at [31, 51] on link "Scheduling" at bounding box center [39, 50] width 48 height 11
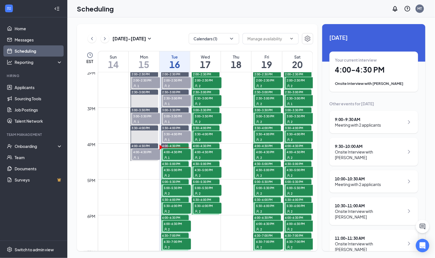
scroll to position [503, 0]
click at [167, 153] on span "4:00-4:30 PM" at bounding box center [177, 152] width 28 height 6
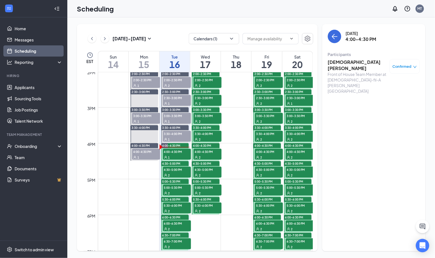
click at [349, 62] on h3 "Skkylar Williams" at bounding box center [357, 65] width 59 height 12
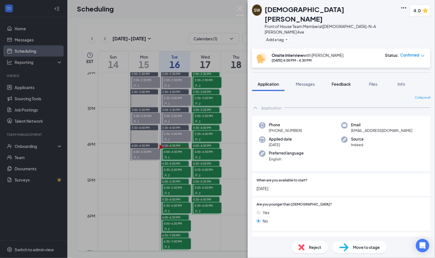
click at [336, 82] on span "Feedback" at bounding box center [341, 84] width 19 height 5
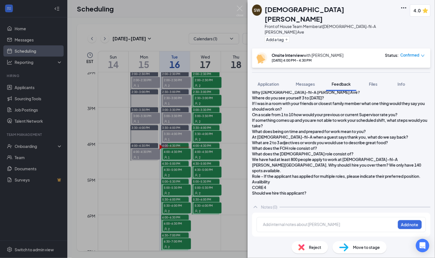
scroll to position [222, 0]
click at [240, 5] on div "SW Skkylar Williams Front of House Team Member at Chick-fil-A Mack Ave Add a ta…" at bounding box center [217, 129] width 435 height 258
click at [238, 7] on img at bounding box center [239, 11] width 7 height 11
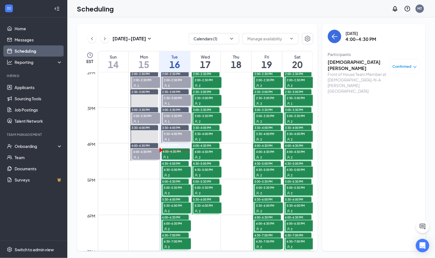
click at [171, 156] on div "1" at bounding box center [176, 157] width 28 height 6
click at [171, 154] on div "1" at bounding box center [176, 157] width 28 height 6
click at [177, 171] on span "4:30-5:00 PM" at bounding box center [177, 170] width 28 height 6
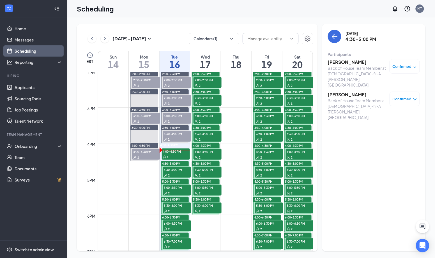
click at [350, 61] on h3 "Shaniya Leonard" at bounding box center [357, 62] width 59 height 6
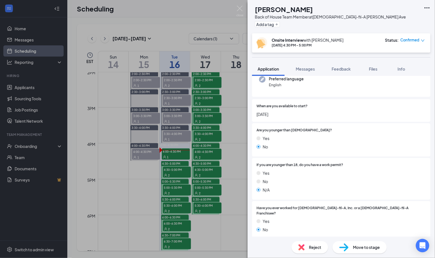
scroll to position [59, 0]
click at [308, 70] on span "Messages" at bounding box center [305, 68] width 19 height 5
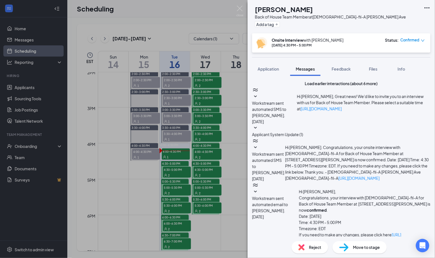
scroll to position [300, 0]
click at [242, 11] on img at bounding box center [239, 11] width 7 height 11
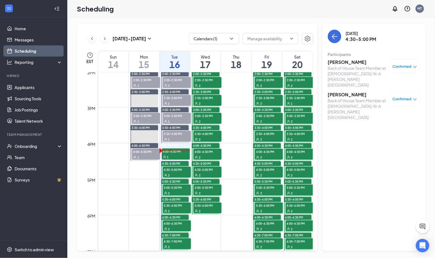
click at [351, 92] on h3 "[PERSON_NAME]" at bounding box center [357, 95] width 59 height 6
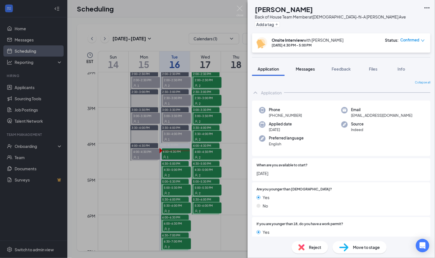
click at [312, 69] on span "Messages" at bounding box center [305, 68] width 19 height 5
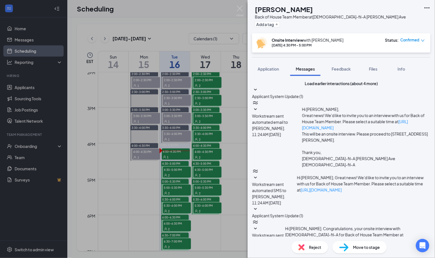
scroll to position [212, 0]
click at [238, 10] on img at bounding box center [239, 11] width 7 height 11
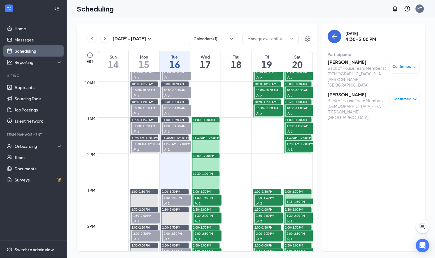
scroll to position [348, 0]
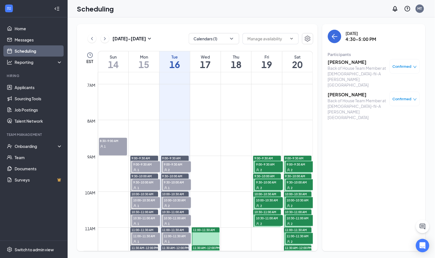
scroll to position [229, 0]
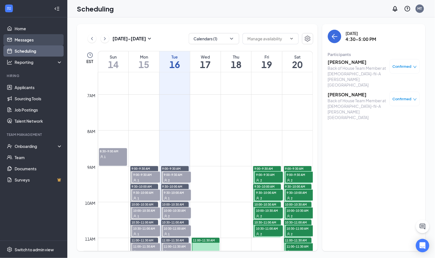
click at [29, 41] on link "Messages" at bounding box center [39, 39] width 48 height 11
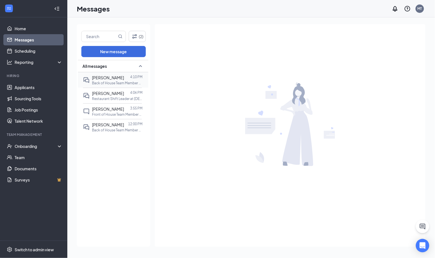
click at [124, 79] on div at bounding box center [127, 78] width 6 height 6
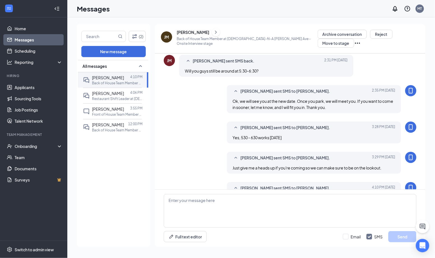
scroll to position [170, 0]
click at [108, 96] on p "Restaurant Shift Leader at Chick-fil-A Mack Ave" at bounding box center [117, 98] width 50 height 5
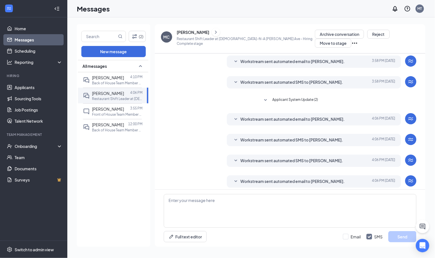
click at [241, 178] on span "Workstream sent automated email to Makeya Crawford." at bounding box center [292, 181] width 104 height 7
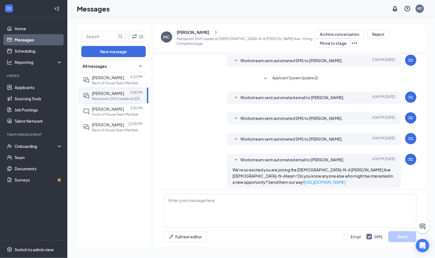
scroll to position [56, 0]
click at [315, 37] on button "Archive conversation" at bounding box center [339, 34] width 49 height 9
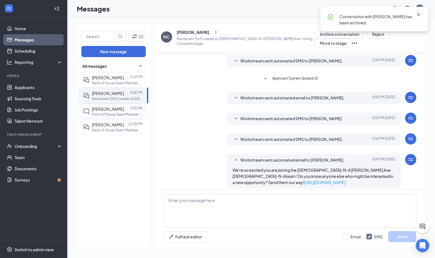
click at [108, 112] on p "Front of House Team Member at Chick-fil-A Mack Ave" at bounding box center [117, 114] width 50 height 5
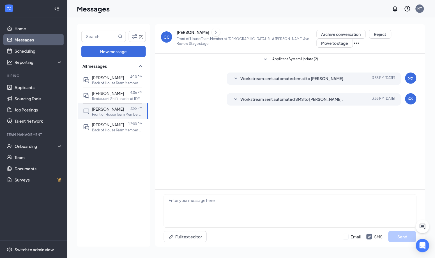
click at [257, 98] on span "Workstream sent automated SMS to Carlita Cunningham." at bounding box center [291, 99] width 103 height 7
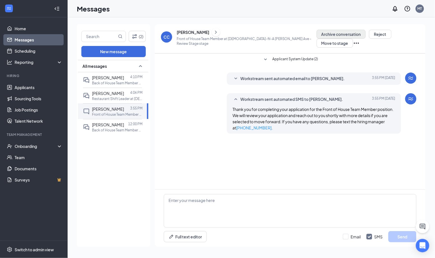
click at [317, 35] on button "Archive conversation" at bounding box center [341, 34] width 49 height 9
click at [114, 128] on p "Back of House Team Member at [DEMOGRAPHIC_DATA]-fil-A [PERSON_NAME][GEOGRAPHIC_…" at bounding box center [117, 130] width 50 height 5
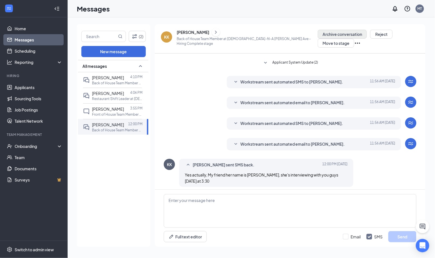
click at [318, 35] on button "Archive conversation" at bounding box center [342, 34] width 49 height 9
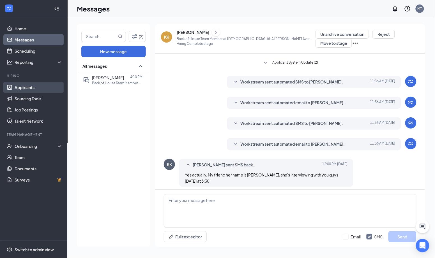
click at [26, 86] on link "Applicants" at bounding box center [39, 87] width 48 height 11
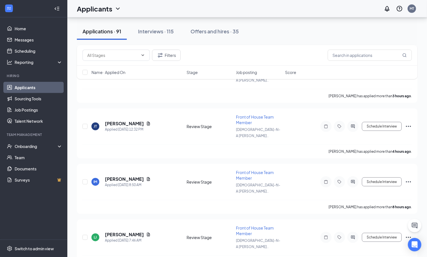
scroll to position [170, 0]
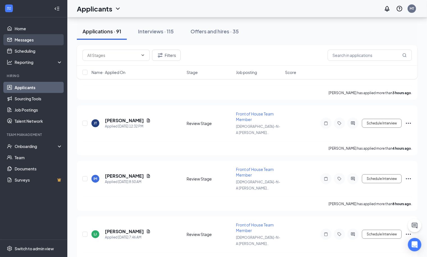
click at [38, 39] on link "Messages" at bounding box center [39, 39] width 48 height 11
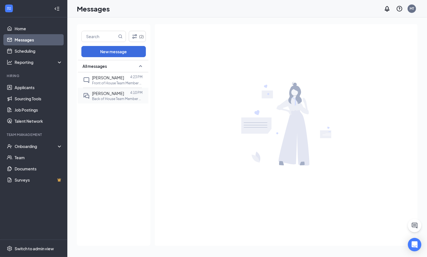
click at [110, 96] on p "Back of House Team Member at [DEMOGRAPHIC_DATA]-fil-A [PERSON_NAME][GEOGRAPHIC_…" at bounding box center [117, 98] width 50 height 5
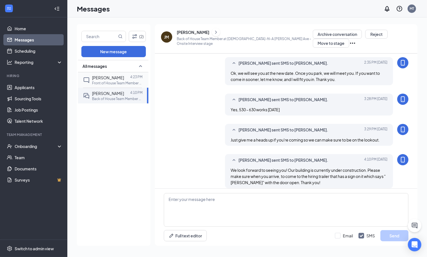
click at [96, 77] on span "[PERSON_NAME]" at bounding box center [108, 77] width 32 height 5
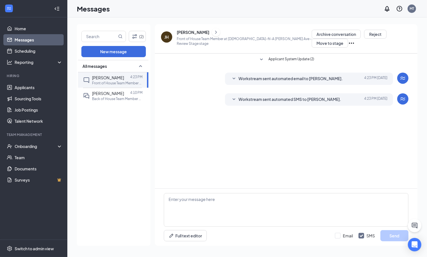
click at [326, 29] on div "JH jordyn hall Front of House Team Member at Chick-fil-A Mack Ave - Review Stag…" at bounding box center [286, 38] width 262 height 29
click at [320, 31] on button "Archive conversation" at bounding box center [336, 34] width 49 height 9
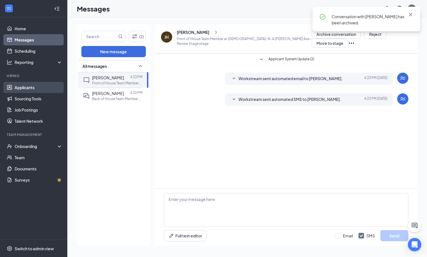
click at [29, 86] on link "Applicants" at bounding box center [39, 87] width 48 height 11
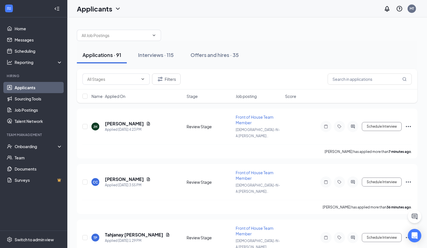
click at [27, 90] on link "Applicants" at bounding box center [39, 87] width 48 height 11
click at [30, 52] on link "Scheduling" at bounding box center [39, 50] width 48 height 11
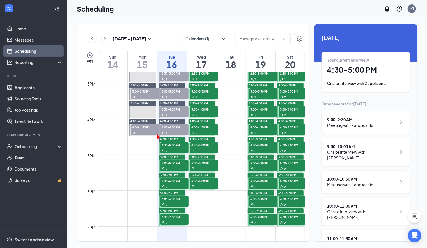
scroll to position [530, 0]
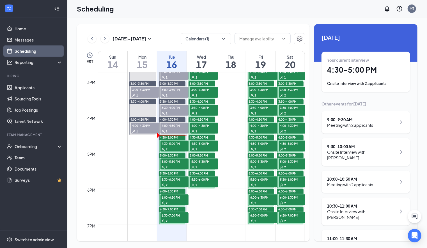
click at [173, 125] on span "4:00-4:30 PM" at bounding box center [174, 126] width 28 height 6
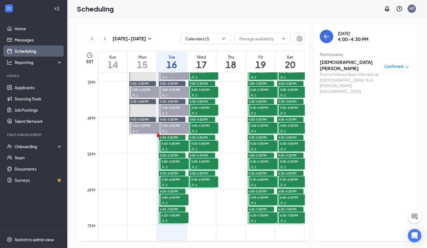
click at [340, 64] on h3 "Skkylar Williams" at bounding box center [349, 65] width 59 height 12
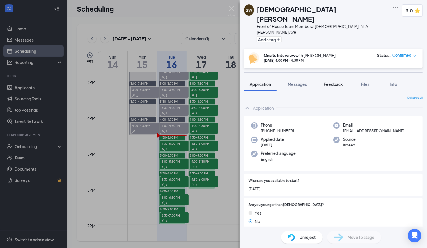
click at [324, 77] on button "Feedback" at bounding box center [333, 84] width 30 height 14
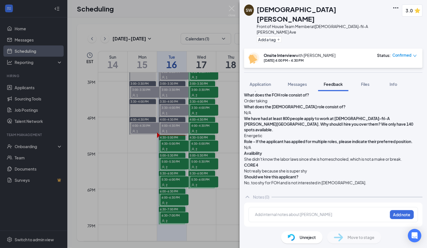
scroll to position [387, 0]
click at [229, 6] on img at bounding box center [231, 11] width 7 height 11
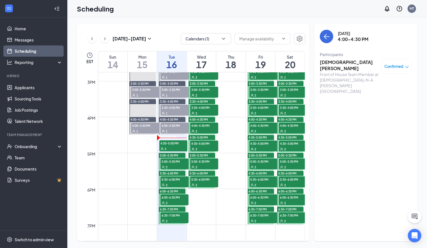
click at [172, 143] on span "4:30-5:00 PM" at bounding box center [173, 143] width 28 height 6
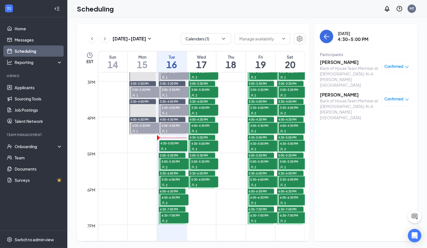
click at [345, 61] on h3 "[PERSON_NAME]" at bounding box center [349, 62] width 59 height 6
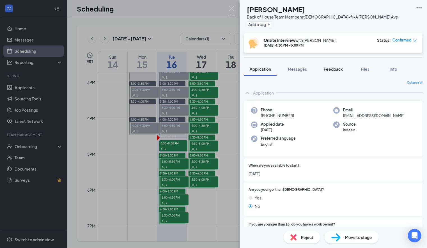
click at [326, 68] on span "Feedback" at bounding box center [333, 68] width 19 height 5
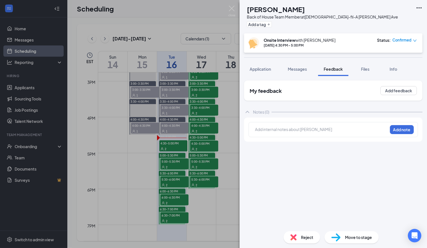
click at [235, 8] on img at bounding box center [231, 11] width 7 height 11
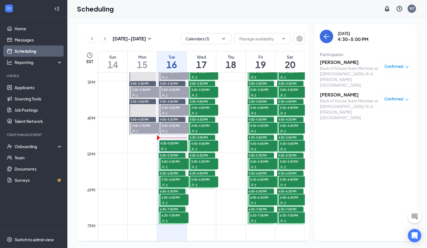
click at [338, 92] on h3 "[PERSON_NAME]" at bounding box center [349, 95] width 59 height 6
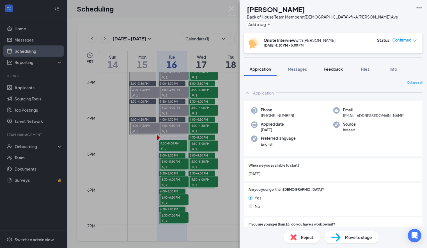
click at [338, 67] on span "Feedback" at bounding box center [333, 68] width 19 height 5
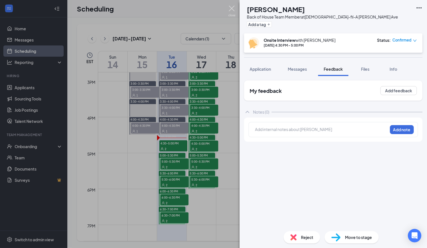
click at [231, 8] on img at bounding box center [231, 11] width 7 height 11
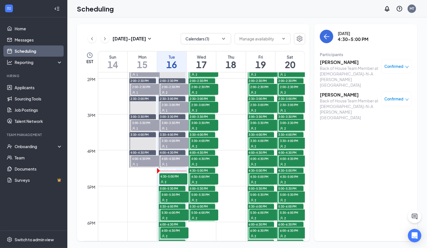
scroll to position [506, 0]
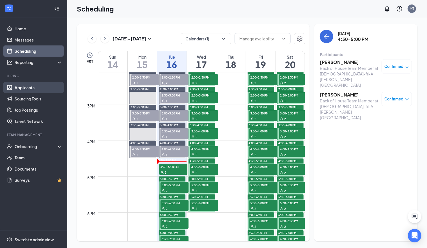
click at [22, 87] on link "Applicants" at bounding box center [39, 87] width 48 height 11
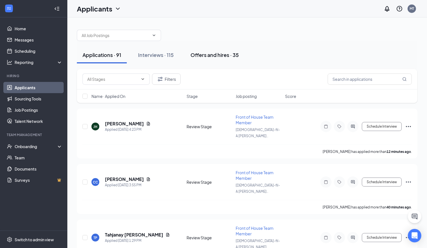
click at [216, 60] on button "Offers and hires · 35" at bounding box center [214, 55] width 59 height 17
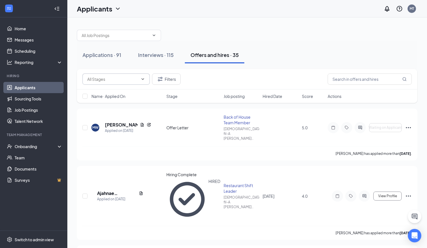
click at [121, 77] on input "text" at bounding box center [112, 79] width 51 height 6
click at [105, 95] on div "Offer Letter (4)" at bounding box center [100, 92] width 27 height 6
type input "Offer Letter (4)"
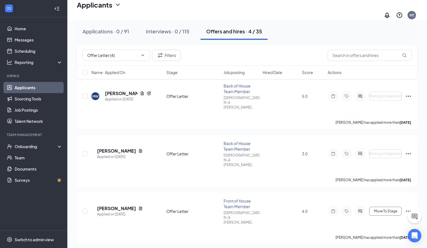
scroll to position [40, 0]
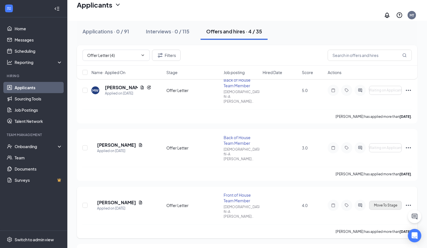
click at [382, 203] on span "Move To Stage" at bounding box center [385, 205] width 23 height 4
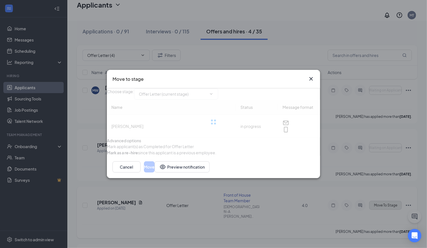
type input "Hiring Complete (final stage)"
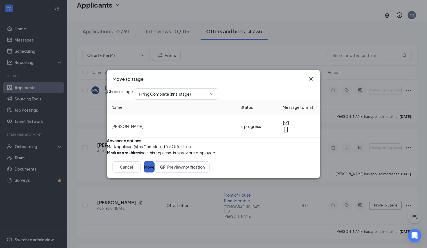
click at [154, 172] on button "Move" at bounding box center [149, 166] width 11 height 11
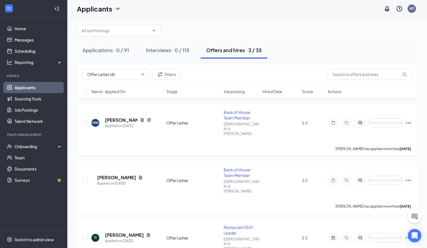
scroll to position [4, 0]
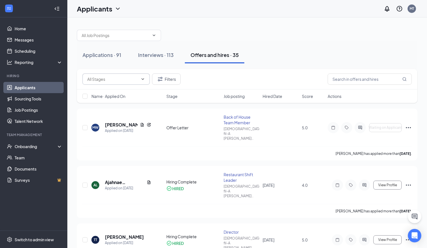
click at [117, 83] on span at bounding box center [115, 78] width 67 height 11
click at [120, 78] on input "text" at bounding box center [112, 79] width 51 height 6
click at [110, 98] on div "Offer Letter (3)" at bounding box center [120, 102] width 67 height 13
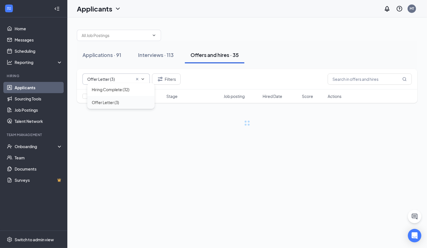
type input "Offer Letter (3)"
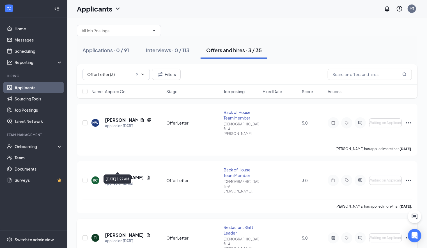
scroll to position [4, 0]
click at [128, 232] on h5 "[PERSON_NAME]" at bounding box center [124, 235] width 39 height 6
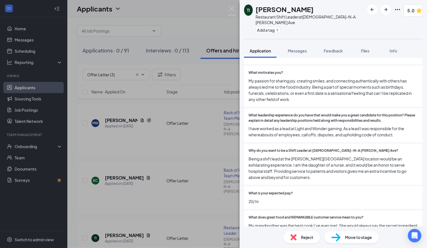
scroll to position [425, 0]
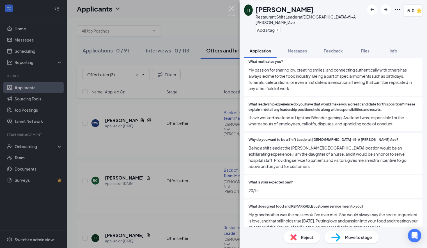
click at [233, 10] on img at bounding box center [231, 11] width 7 height 11
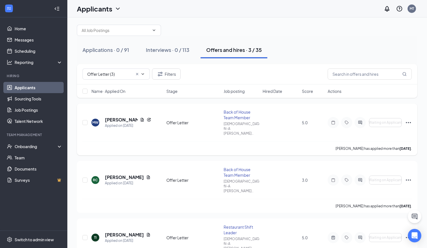
scroll to position [4, 0]
click at [114, 50] on div "Applications · 0 / 91" at bounding box center [105, 50] width 47 height 7
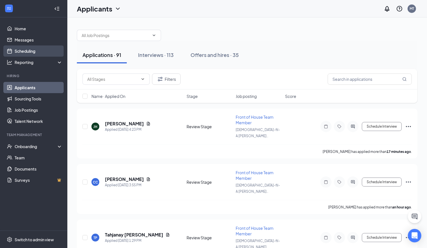
click at [33, 49] on link "Scheduling" at bounding box center [39, 50] width 48 height 11
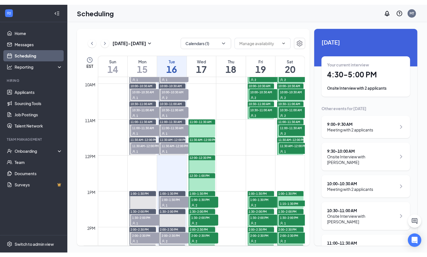
scroll to position [347, 0]
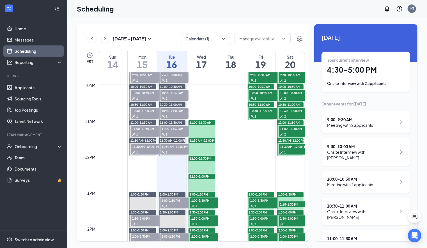
click at [202, 123] on span "11:00-11:30 AM" at bounding box center [201, 123] width 22 height 4
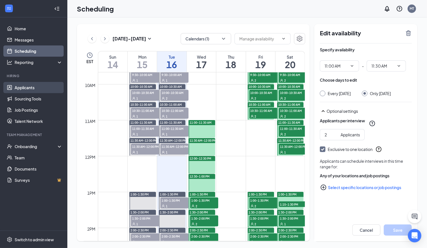
click at [29, 84] on link "Applicants" at bounding box center [39, 87] width 48 height 11
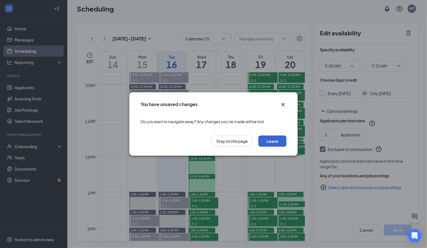
click at [274, 141] on button "Leave" at bounding box center [272, 140] width 28 height 11
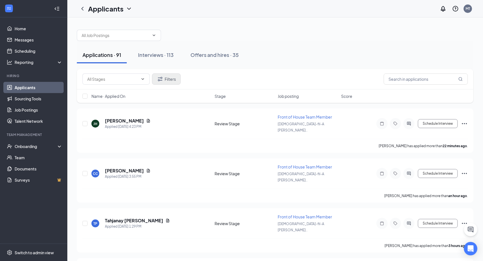
click at [169, 79] on button "Filters" at bounding box center [166, 78] width 29 height 11
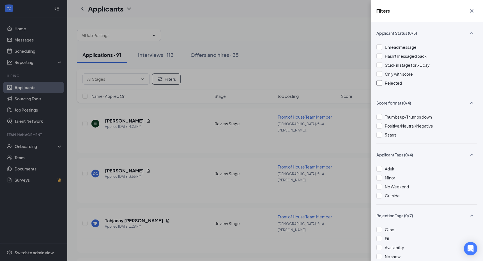
click at [379, 83] on div at bounding box center [379, 83] width 6 height 6
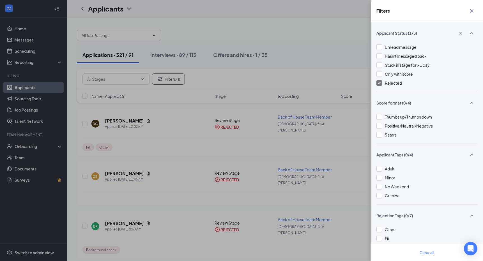
click at [324, 55] on div "Filters Applicant Status (1/5) Unread message Hasn't messaged back Stuck in sta…" at bounding box center [241, 130] width 483 height 261
click at [472, 11] on icon "Cross" at bounding box center [471, 11] width 7 height 7
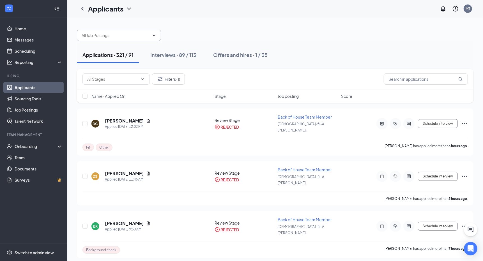
click at [135, 34] on input "text" at bounding box center [116, 35] width 68 height 6
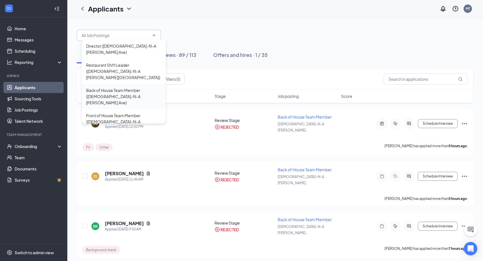
click at [113, 87] on div "Back of House Team Member (Chick-fil-A Mack Ave)" at bounding box center [123, 96] width 75 height 19
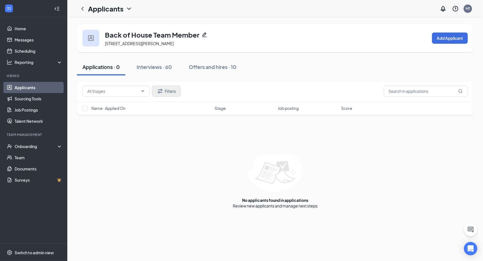
click at [167, 89] on button "Filters" at bounding box center [166, 91] width 29 height 11
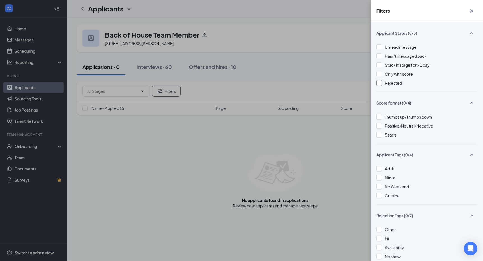
click at [381, 83] on div at bounding box center [379, 83] width 6 height 6
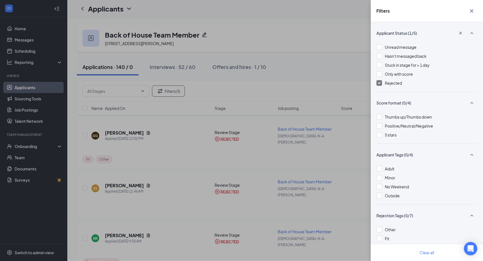
click at [305, 69] on div "Filters Applicant Status (1/5) Unread message Hasn't messaged back Stuck in sta…" at bounding box center [241, 130] width 483 height 261
click at [470, 10] on icon "Cross" at bounding box center [471, 11] width 7 height 7
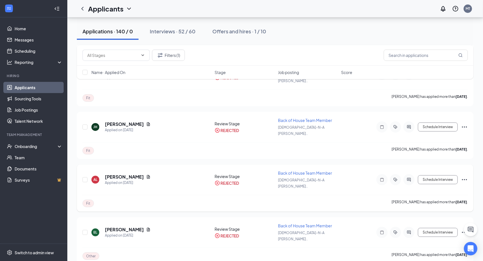
scroll to position [1375, 0]
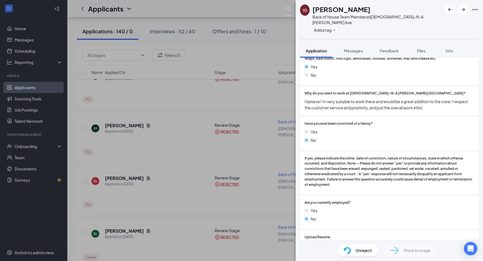
scroll to position [565, 0]
click at [356, 246] on div "331678ee51f95fffe7277a5d0422ecf1.pdf" at bounding box center [354, 248] width 79 height 4
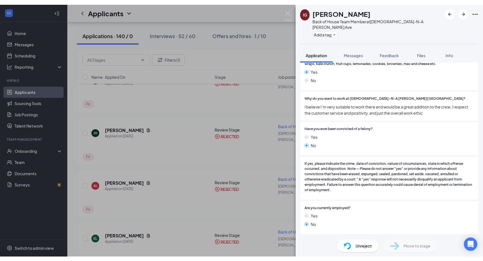
scroll to position [563, 0]
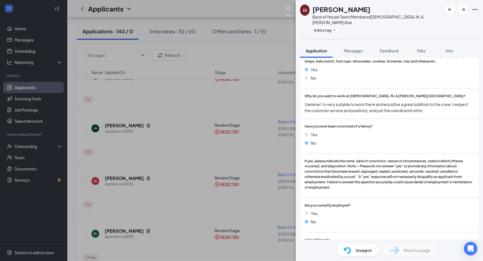
click at [289, 12] on img at bounding box center [287, 11] width 7 height 11
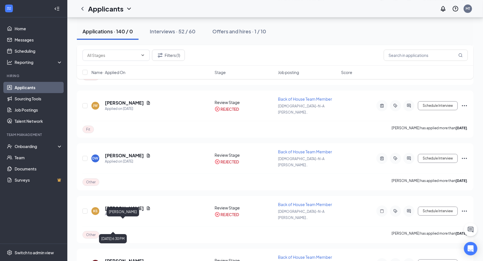
scroll to position [2598, 0]
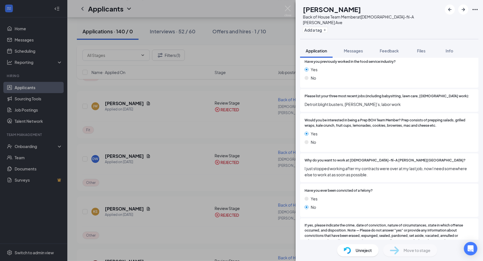
scroll to position [492, 0]
click at [356, 48] on span "Messages" at bounding box center [353, 50] width 19 height 5
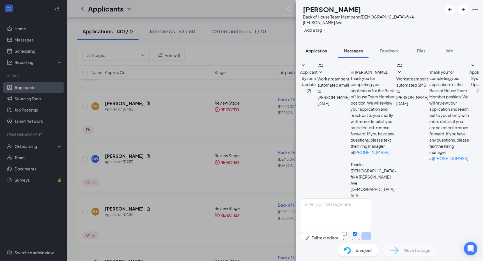
click at [319, 49] on button "Application" at bounding box center [316, 51] width 33 height 14
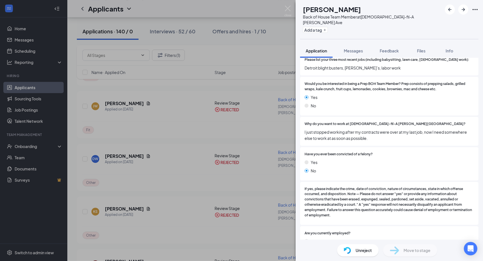
scroll to position [527, 0]
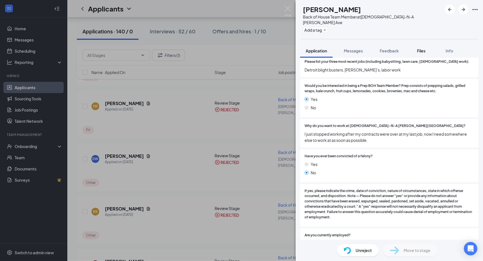
click at [419, 48] on span "Files" at bounding box center [421, 50] width 8 height 5
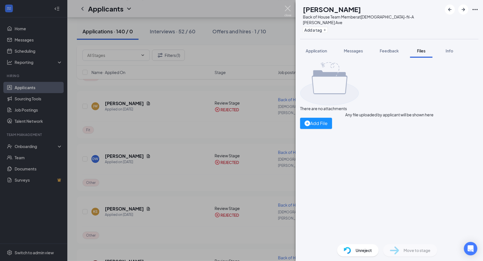
click at [287, 10] on img at bounding box center [287, 11] width 7 height 11
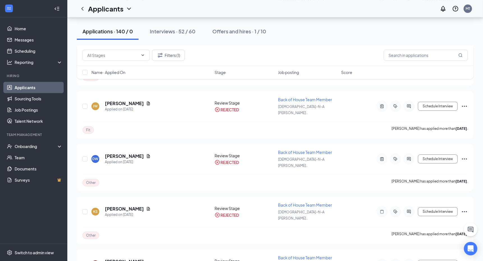
click at [26, 87] on link "Applicants" at bounding box center [39, 87] width 48 height 11
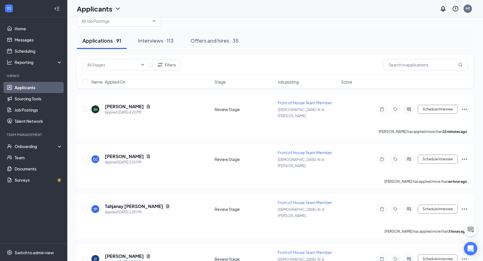
scroll to position [14, 0]
click at [32, 100] on link "Sourcing Tools" at bounding box center [39, 98] width 48 height 11
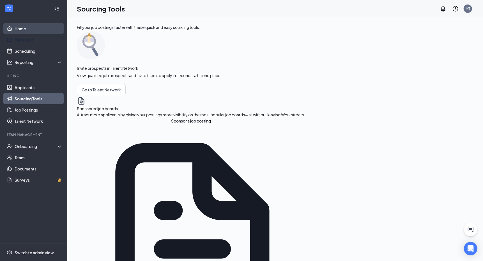
click at [31, 29] on link "Home" at bounding box center [39, 28] width 48 height 11
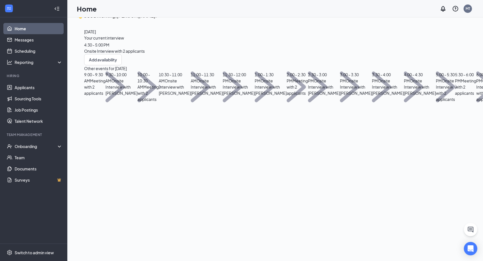
scroll to position [12, 0]
click at [38, 89] on link "Applicants" at bounding box center [39, 87] width 48 height 11
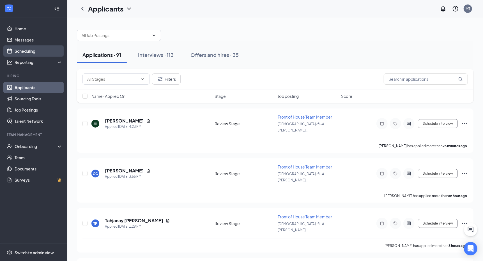
click at [25, 51] on link "Scheduling" at bounding box center [39, 50] width 48 height 11
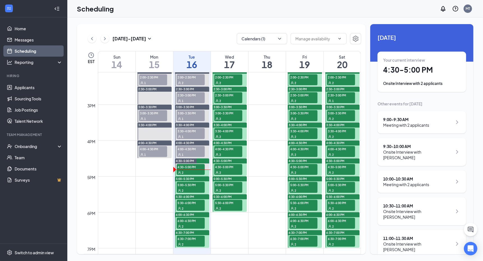
scroll to position [507, 0]
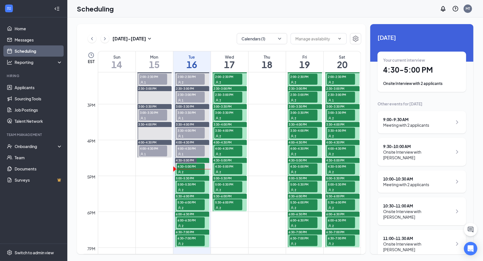
click at [195, 169] on div "2" at bounding box center [191, 172] width 28 height 6
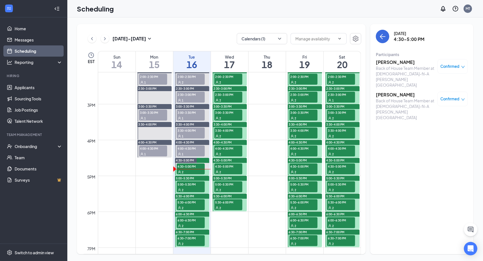
click at [195, 169] on div "2" at bounding box center [191, 172] width 28 height 6
click at [400, 63] on h3 "[PERSON_NAME]" at bounding box center [405, 62] width 59 height 6
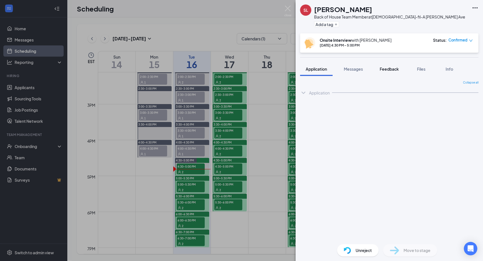
click at [384, 66] on span "Feedback" at bounding box center [389, 68] width 19 height 5
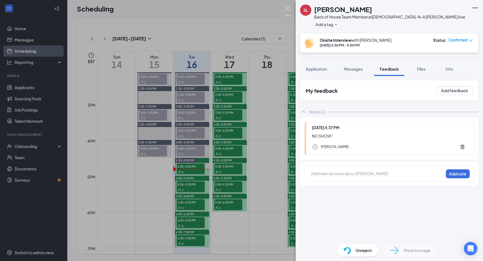
click at [289, 10] on img at bounding box center [287, 11] width 7 height 11
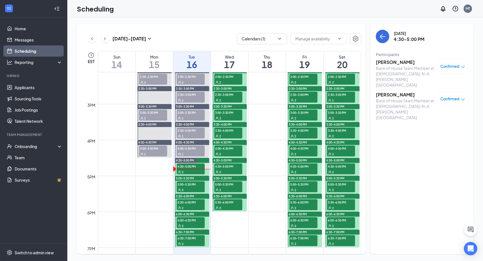
click at [391, 92] on h3 "[PERSON_NAME]" at bounding box center [405, 95] width 59 height 6
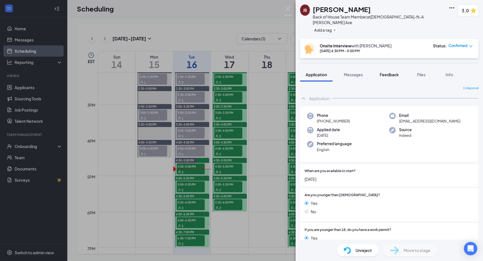
click at [389, 73] on button "Feedback" at bounding box center [389, 75] width 30 height 14
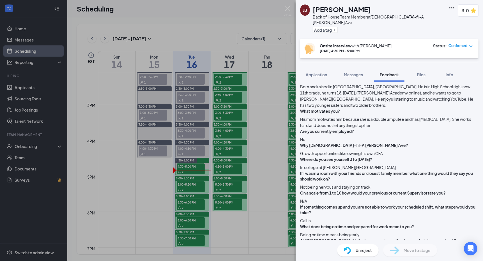
scroll to position [179, 0]
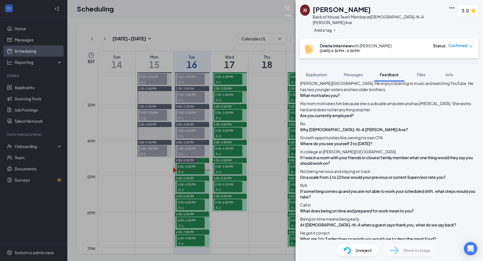
click at [285, 8] on img at bounding box center [287, 11] width 7 height 11
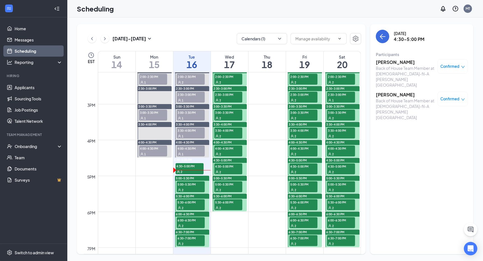
click at [190, 152] on div "1" at bounding box center [191, 154] width 28 height 6
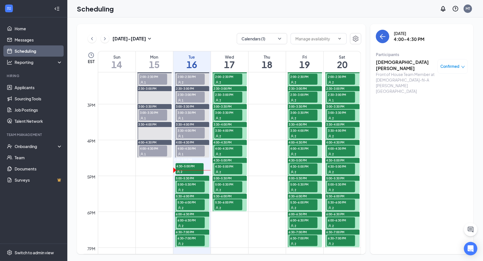
click at [398, 62] on h3 "Skkylar Williams" at bounding box center [405, 65] width 59 height 12
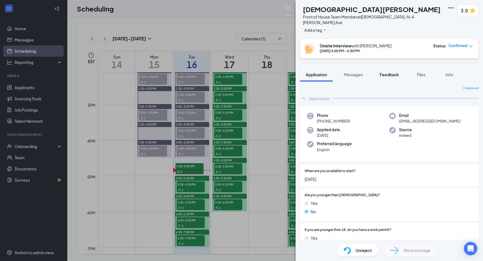
click at [391, 72] on span "Feedback" at bounding box center [389, 74] width 19 height 5
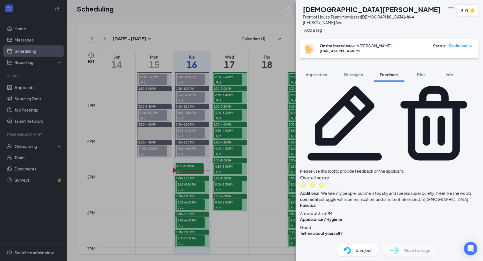
scroll to position [22, 0]
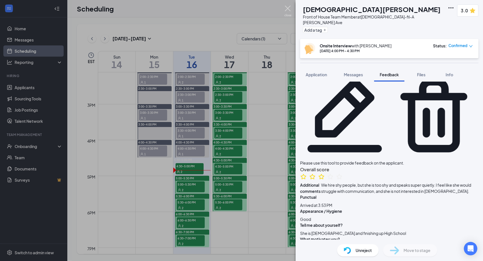
click at [287, 8] on img at bounding box center [287, 11] width 7 height 11
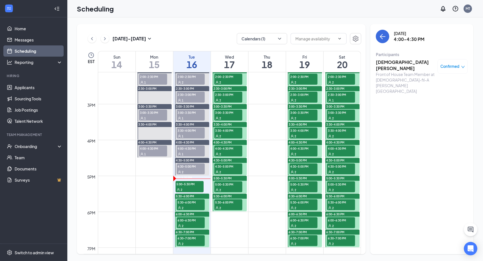
scroll to position [523, 0]
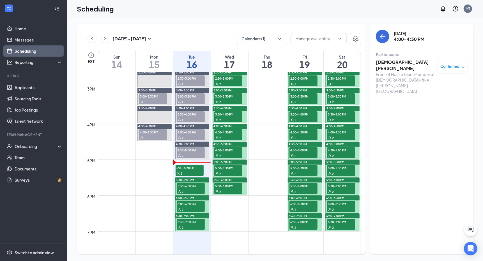
click at [188, 168] on span "5:00-5:30 PM" at bounding box center [190, 168] width 28 height 6
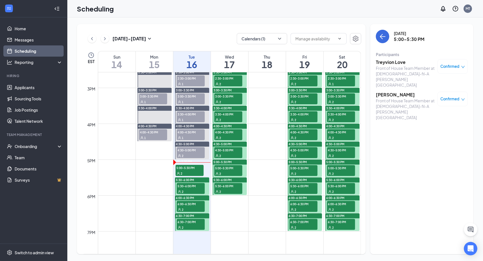
click at [189, 151] on span "4:30-5:00 PM" at bounding box center [191, 150] width 28 height 6
click at [189, 168] on span "5:00-5:30 PM" at bounding box center [190, 168] width 28 height 6
click at [187, 186] on span "5:30-6:00 PM" at bounding box center [191, 186] width 28 height 6
click at [183, 205] on span "6:00-6:30 PM" at bounding box center [191, 204] width 28 height 6
click at [183, 225] on div "2" at bounding box center [191, 228] width 28 height 6
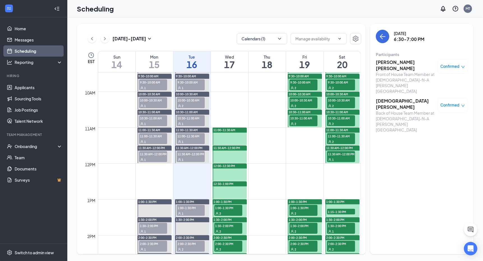
scroll to position [342, 0]
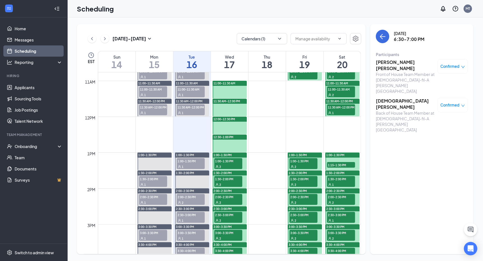
scroll to position [387, 0]
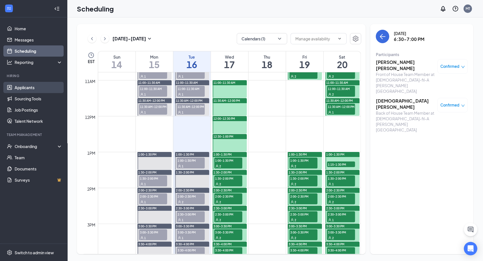
click at [30, 90] on link "Applicants" at bounding box center [39, 87] width 48 height 11
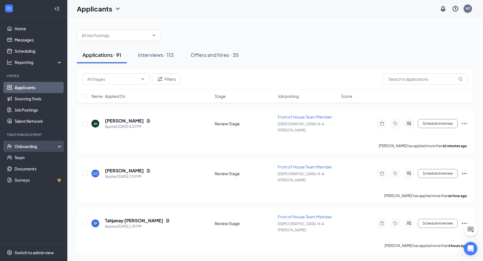
click at [45, 147] on div "Onboarding" at bounding box center [36, 147] width 43 height 6
click at [29, 32] on link "Home" at bounding box center [39, 28] width 48 height 11
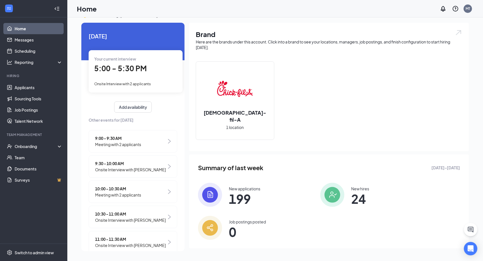
scroll to position [12, 0]
click at [20, 99] on link "Sourcing Tools" at bounding box center [39, 98] width 48 height 11
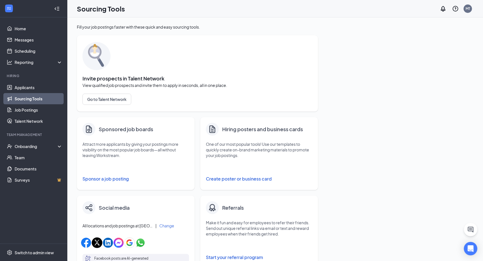
click at [110, 179] on button "Sponsor a job posting" at bounding box center [135, 178] width 107 height 11
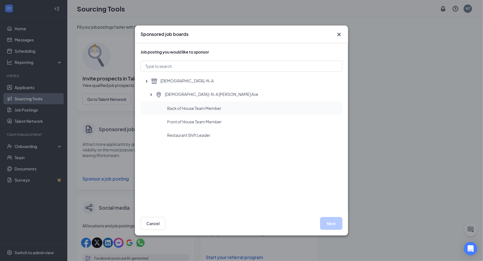
scroll to position [6, 0]
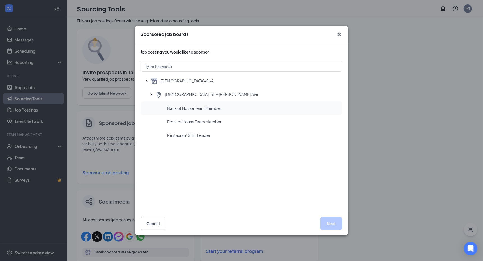
click at [274, 109] on div "Back of House Team Member" at bounding box center [252, 108] width 171 height 6
click at [329, 223] on button "Next" at bounding box center [331, 223] width 22 height 13
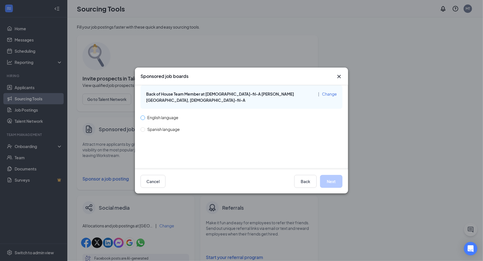
click at [142, 116] on input "English language" at bounding box center [142, 118] width 4 height 4
radio input "true"
click at [335, 181] on button "Next" at bounding box center [331, 181] width 22 height 13
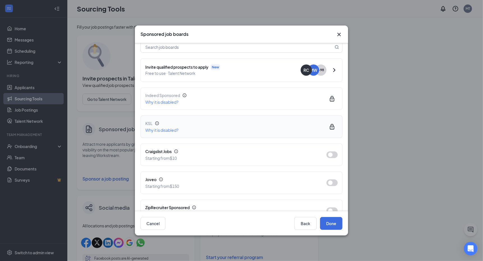
scroll to position [57, 0]
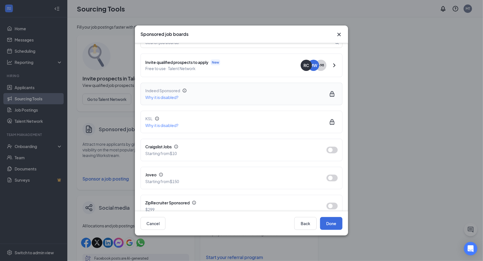
click at [332, 91] on icon "Lock" at bounding box center [332, 94] width 7 height 7
click at [280, 87] on div "Indeed Sponsored" at bounding box center [231, 90] width 172 height 6
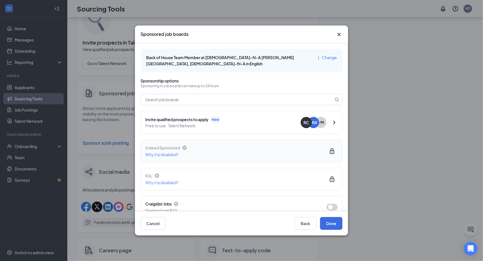
scroll to position [0, 0]
click at [31, 212] on div "Sponsored job boards Back of House Team Member at [DEMOGRAPHIC_DATA]-fil-A [PER…" at bounding box center [241, 130] width 483 height 261
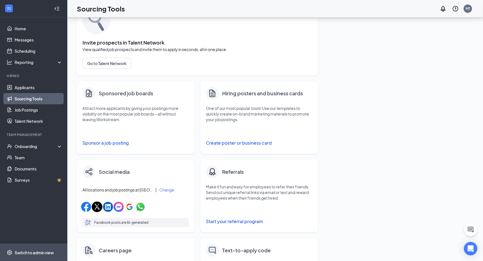
click at [40, 250] on div "Switch to admin view" at bounding box center [34, 253] width 39 height 6
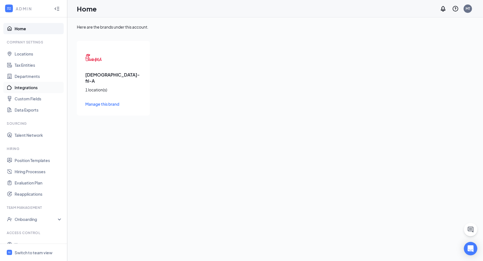
click at [25, 86] on link "Integrations" at bounding box center [39, 87] width 48 height 11
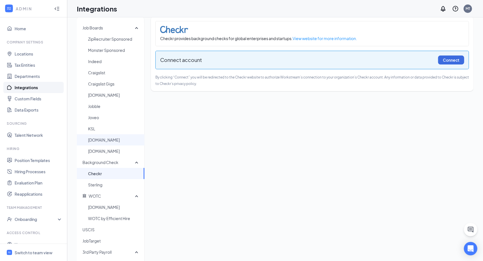
scroll to position [3, 0]
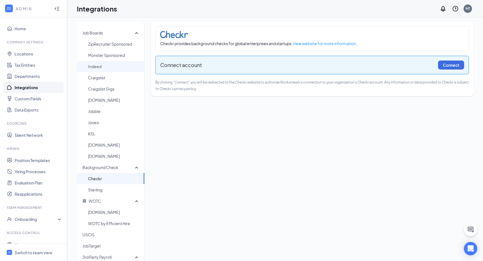
click at [105, 69] on span "Indeed" at bounding box center [114, 66] width 52 height 11
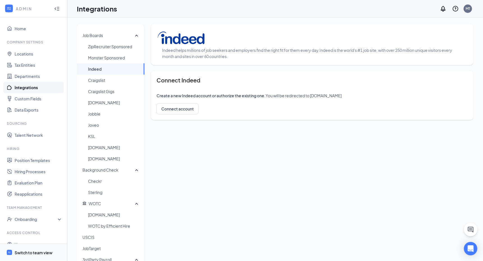
click at [35, 251] on div "Switch to team view" at bounding box center [34, 253] width 38 height 6
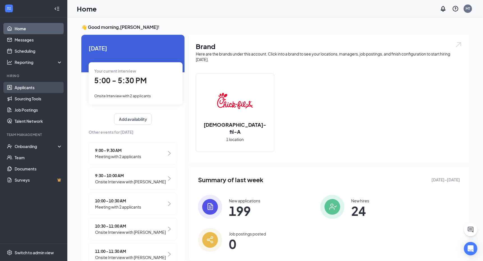
click at [36, 89] on link "Applicants" at bounding box center [39, 87] width 48 height 11
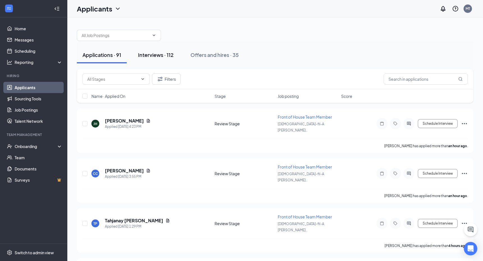
click at [142, 57] on div "Interviews · 112" at bounding box center [156, 54] width 36 height 7
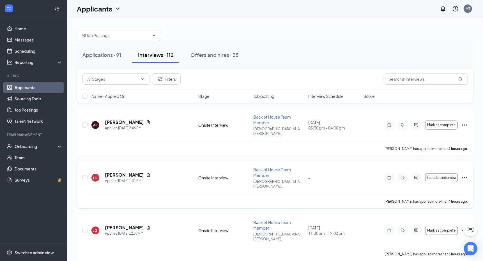
click at [261, 167] on span "Back of House Team Member" at bounding box center [272, 172] width 38 height 11
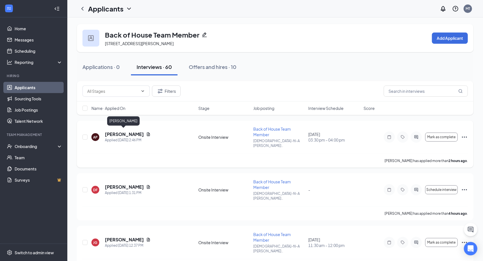
click at [119, 131] on h5 "[PERSON_NAME]" at bounding box center [124, 134] width 39 height 6
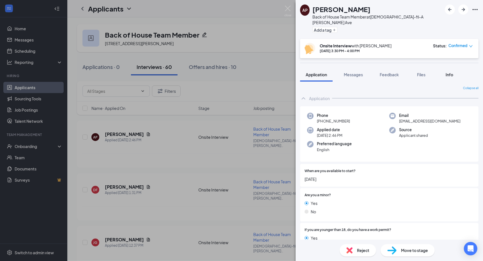
click at [444, 68] on button "Info" at bounding box center [449, 75] width 22 height 14
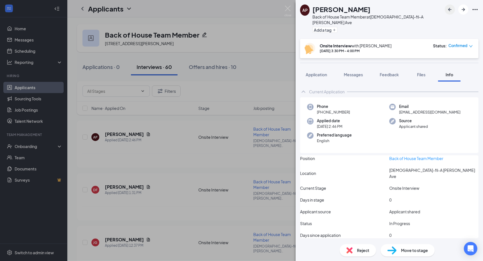
click at [451, 10] on icon "ArrowLeftNew" at bounding box center [449, 9] width 7 height 7
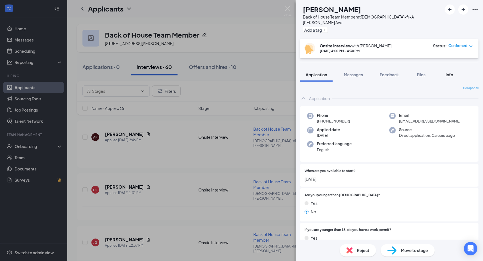
click at [444, 72] on div "Info" at bounding box center [449, 75] width 11 height 6
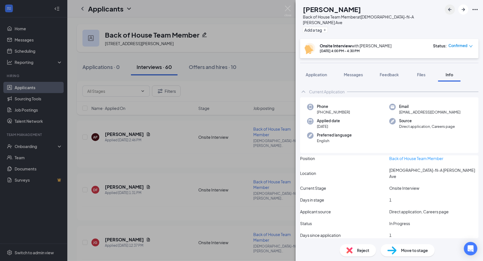
click at [451, 13] on icon "ArrowLeftNew" at bounding box center [449, 9] width 7 height 7
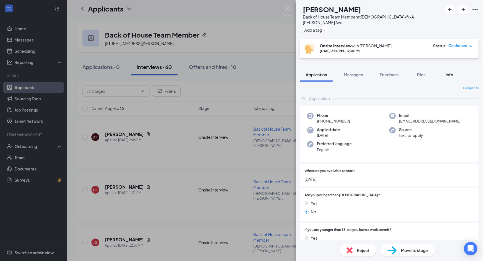
click at [448, 72] on span "Info" at bounding box center [450, 74] width 8 height 5
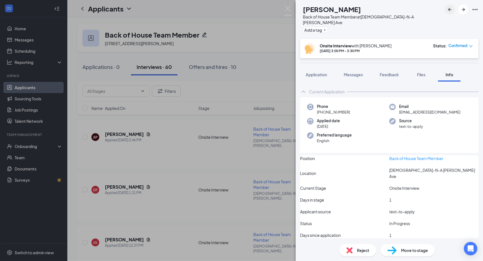
click at [453, 10] on icon "ArrowLeftNew" at bounding box center [449, 9] width 7 height 7
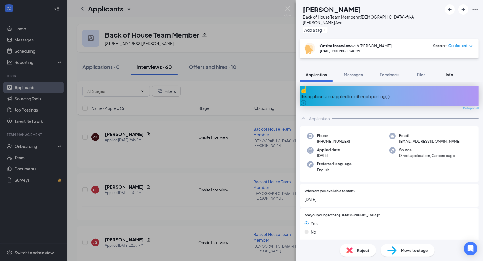
click at [445, 72] on div "Info" at bounding box center [449, 75] width 11 height 6
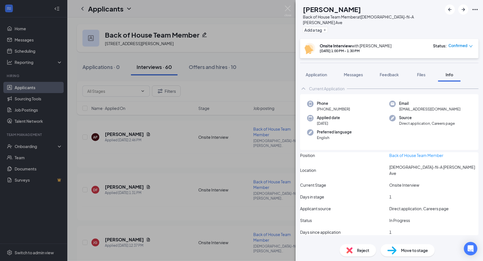
scroll to position [3, 0]
click at [451, 14] on button "button" at bounding box center [450, 9] width 10 height 10
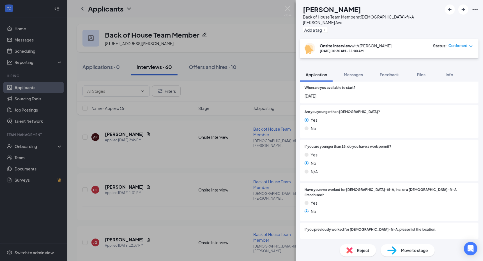
scroll to position [84, 0]
click at [448, 72] on span "Info" at bounding box center [450, 74] width 8 height 5
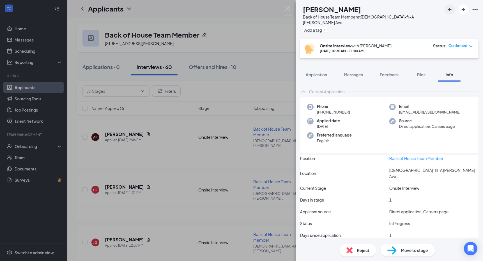
click at [450, 12] on icon "ArrowLeftNew" at bounding box center [449, 9] width 7 height 7
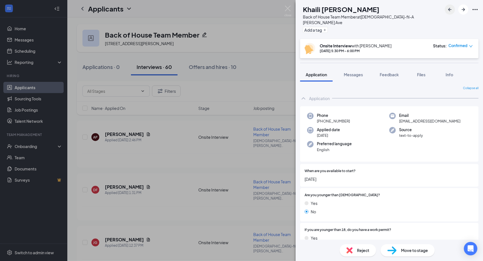
click at [449, 11] on icon "ArrowLeftNew" at bounding box center [449, 9] width 7 height 7
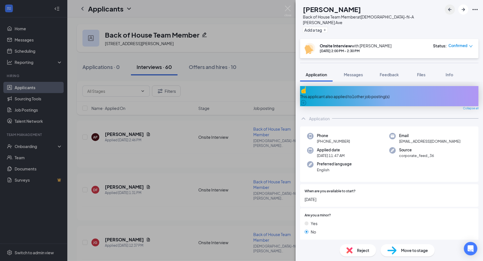
click at [449, 11] on icon "ArrowLeftNew" at bounding box center [449, 9] width 7 height 7
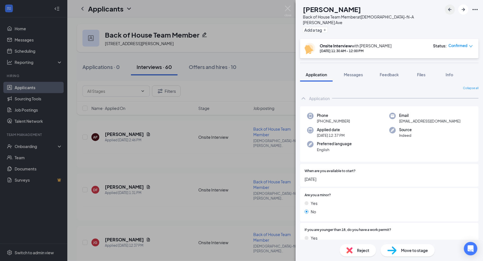
click at [450, 12] on icon "ArrowLeftNew" at bounding box center [449, 9] width 7 height 7
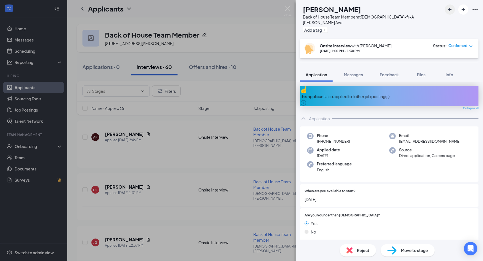
click at [450, 12] on icon "ArrowLeftNew" at bounding box center [449, 9] width 7 height 7
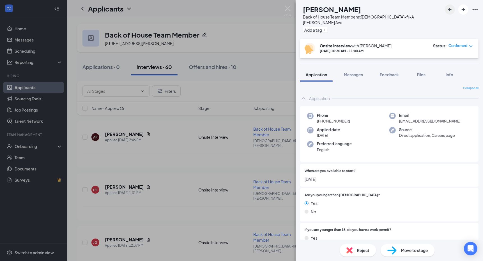
click at [450, 12] on icon "ArrowLeftNew" at bounding box center [449, 9] width 7 height 7
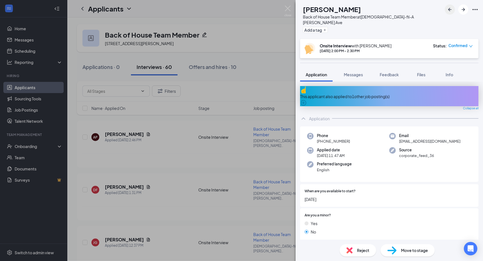
click at [450, 12] on icon "ArrowLeftNew" at bounding box center [449, 9] width 7 height 7
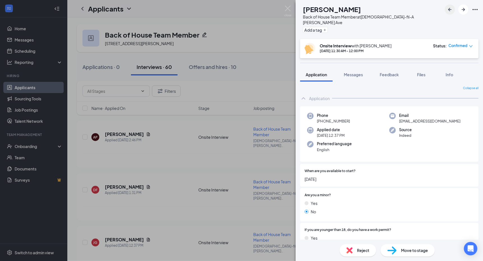
click at [450, 12] on icon "ArrowLeftNew" at bounding box center [449, 9] width 7 height 7
click at [450, 10] on icon "ArrowLeftNew" at bounding box center [449, 9] width 7 height 7
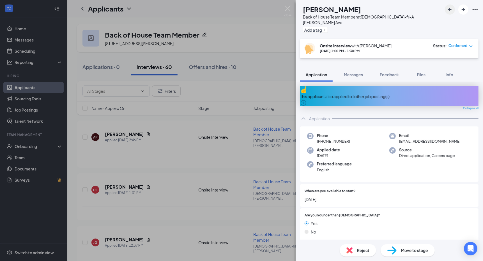
click at [450, 10] on icon "ArrowLeftNew" at bounding box center [449, 9] width 7 height 7
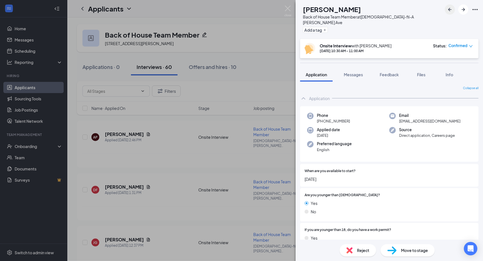
click at [450, 10] on icon "ArrowLeftNew" at bounding box center [449, 9] width 7 height 7
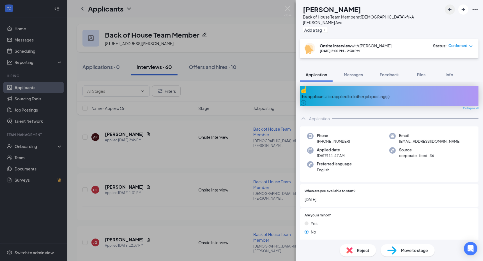
click at [450, 10] on icon "ArrowLeftNew" at bounding box center [449, 9] width 7 height 7
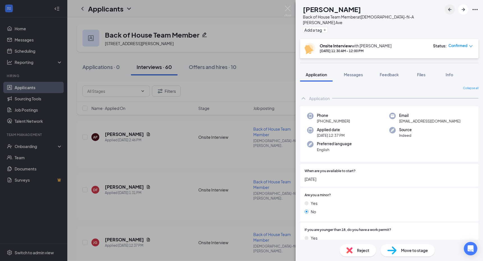
click at [450, 10] on icon "ArrowLeftNew" at bounding box center [449, 9] width 7 height 7
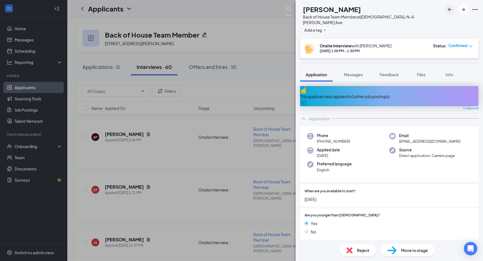
click at [450, 10] on icon "ArrowLeftNew" at bounding box center [449, 9] width 7 height 7
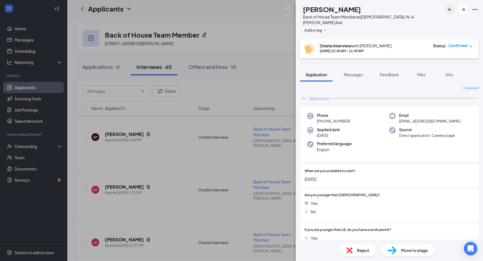
click at [450, 10] on icon "ArrowLeftNew" at bounding box center [449, 9] width 7 height 7
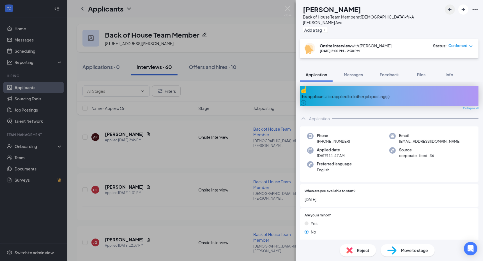
click at [450, 10] on icon "ArrowLeftNew" at bounding box center [449, 9] width 7 height 7
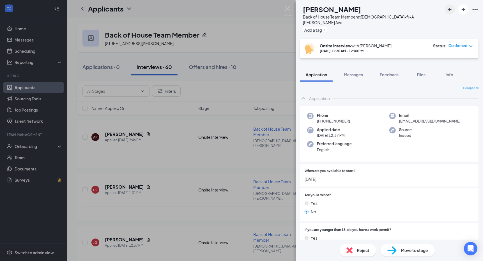
click at [450, 10] on icon "ArrowLeftNew" at bounding box center [449, 9] width 7 height 7
click at [464, 8] on icon "ArrowRight" at bounding box center [463, 9] width 7 height 7
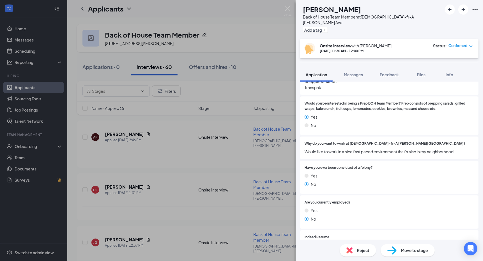
scroll to position [519, 0]
click at [326, 246] on div "66c96b81e2a6017aee08ab356103f15c.pdf" at bounding box center [354, 248] width 79 height 4
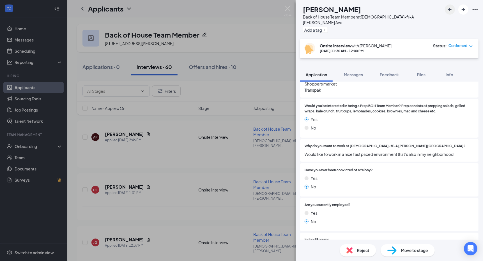
click at [446, 13] on icon "ArrowLeftNew" at bounding box center [449, 9] width 7 height 7
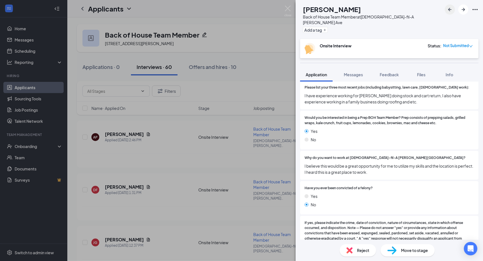
click at [448, 12] on icon "ArrowLeftNew" at bounding box center [449, 9] width 7 height 7
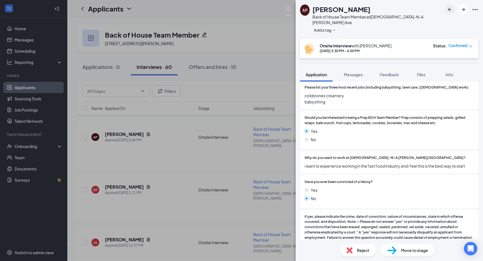
click at [448, 12] on icon "ArrowLeftNew" at bounding box center [449, 9] width 7 height 7
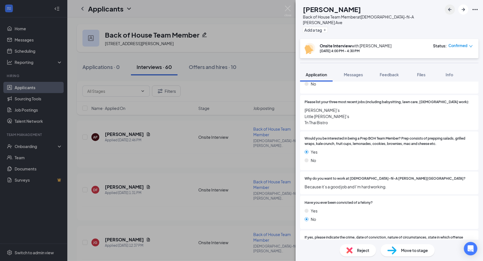
click at [448, 12] on icon "ArrowLeftNew" at bounding box center [449, 9] width 7 height 7
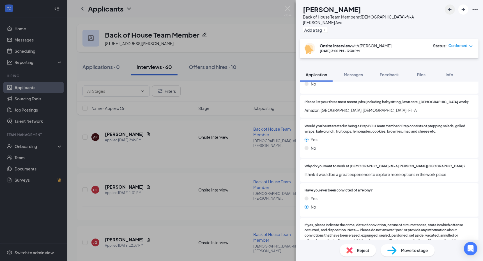
click at [448, 12] on icon "ArrowLeftNew" at bounding box center [449, 9] width 7 height 7
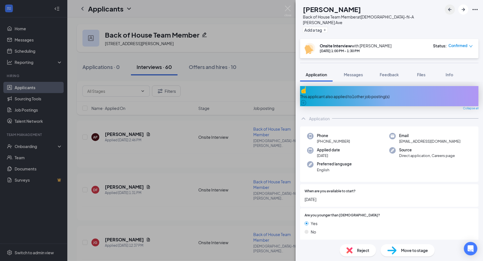
click at [450, 11] on icon "ArrowLeftNew" at bounding box center [449, 9] width 7 height 7
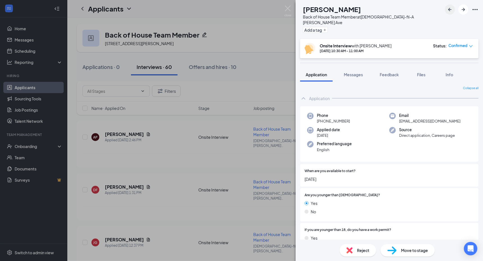
click at [450, 11] on icon "ArrowLeftNew" at bounding box center [449, 9] width 7 height 7
click at [450, 10] on icon "ArrowLeftNew" at bounding box center [449, 9] width 7 height 7
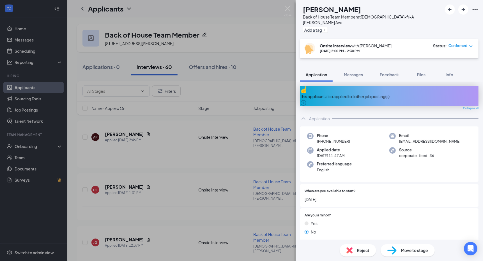
click at [450, 10] on icon "ArrowLeftNew" at bounding box center [449, 9] width 7 height 7
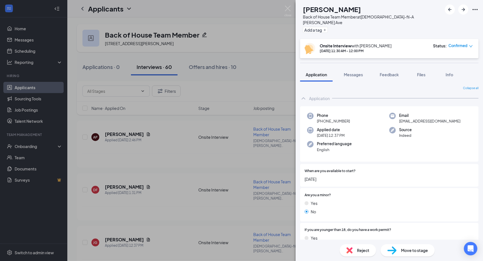
click at [450, 10] on icon "ArrowLeftNew" at bounding box center [449, 9] width 7 height 7
click at [288, 7] on img at bounding box center [287, 11] width 7 height 11
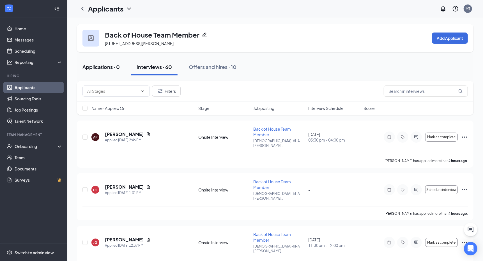
click at [114, 68] on div "Applications · 0" at bounding box center [100, 66] width 37 height 7
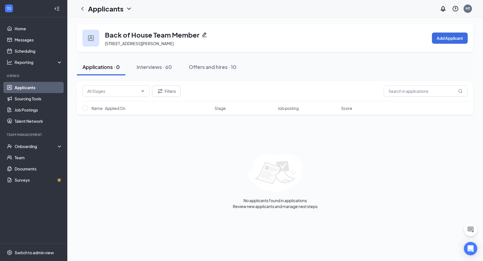
click at [35, 87] on link "Applicants" at bounding box center [39, 87] width 48 height 11
